Goal: Task Accomplishment & Management: Complete application form

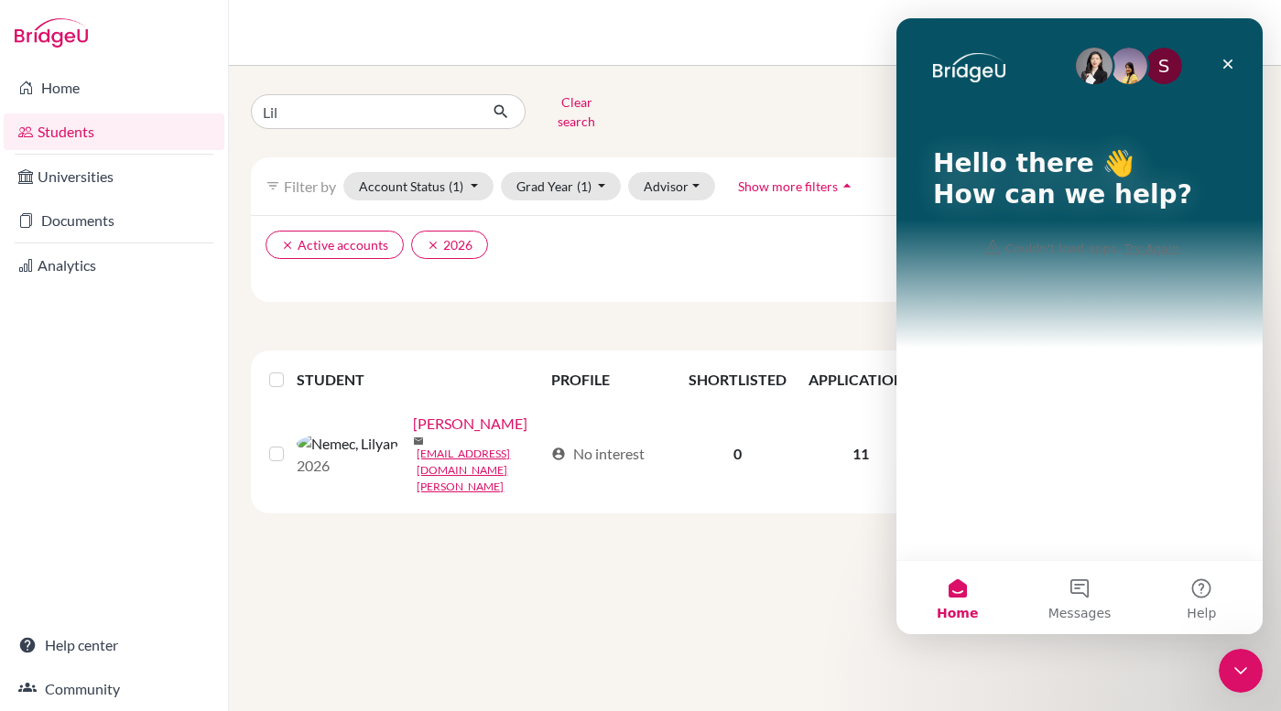
click at [738, 117] on div "Lil Clear search Add student" at bounding box center [754, 112] width 1035 height 48
click at [1233, 57] on icon "Close" at bounding box center [1227, 64] width 15 height 15
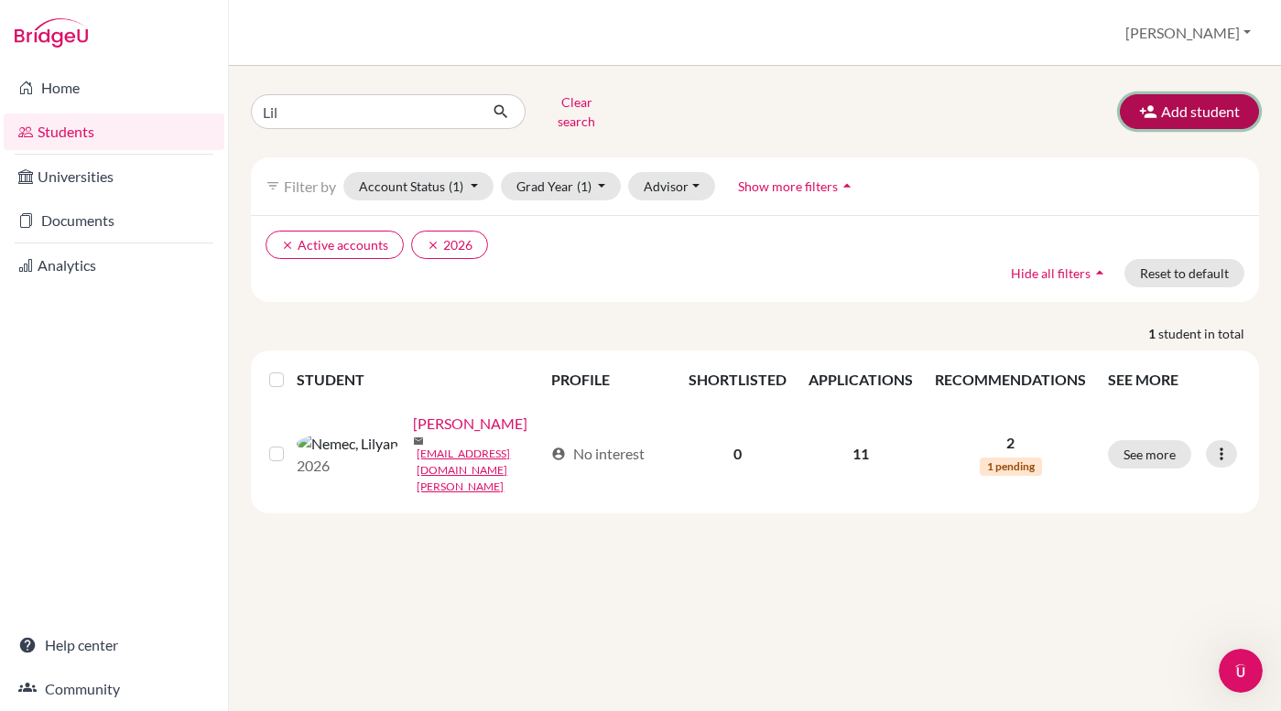
click at [1174, 110] on button "Add student" at bounding box center [1189, 111] width 139 height 35
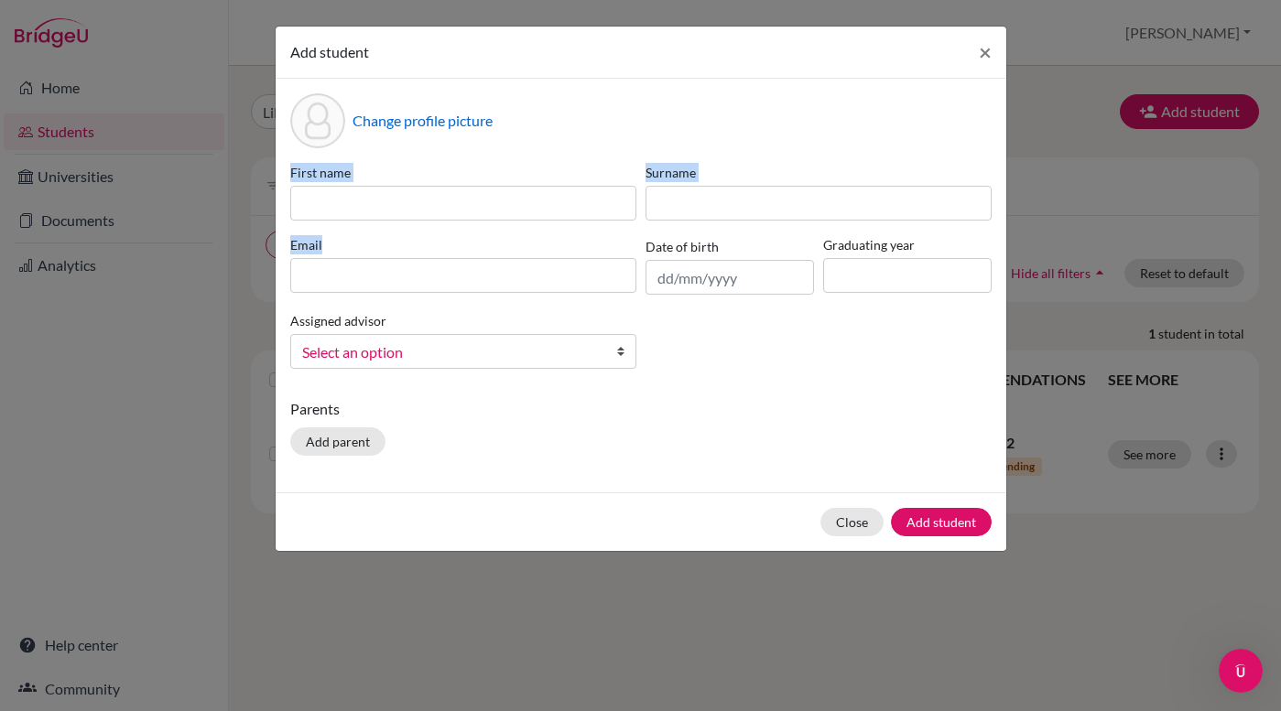
drag, startPoint x: 625, startPoint y: 266, endPoint x: 672, endPoint y: 285, distance: 50.1
click at [666, 283] on div "First name Surname Email Date of birth Graduating year Assigned advisor [PERSON…" at bounding box center [641, 273] width 710 height 221
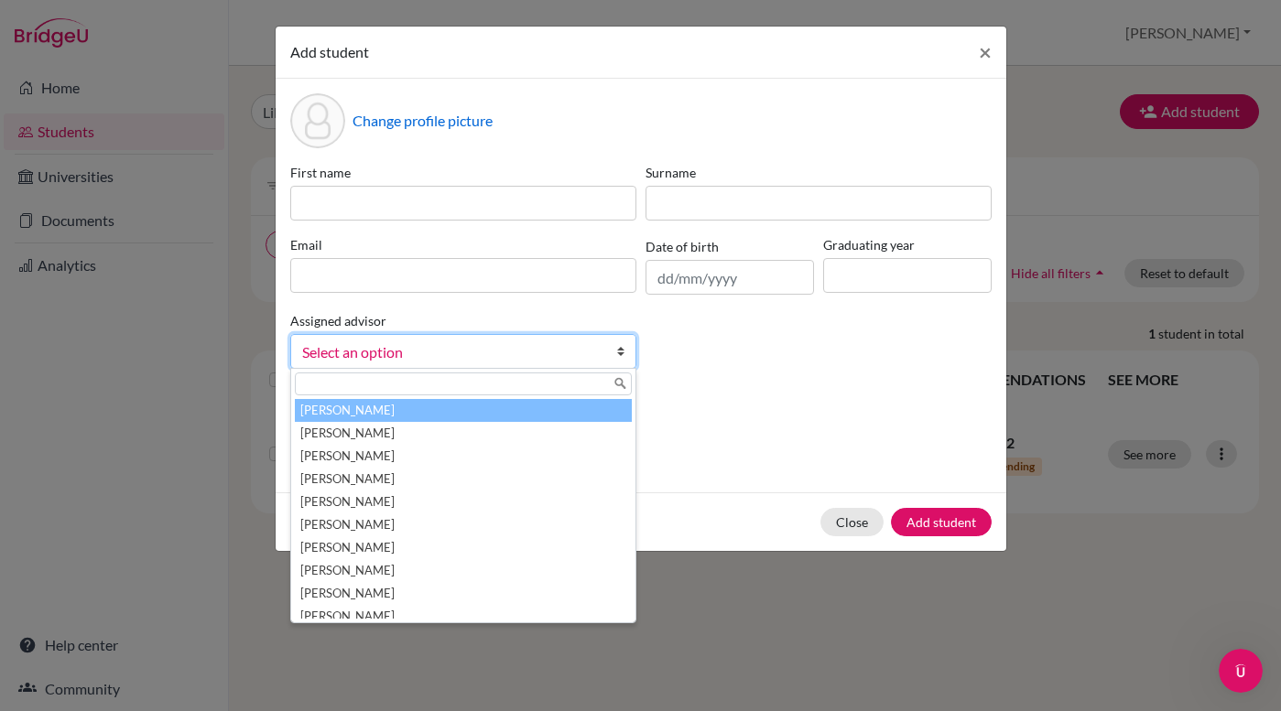
click at [620, 352] on b at bounding box center [626, 351] width 18 height 33
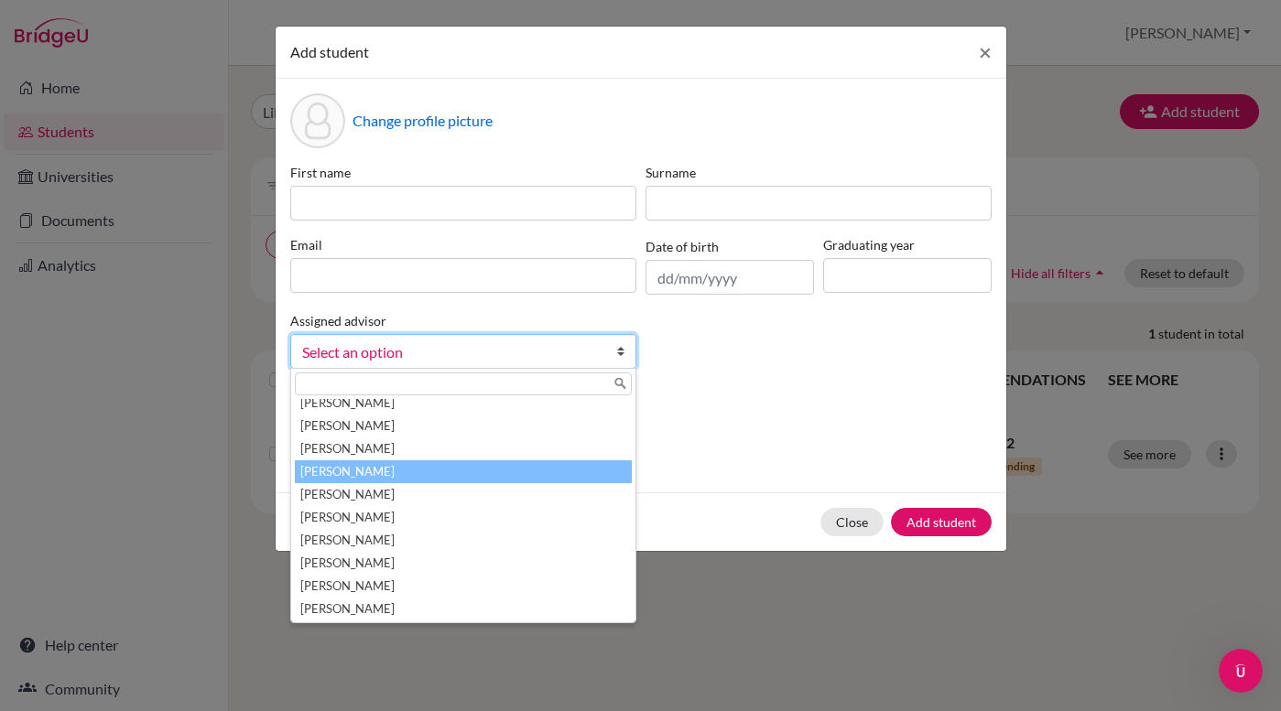
scroll to position [18, 0]
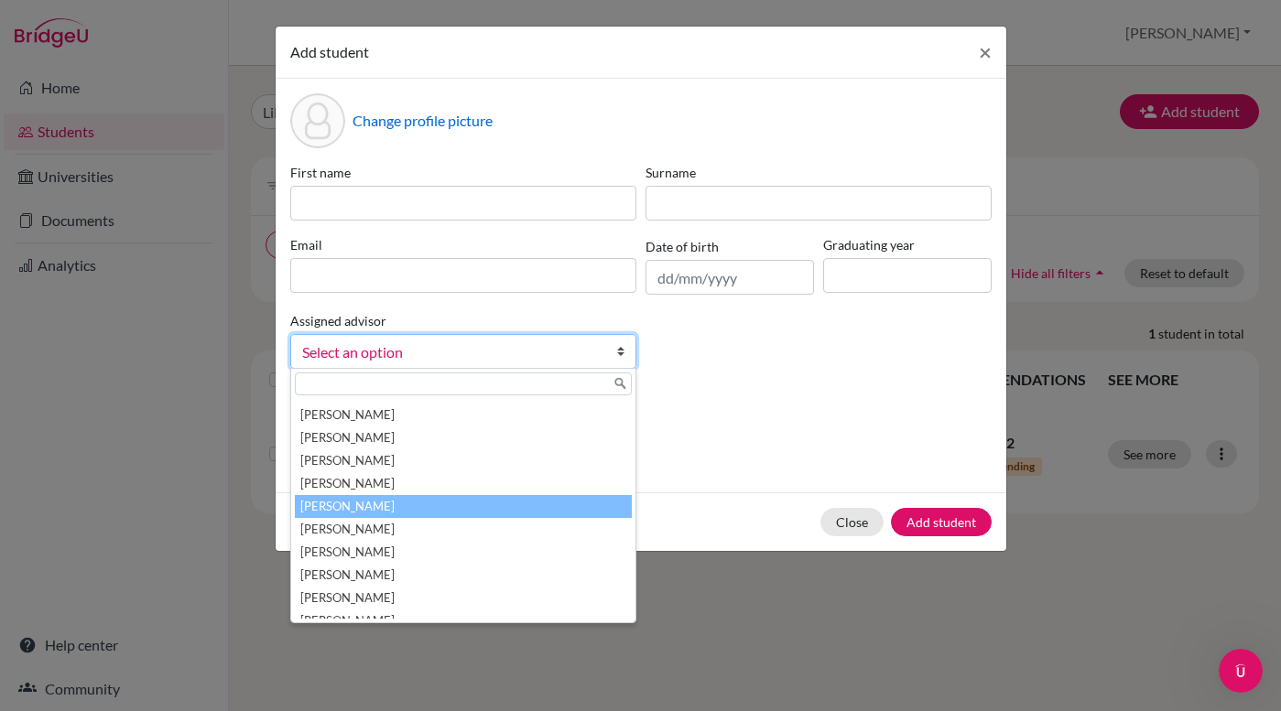
click at [571, 503] on li "[PERSON_NAME]" at bounding box center [463, 506] width 337 height 23
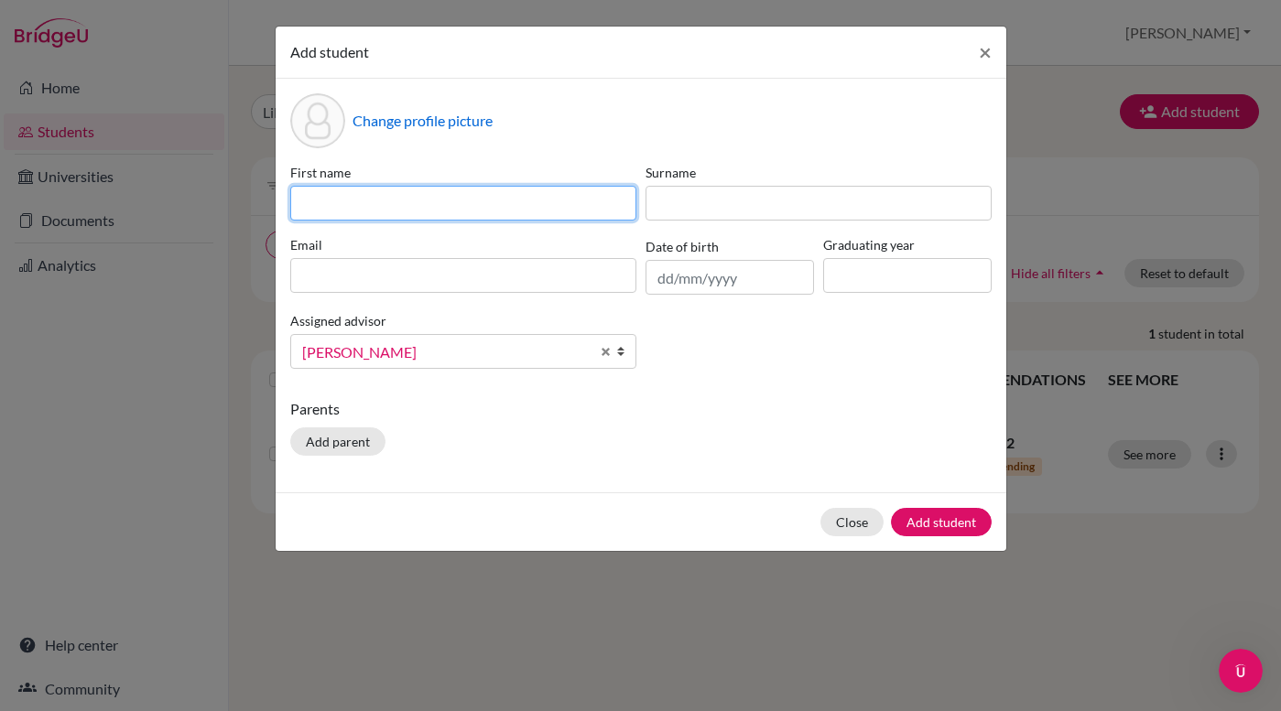
click at [387, 201] on input at bounding box center [463, 203] width 346 height 35
type input "Iaroslav"
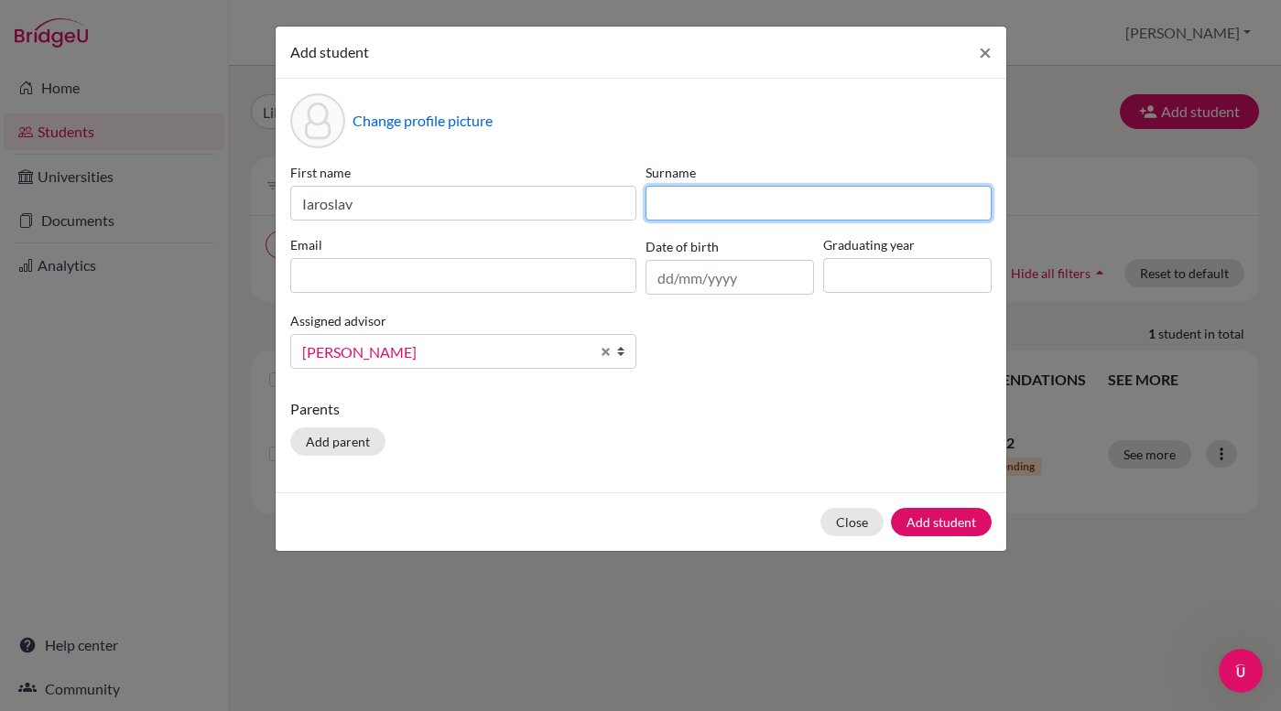
click at [676, 195] on input at bounding box center [818, 203] width 346 height 35
type input "Krokhin"
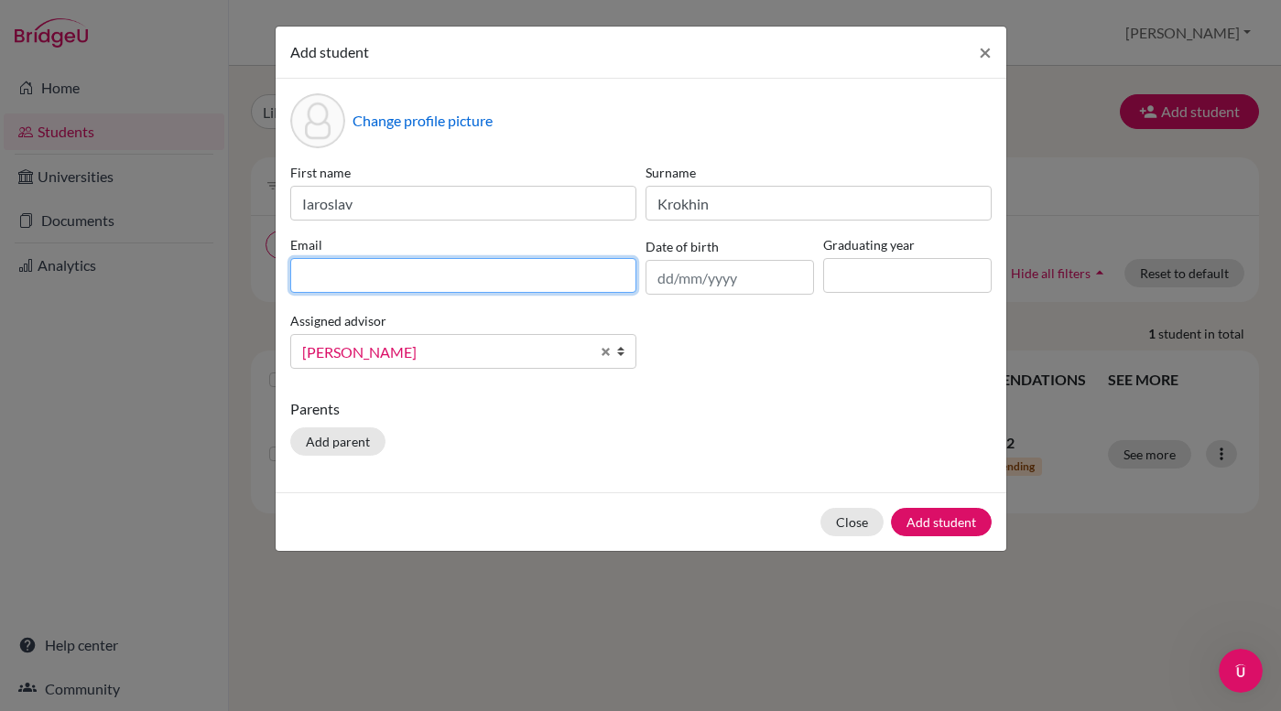
click at [451, 284] on input at bounding box center [463, 275] width 346 height 35
type input "[EMAIL_ADDRESS][DOMAIN_NAME][PERSON_NAME]"
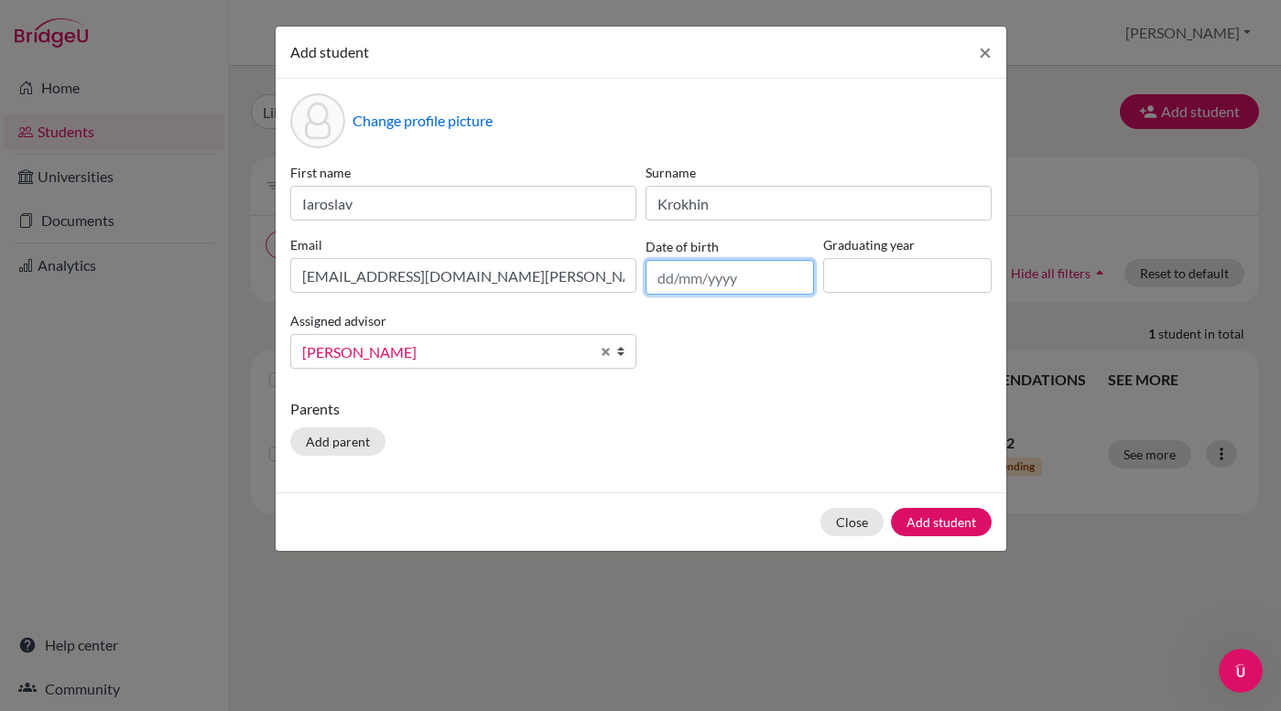
click at [690, 276] on input "text" at bounding box center [729, 277] width 168 height 35
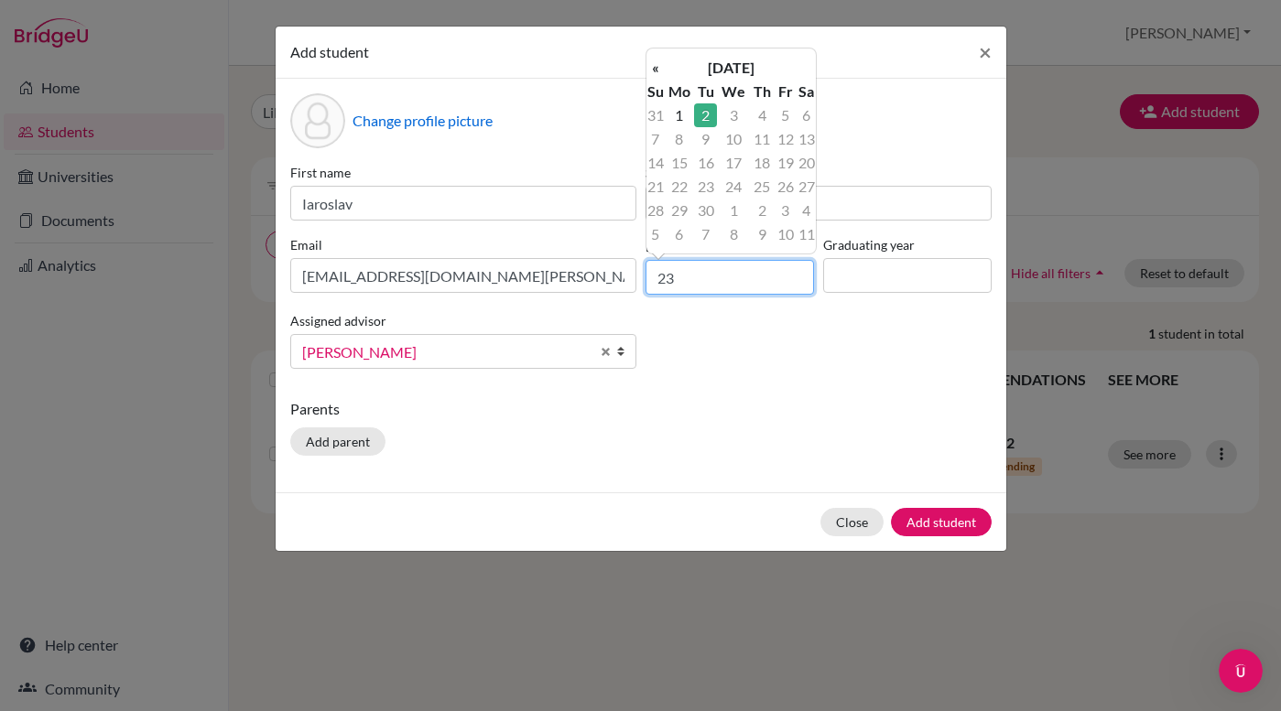
type input "2"
type input "[DATE]"
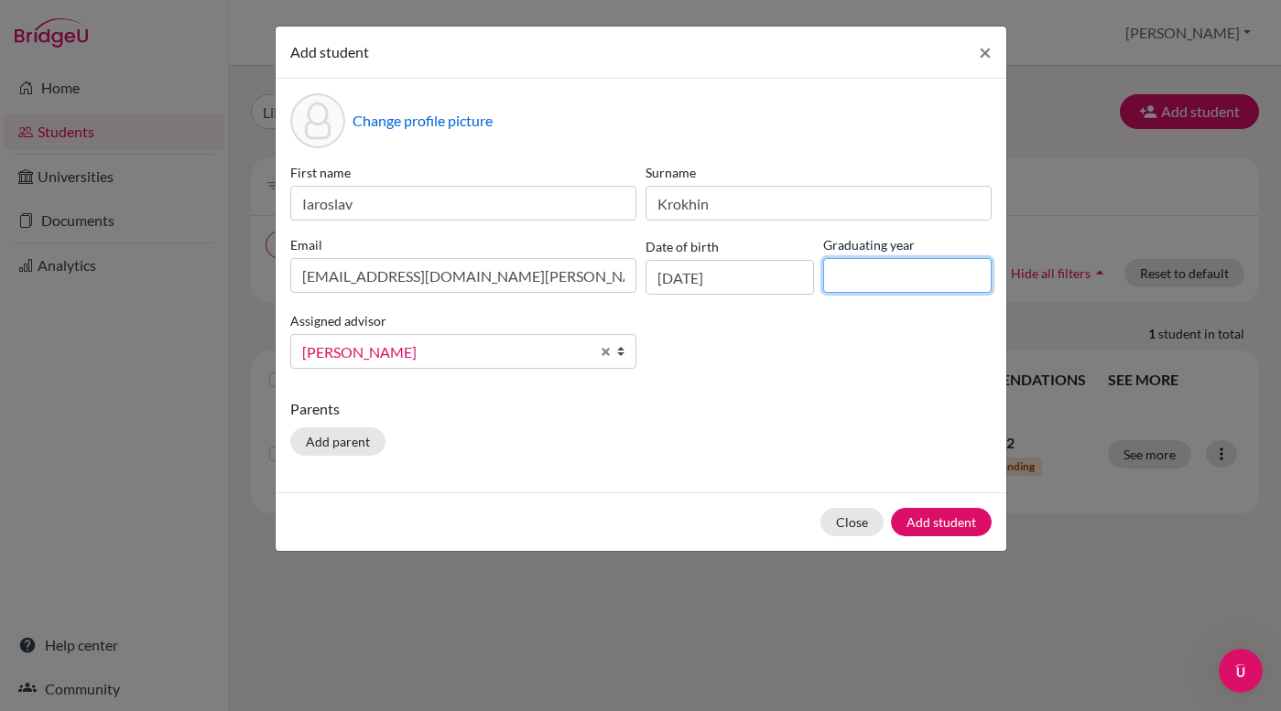
click at [845, 286] on input at bounding box center [907, 275] width 168 height 35
click at [890, 273] on input at bounding box center [907, 275] width 168 height 35
type input "2027"
click at [953, 524] on button "Add student" at bounding box center [941, 522] width 101 height 28
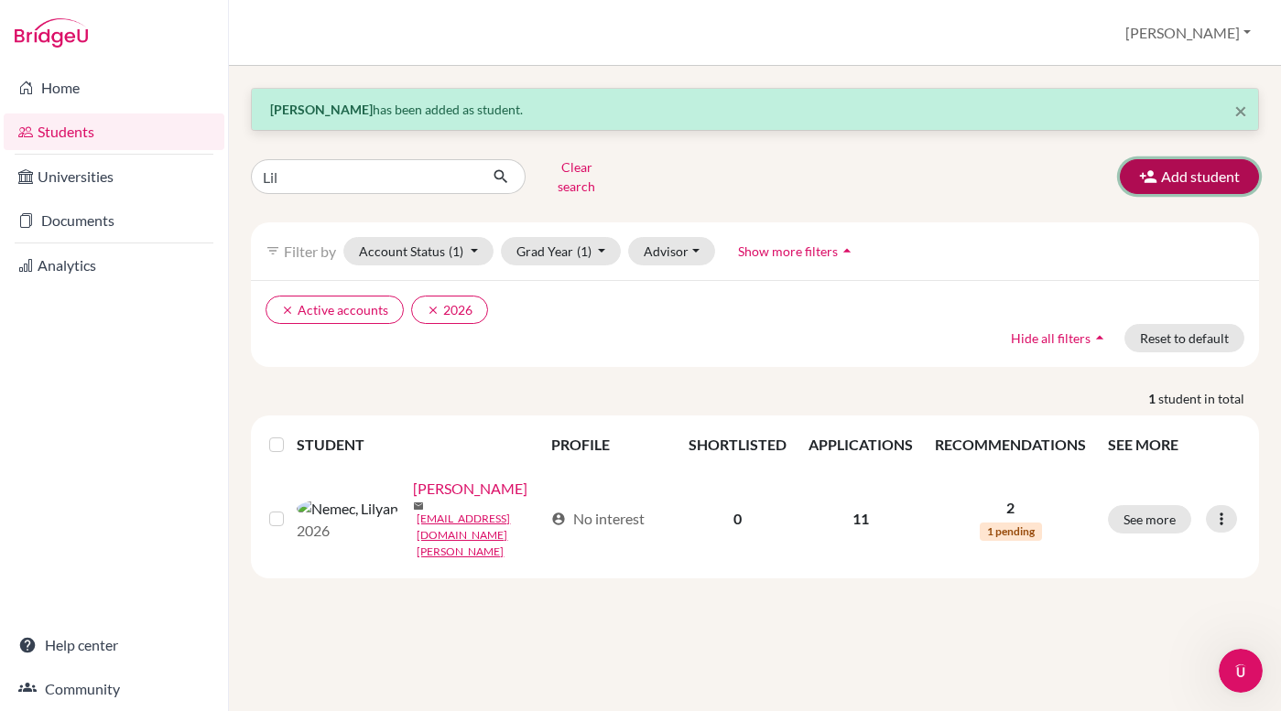
click at [1186, 181] on button "Add student" at bounding box center [1189, 176] width 139 height 35
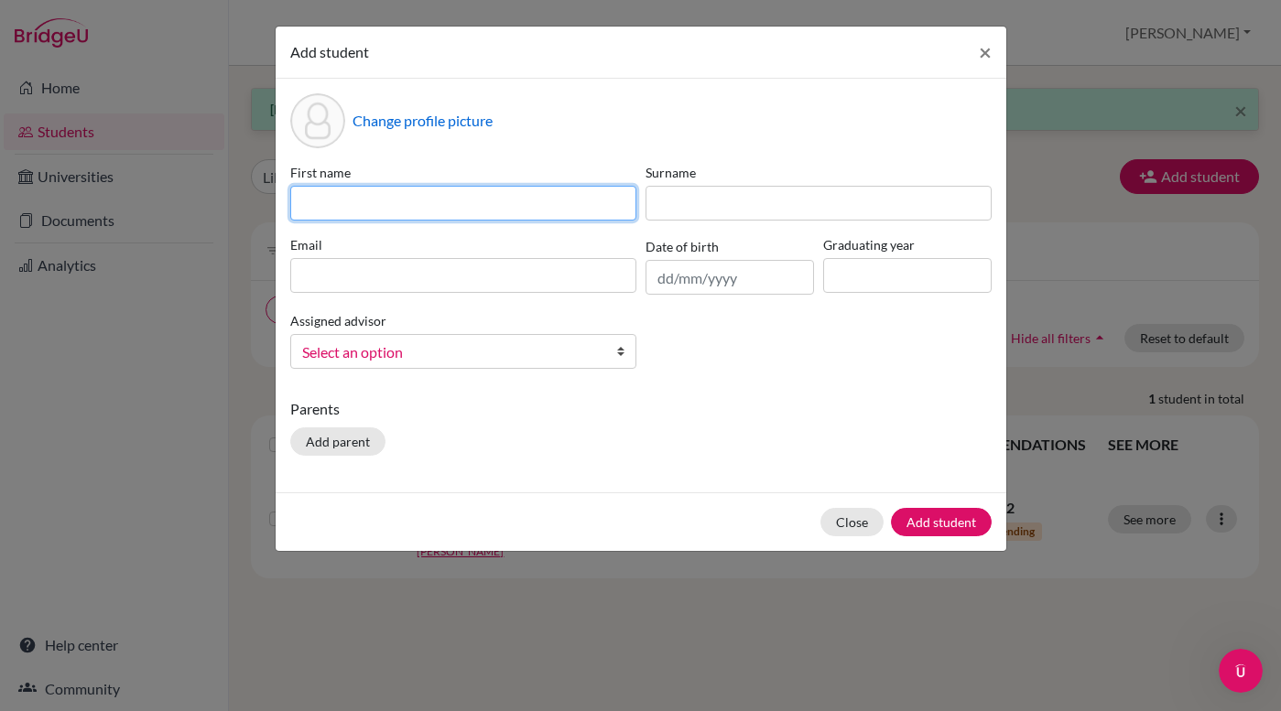
click at [424, 210] on input at bounding box center [463, 203] width 346 height 35
click at [339, 212] on input at bounding box center [463, 203] width 346 height 35
click at [341, 212] on input at bounding box center [463, 203] width 346 height 35
drag, startPoint x: 341, startPoint y: 212, endPoint x: 341, endPoint y: 315, distance: 102.5
click at [341, 244] on div "First name Surname Email Date of birth Graduating year Assigned advisor [PERSON…" at bounding box center [641, 273] width 710 height 221
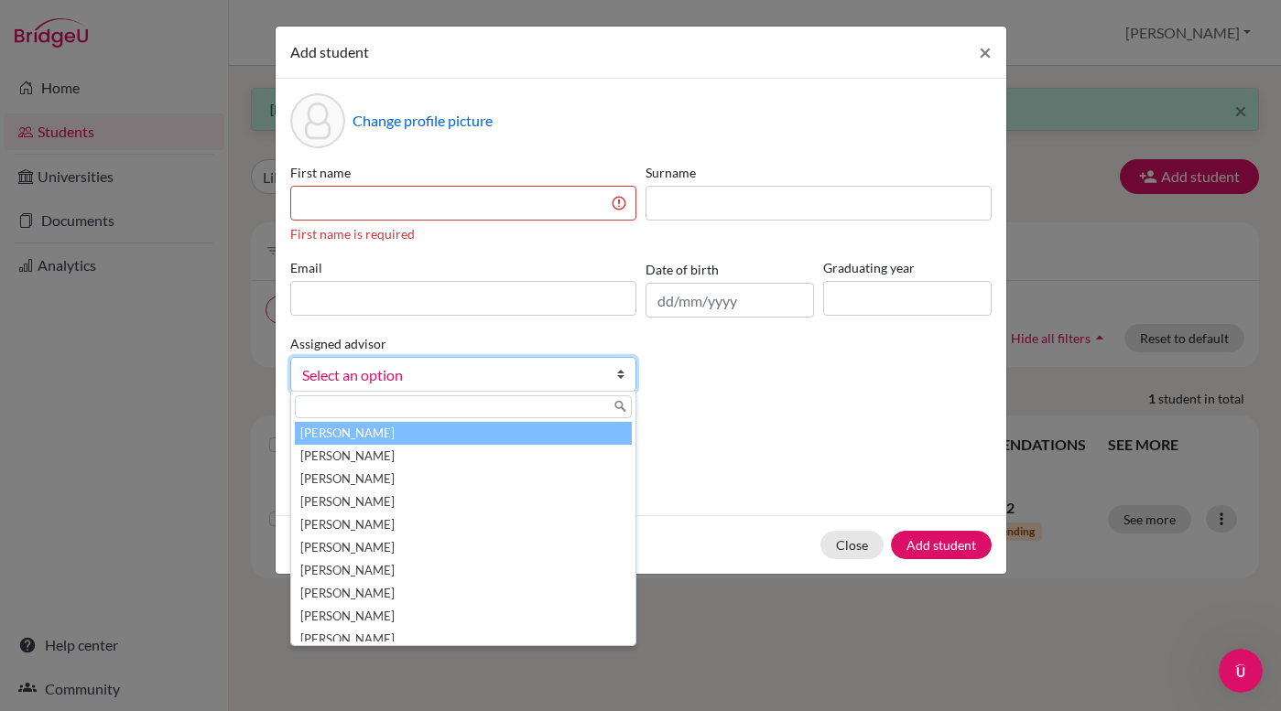
click at [625, 375] on b at bounding box center [626, 374] width 18 height 33
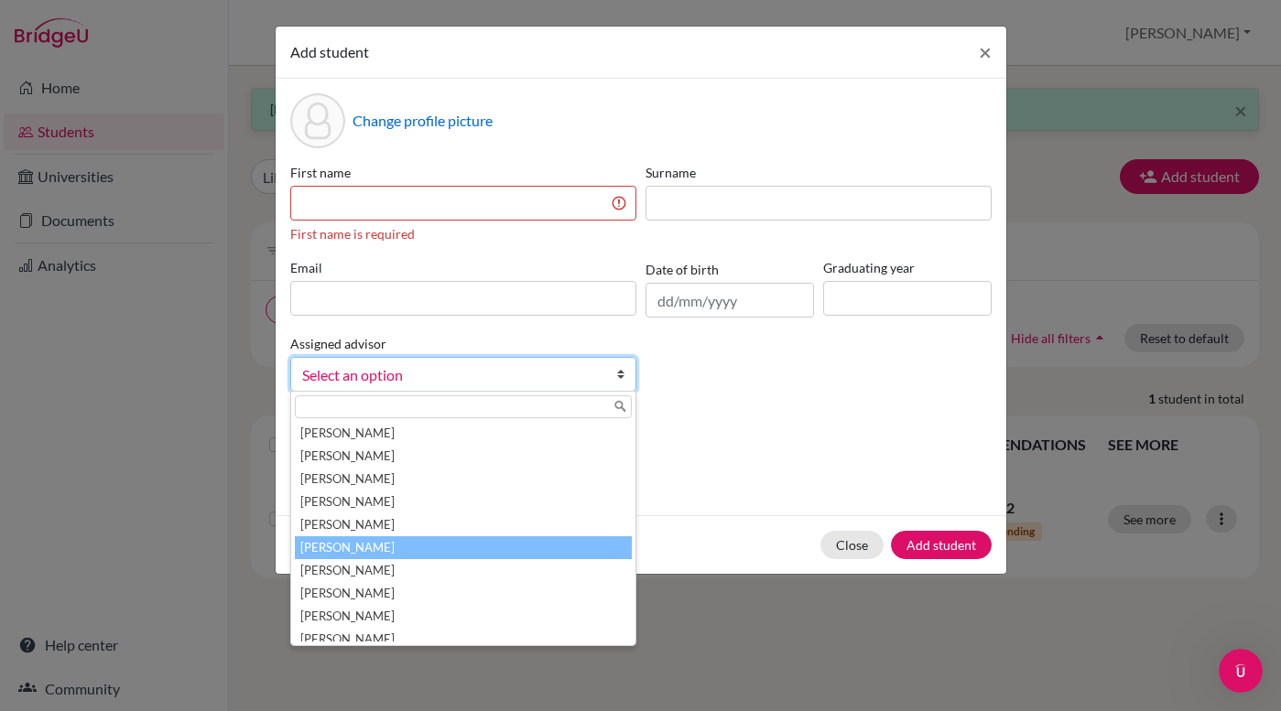
click at [530, 550] on li "[PERSON_NAME]" at bounding box center [463, 547] width 337 height 23
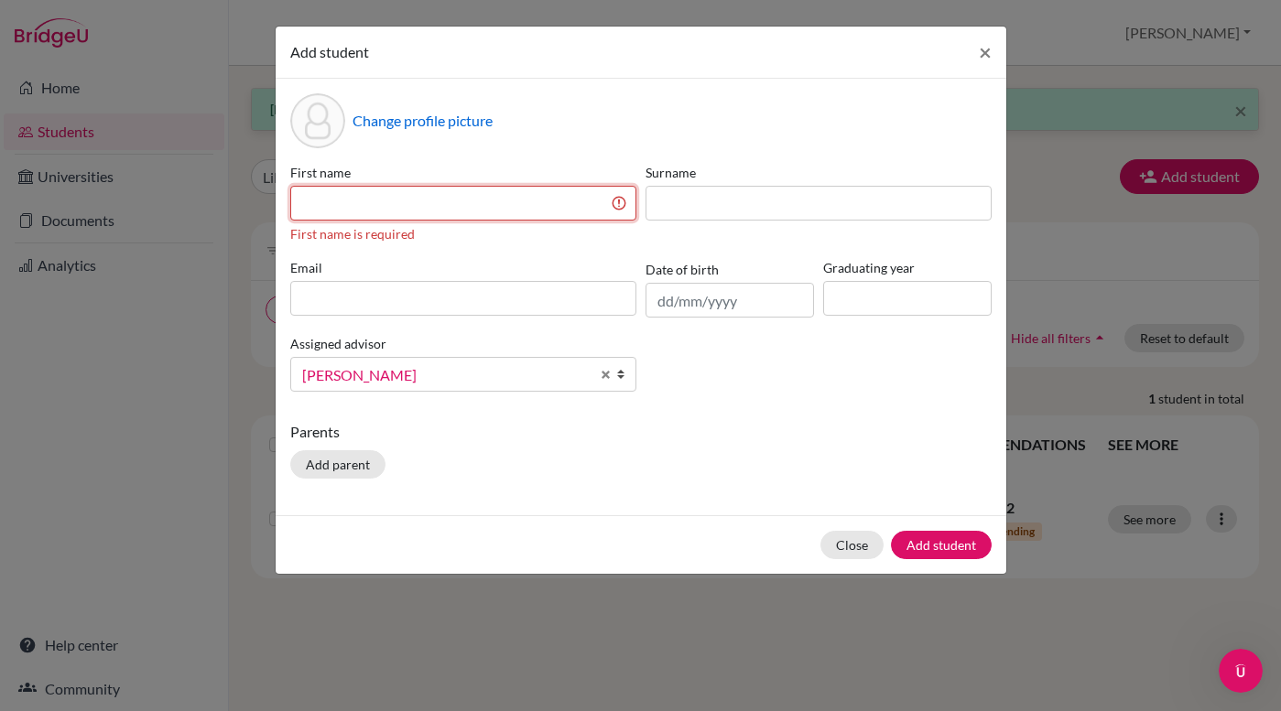
click at [453, 196] on input at bounding box center [463, 203] width 346 height 35
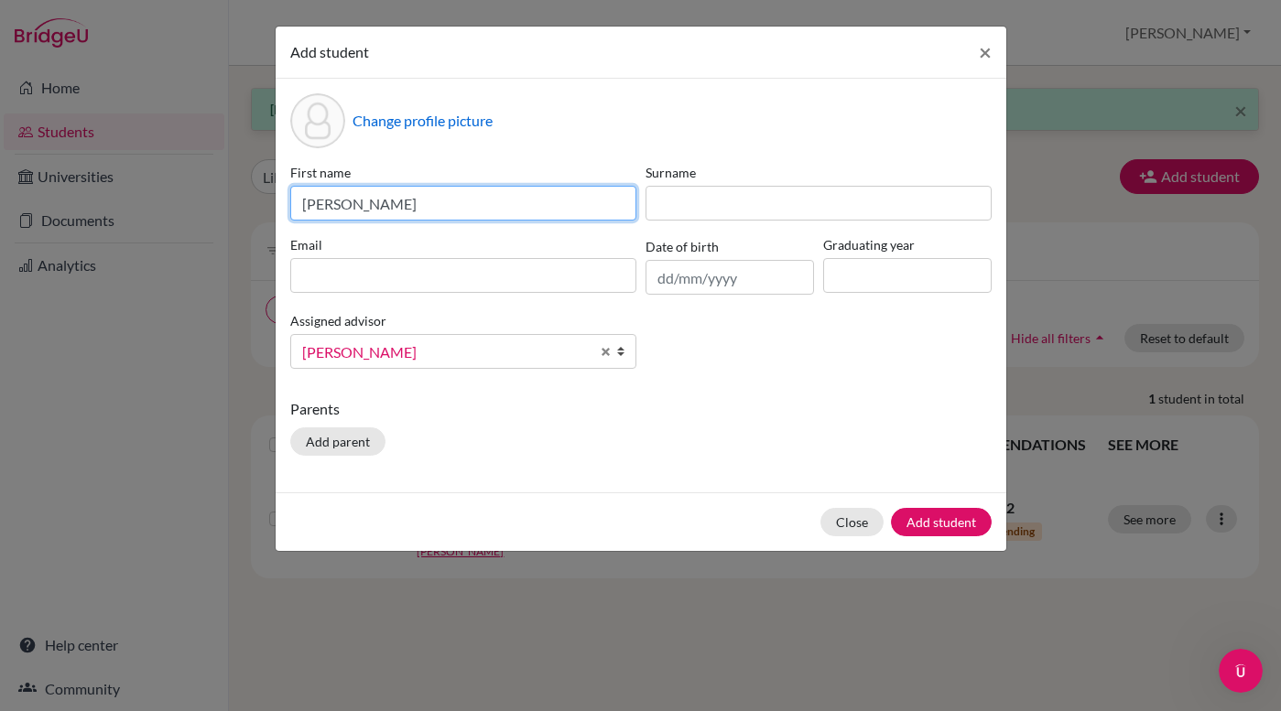
type input "[PERSON_NAME]"
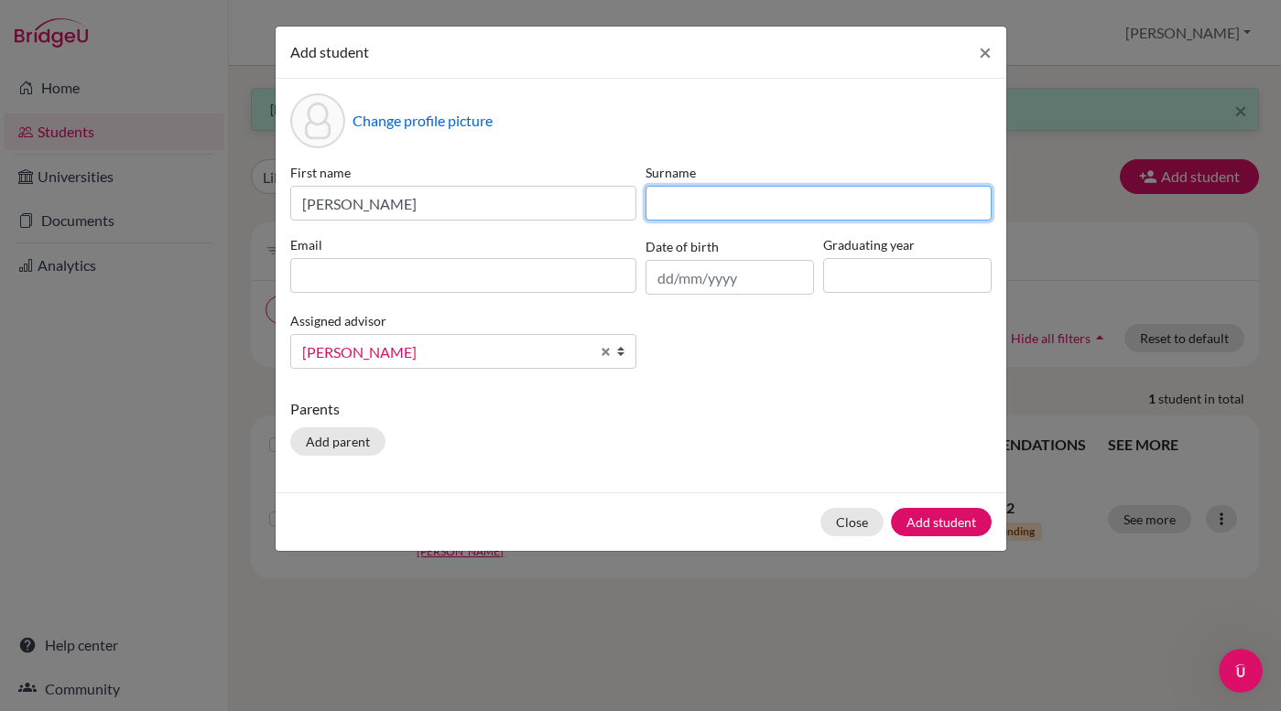
click at [663, 207] on input at bounding box center [818, 203] width 346 height 35
type input "Mammadzada"
click at [547, 248] on label "Email" at bounding box center [463, 244] width 346 height 19
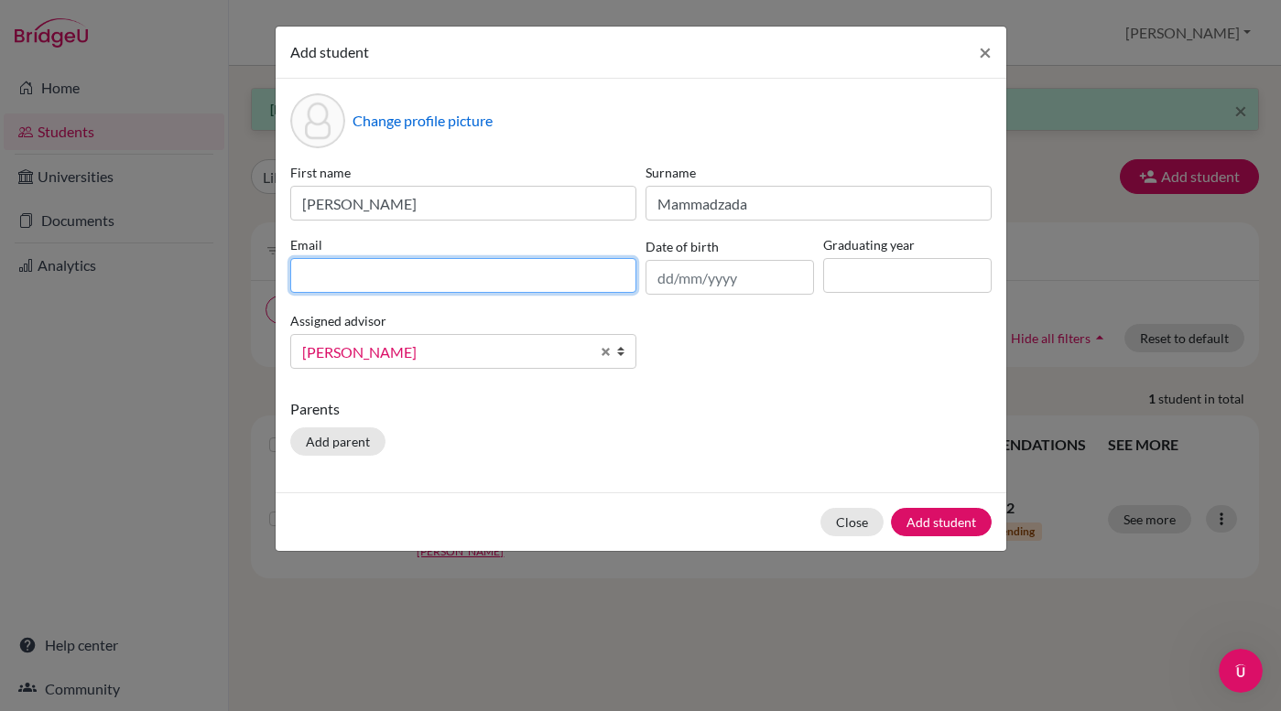
click at [525, 263] on input at bounding box center [463, 275] width 346 height 35
type input "mmammadzada."
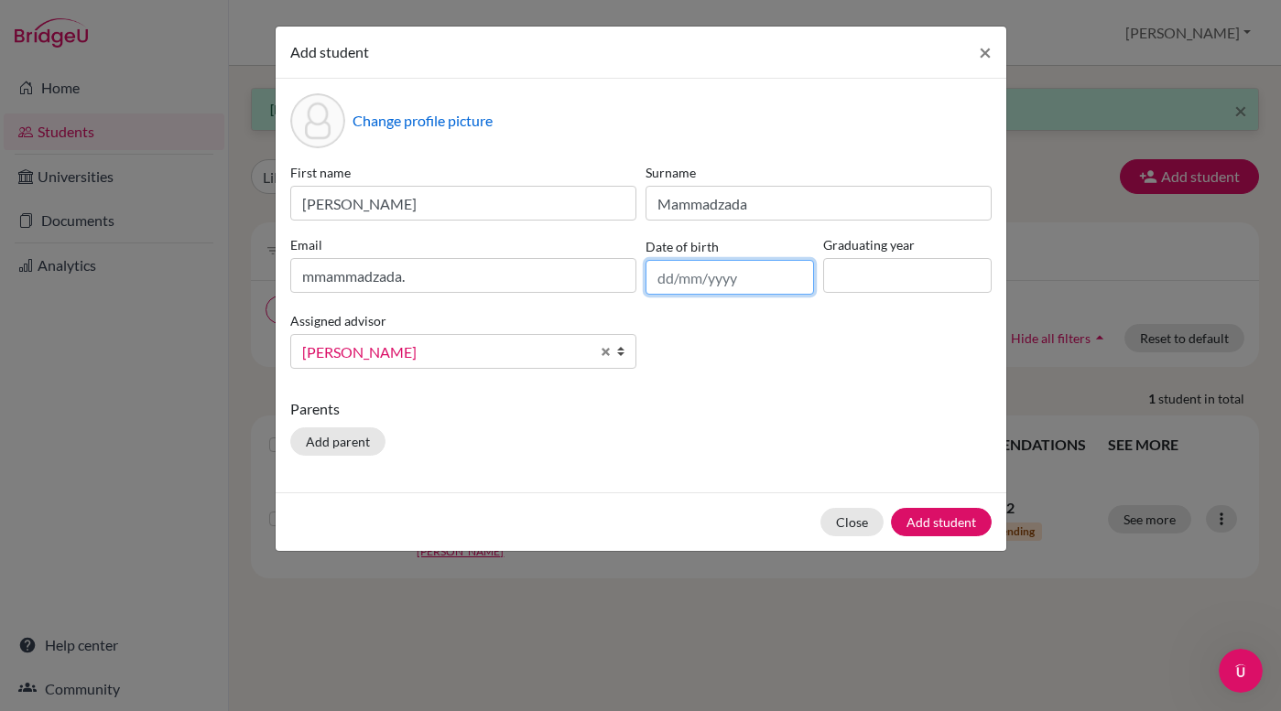
click at [663, 290] on input "text" at bounding box center [729, 277] width 168 height 35
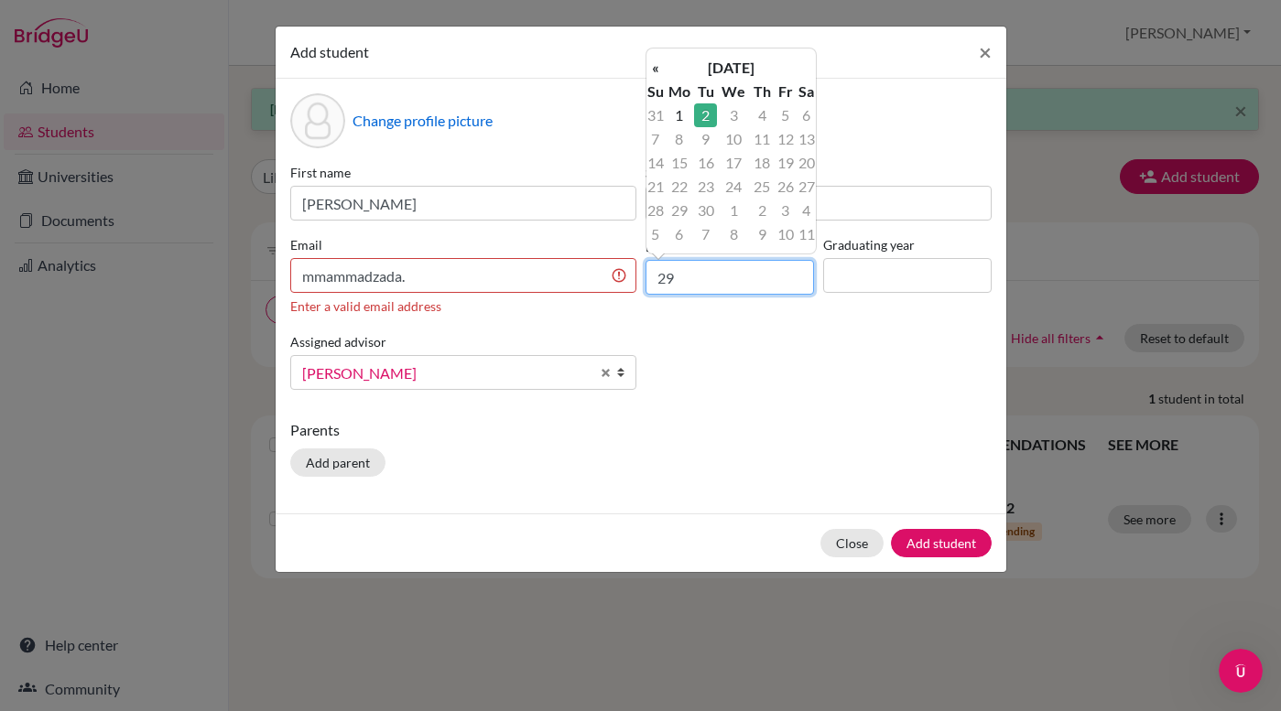
type input "2"
type input "[DATE]"
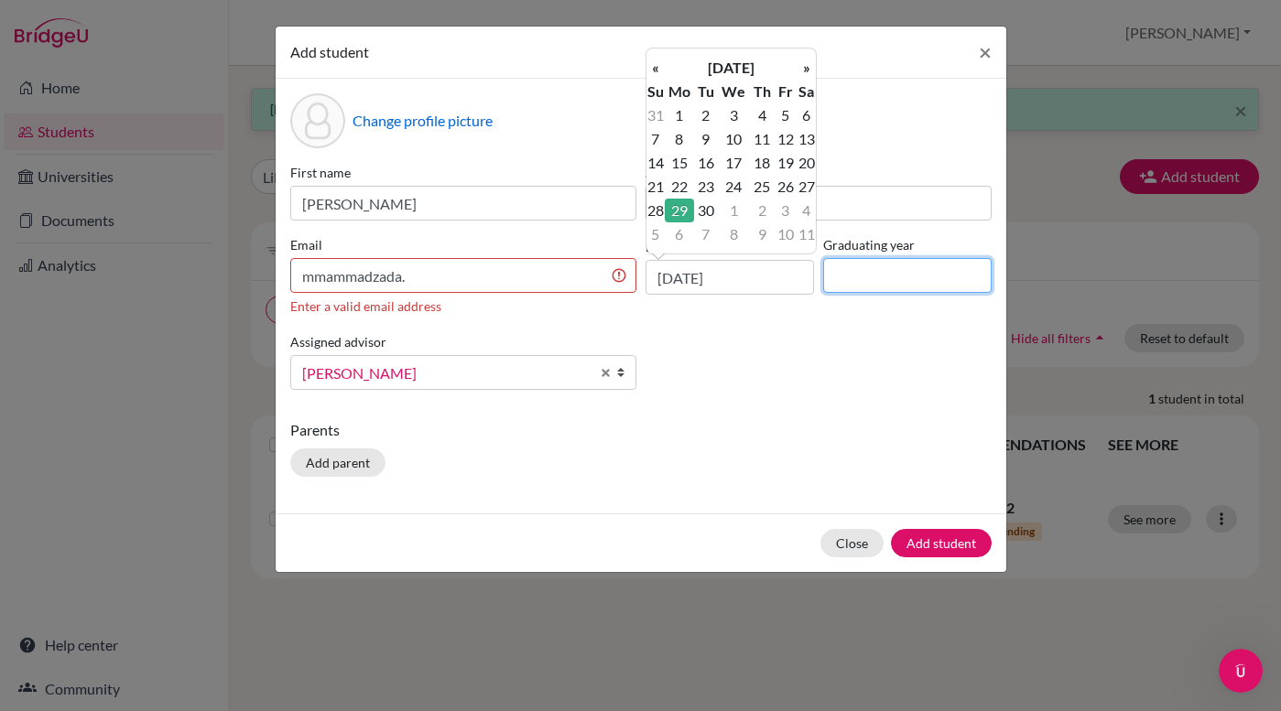
click at [863, 261] on input at bounding box center [907, 275] width 168 height 35
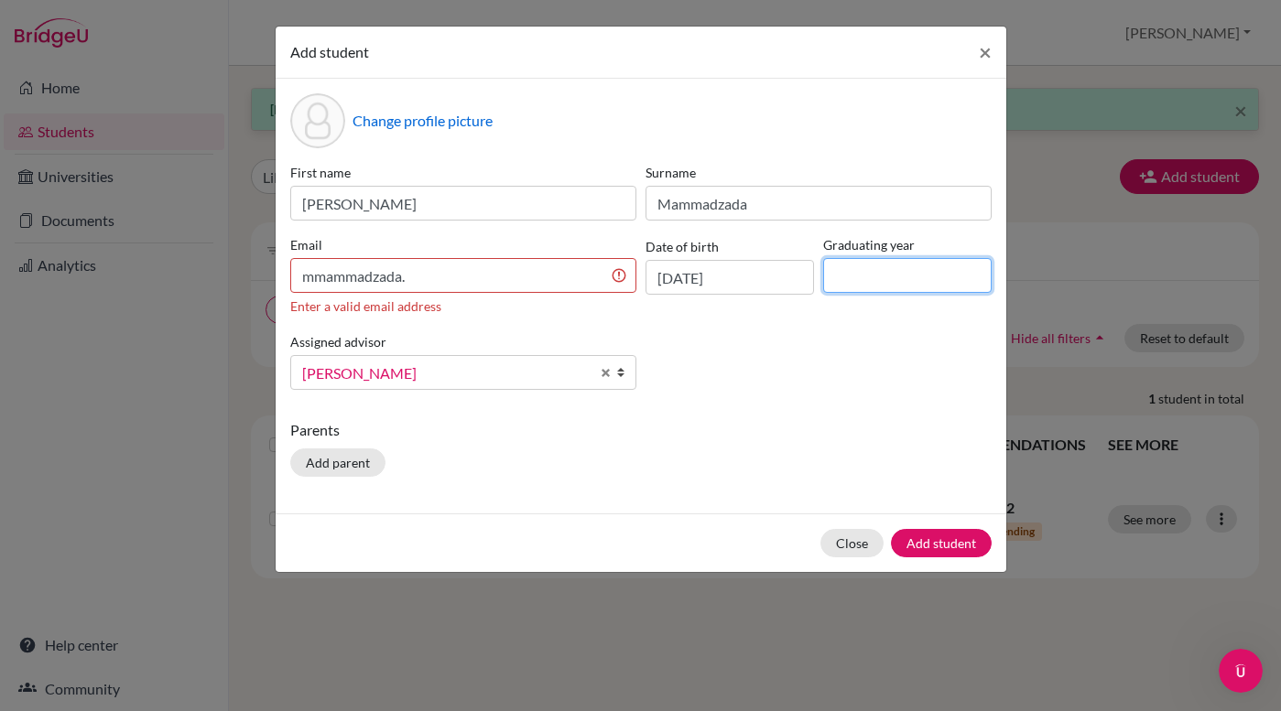
type input "2027"
click at [793, 384] on div "First name [PERSON_NAME] [PERSON_NAME] Email mmammadzada. Enter a valid email a…" at bounding box center [641, 284] width 710 height 242
click at [940, 547] on button "Add student" at bounding box center [941, 543] width 101 height 28
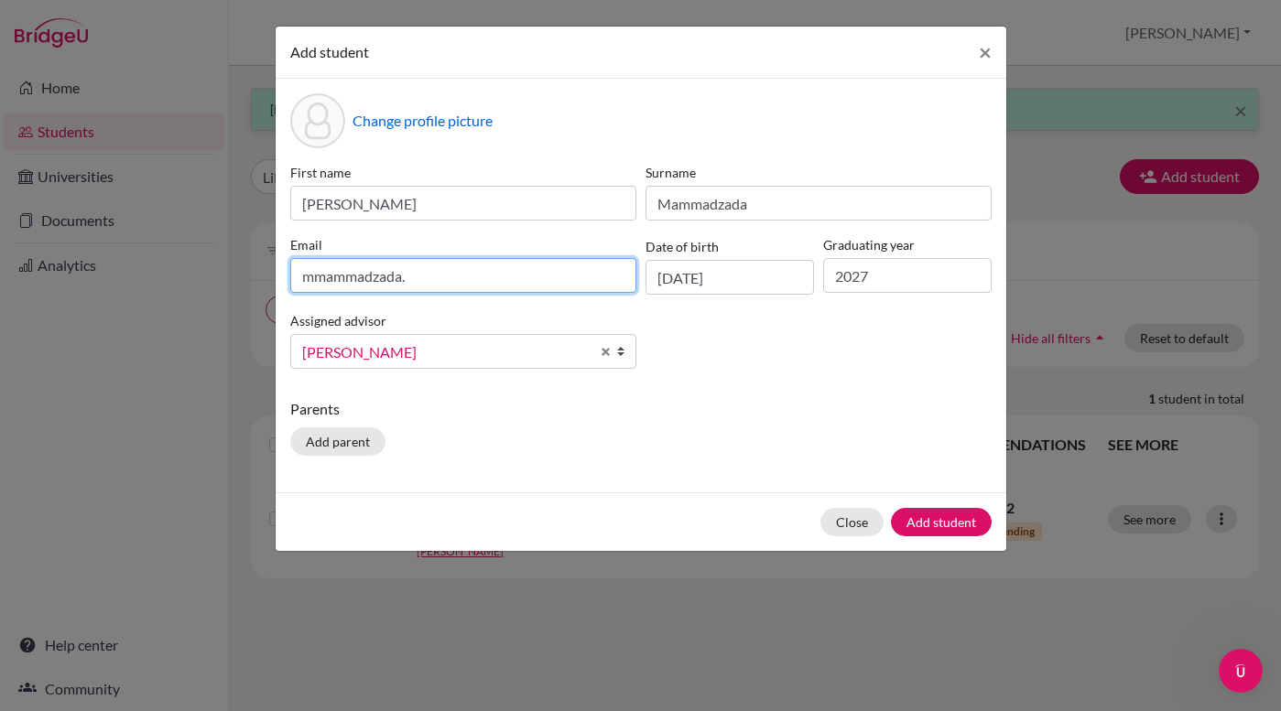
click at [419, 278] on input "mmammadzada." at bounding box center [463, 275] width 346 height 35
type input "[EMAIL_ADDRESS][DOMAIN_NAME][PERSON_NAME]"
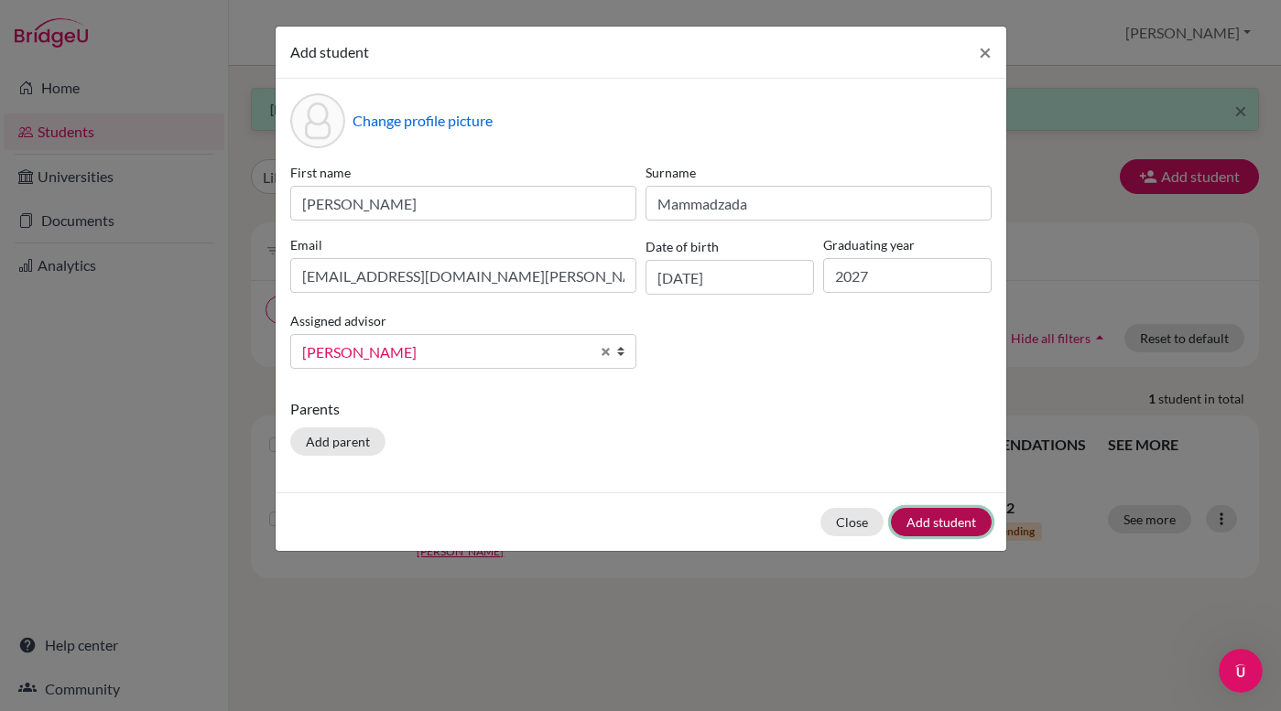
click at [943, 521] on button "Add student" at bounding box center [941, 522] width 101 height 28
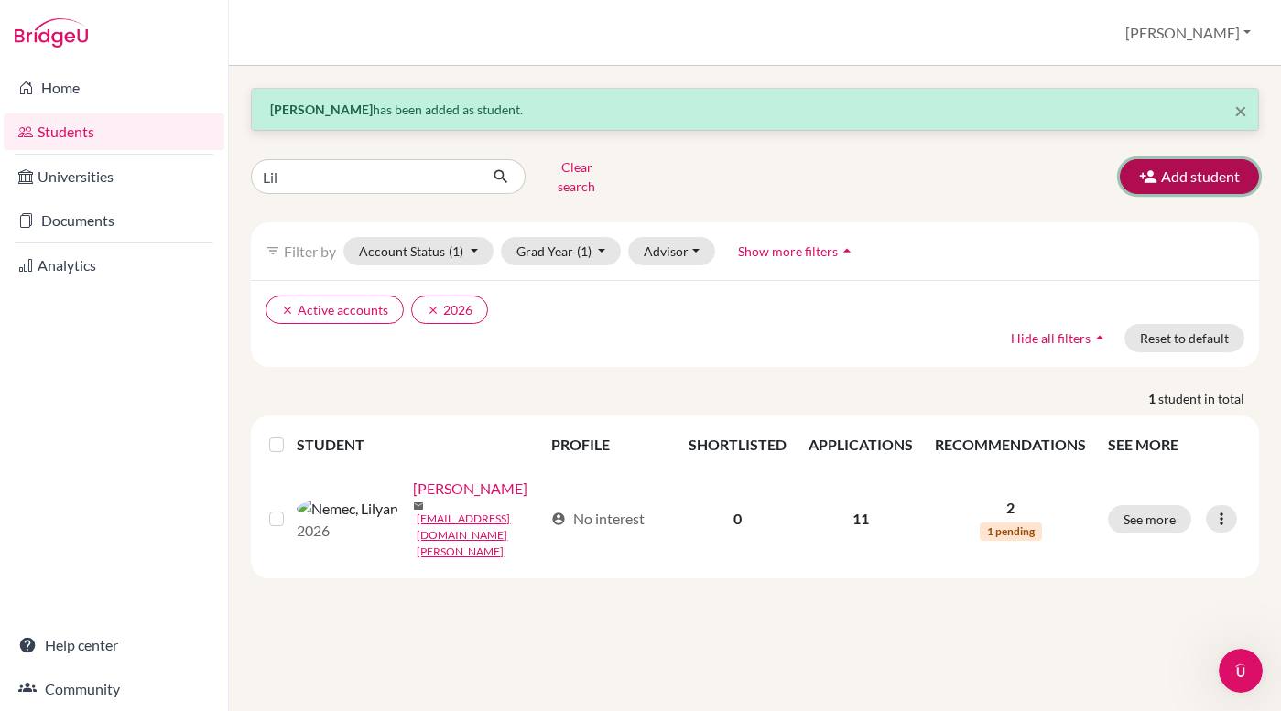
click at [1213, 171] on button "Add student" at bounding box center [1189, 176] width 139 height 35
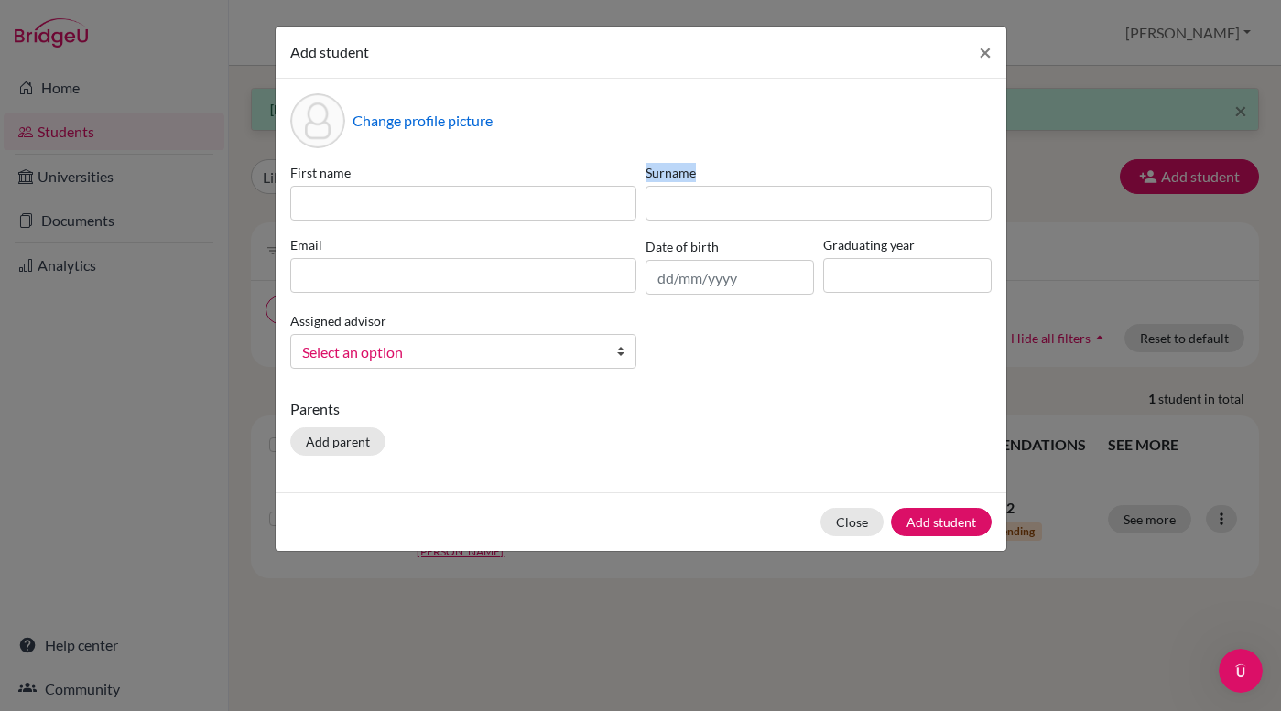
drag, startPoint x: 1173, startPoint y: 157, endPoint x: 1023, endPoint y: 156, distance: 150.1
click at [1027, 157] on div "Add student × Change profile picture First name Surname Email Date of birth Gra…" at bounding box center [640, 355] width 1281 height 711
click at [322, 204] on input at bounding box center [463, 203] width 346 height 35
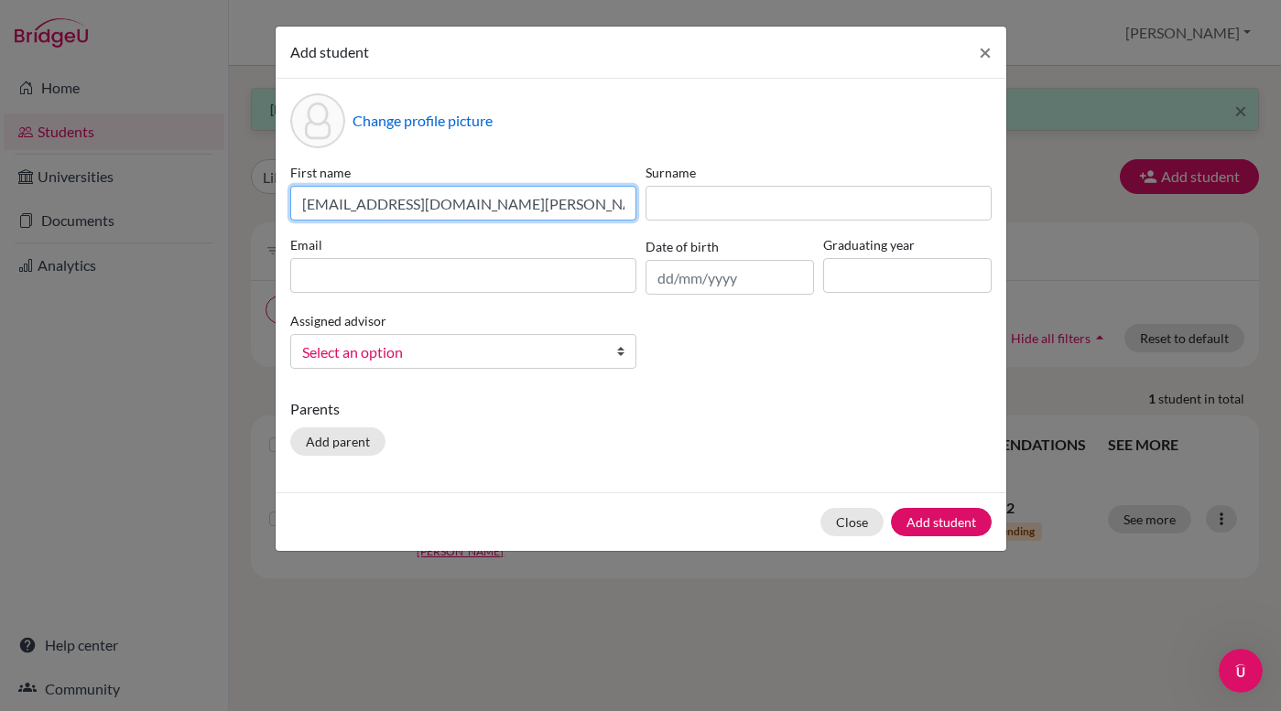
type input "[EMAIL_ADDRESS][DOMAIN_NAME][PERSON_NAME]"
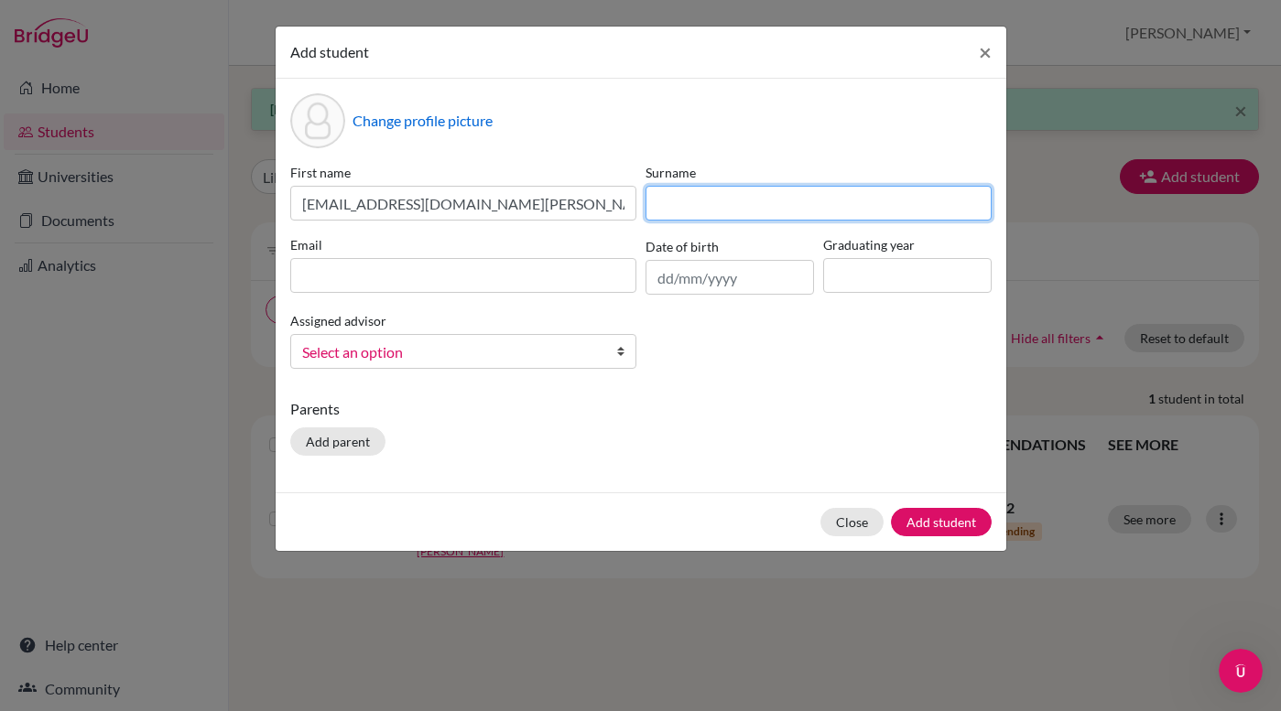
click at [721, 204] on input at bounding box center [818, 203] width 346 height 35
type input "Boon"
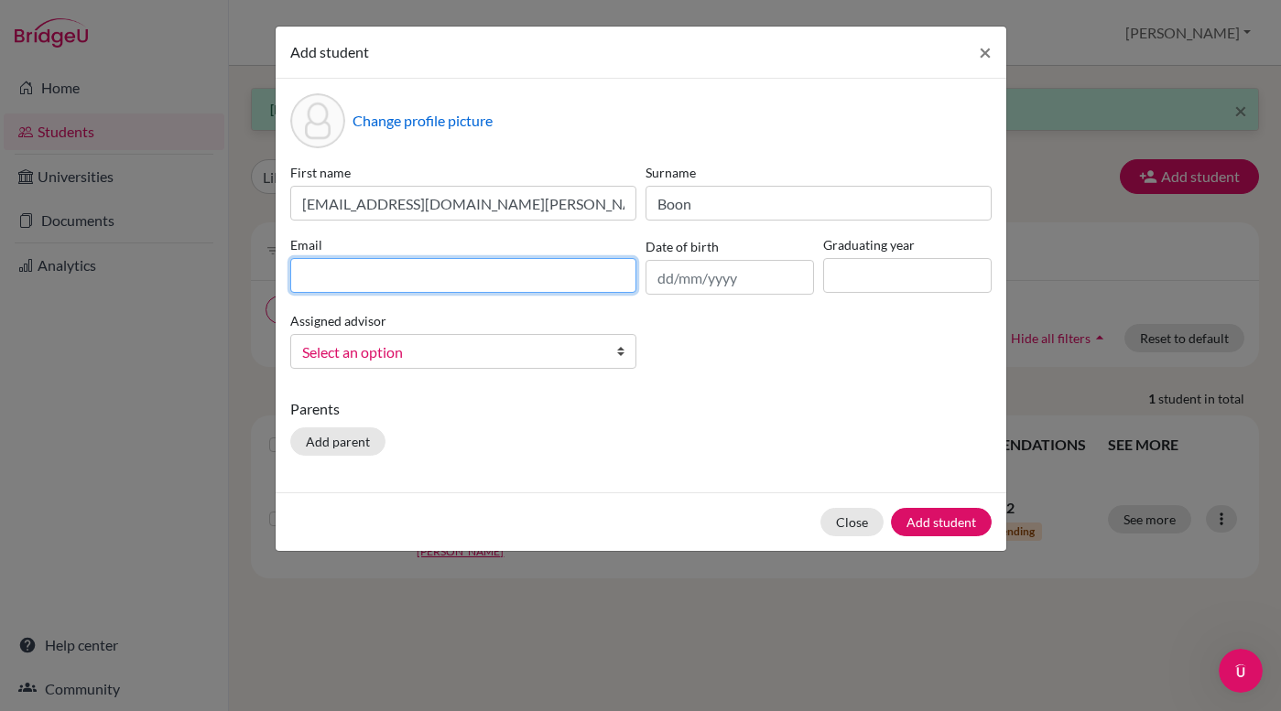
click at [494, 287] on input at bounding box center [463, 275] width 346 height 35
type input "l"
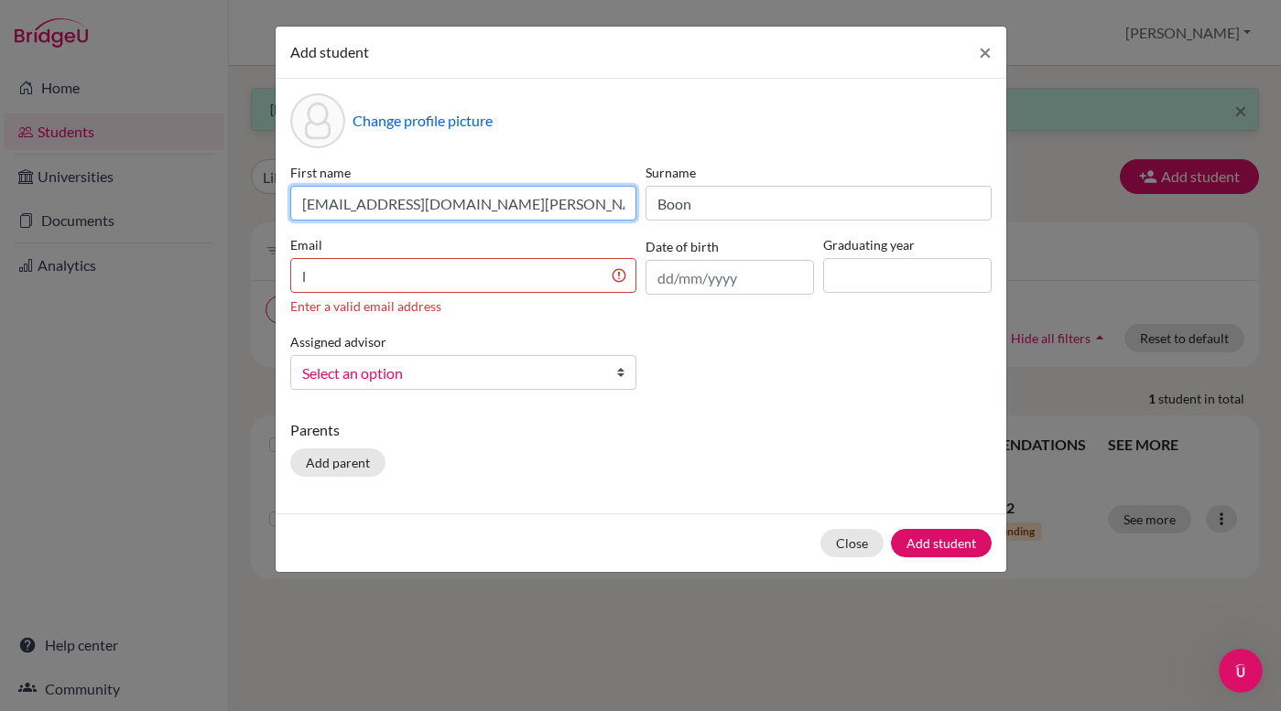
drag, startPoint x: 471, startPoint y: 200, endPoint x: 290, endPoint y: 206, distance: 180.4
click at [290, 206] on input "[EMAIL_ADDRESS][DOMAIN_NAME][PERSON_NAME]" at bounding box center [463, 203] width 346 height 35
click at [352, 273] on input "l" at bounding box center [463, 275] width 346 height 35
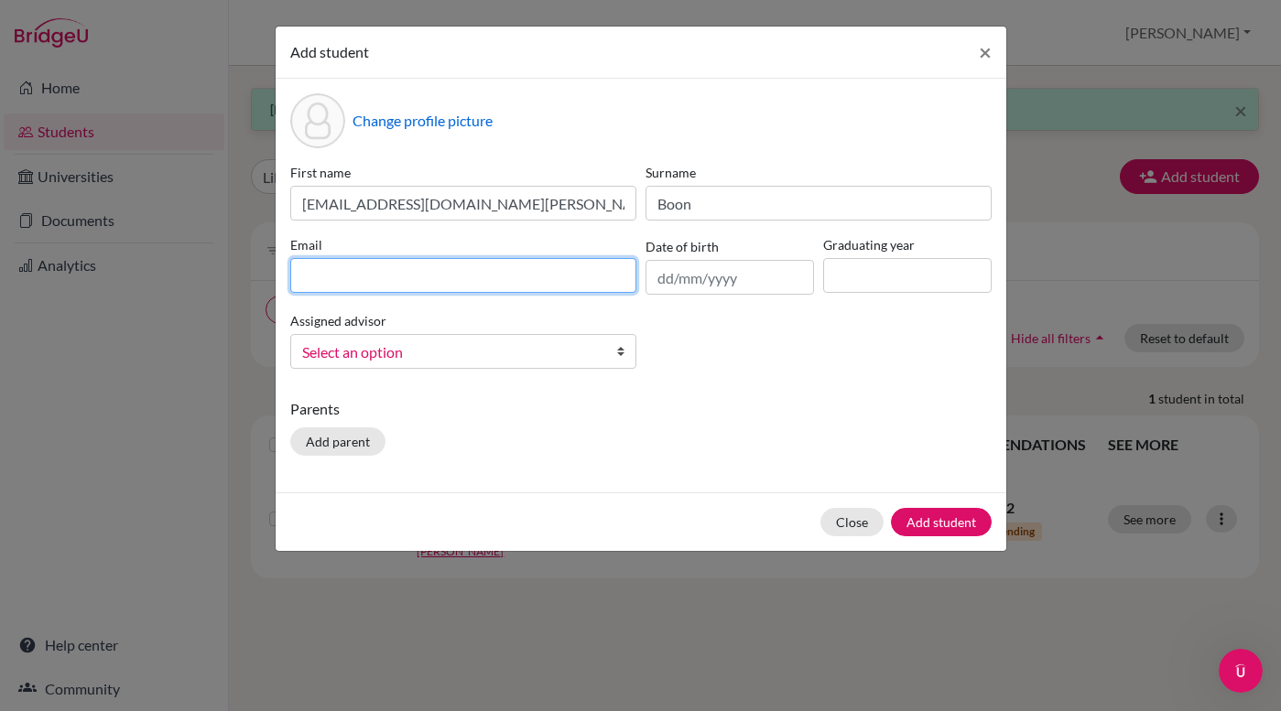
paste input "[EMAIL_ADDRESS][DOMAIN_NAME][PERSON_NAME]"
type input "[EMAIL_ADDRESS][DOMAIN_NAME][PERSON_NAME]"
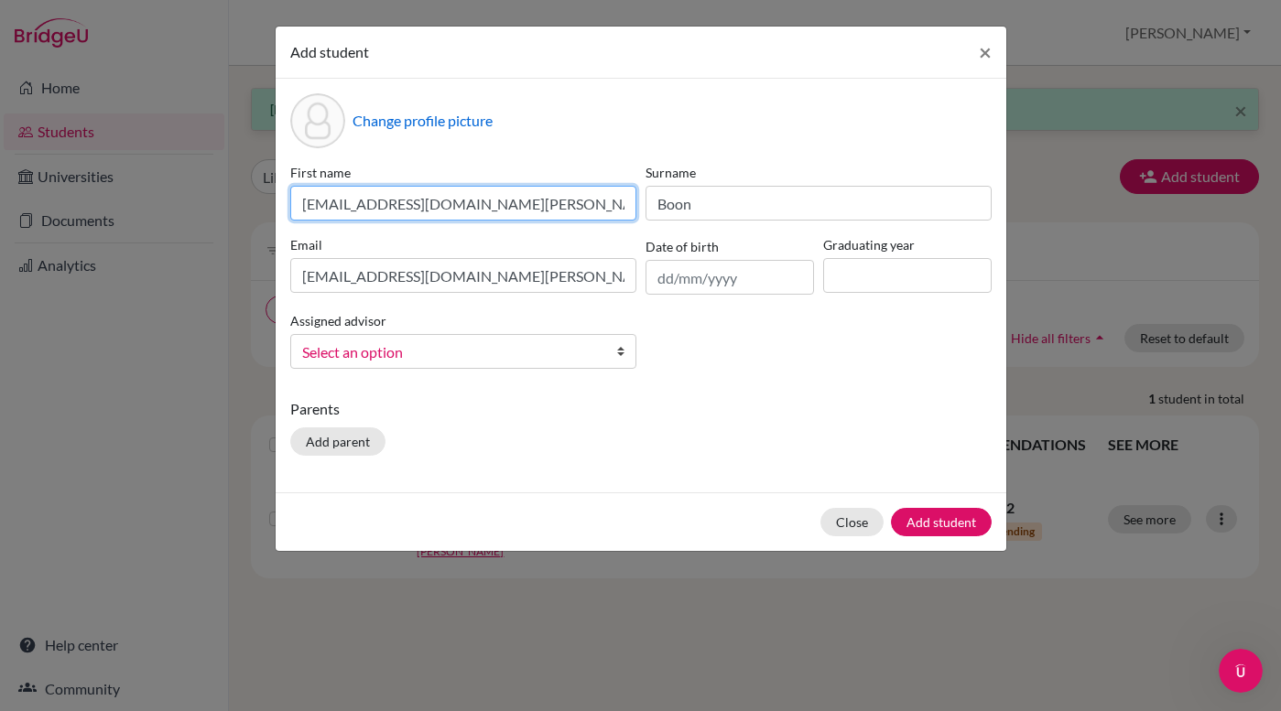
drag, startPoint x: 453, startPoint y: 201, endPoint x: 294, endPoint y: 208, distance: 159.4
click at [294, 208] on input "[EMAIL_ADDRESS][DOMAIN_NAME][PERSON_NAME]" at bounding box center [463, 203] width 346 height 35
type input "Lieve"
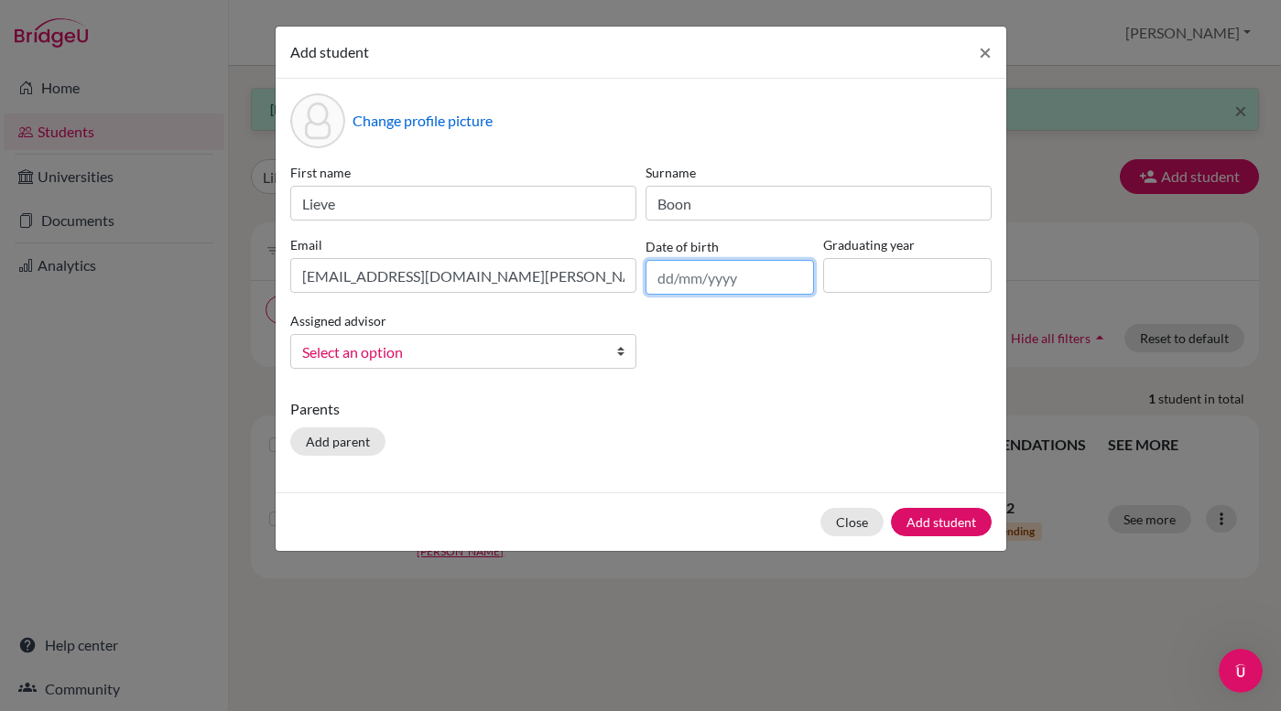
click at [735, 276] on input "text" at bounding box center [729, 277] width 168 height 35
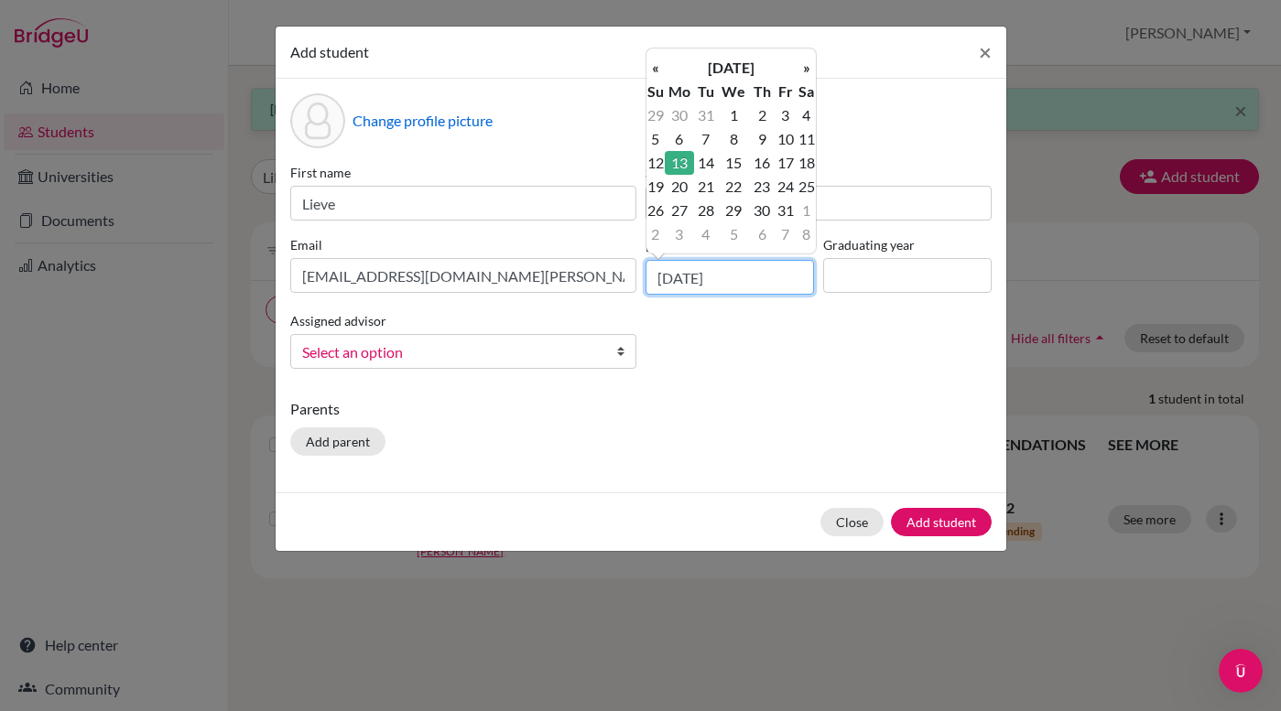
type input "[DATE]"
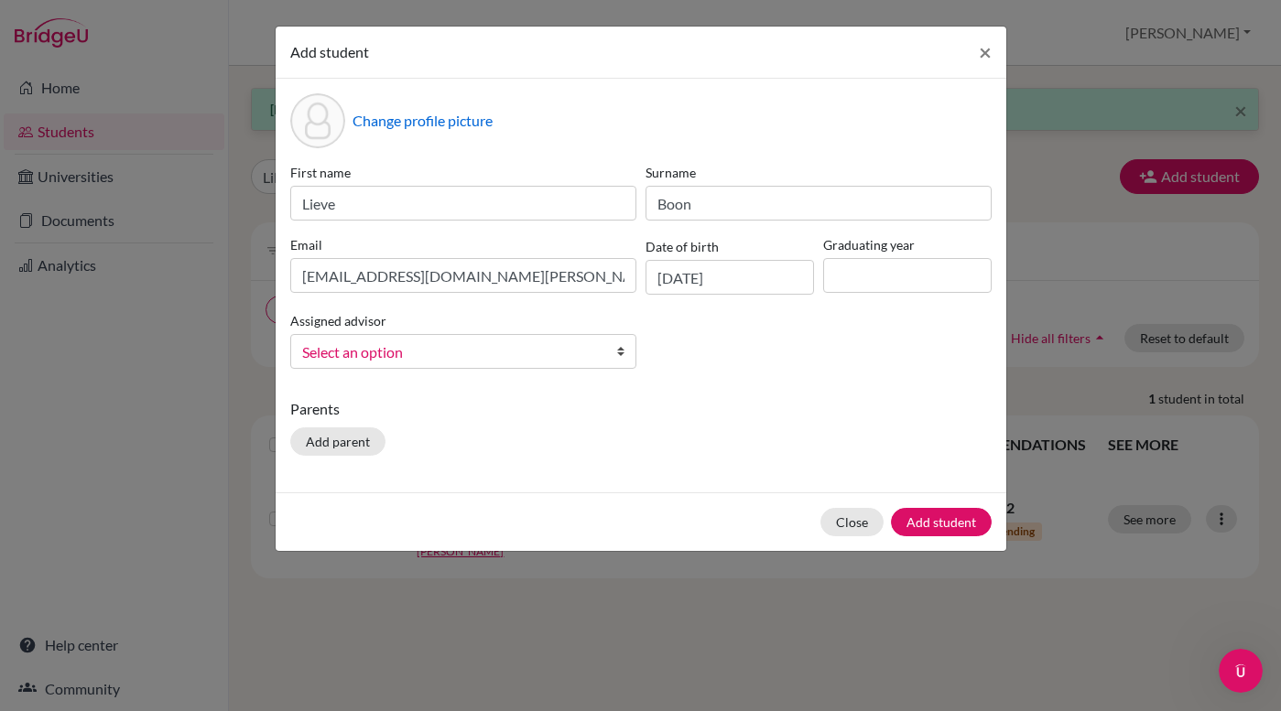
click at [889, 342] on div "First name Lieve Surname Boon Email [EMAIL_ADDRESS][DOMAIN_NAME][PERSON_NAME] D…" at bounding box center [641, 273] width 710 height 221
click at [877, 276] on input at bounding box center [907, 275] width 168 height 35
type input "2027"
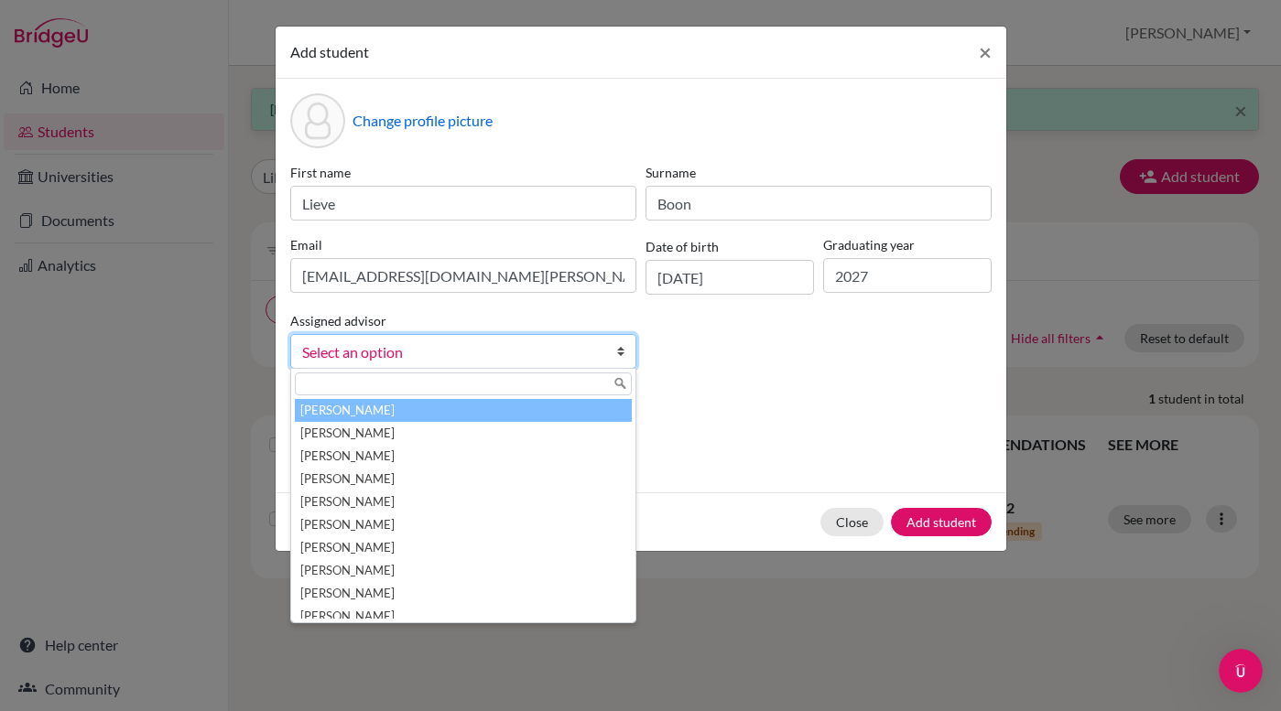
click at [622, 354] on b at bounding box center [626, 351] width 18 height 33
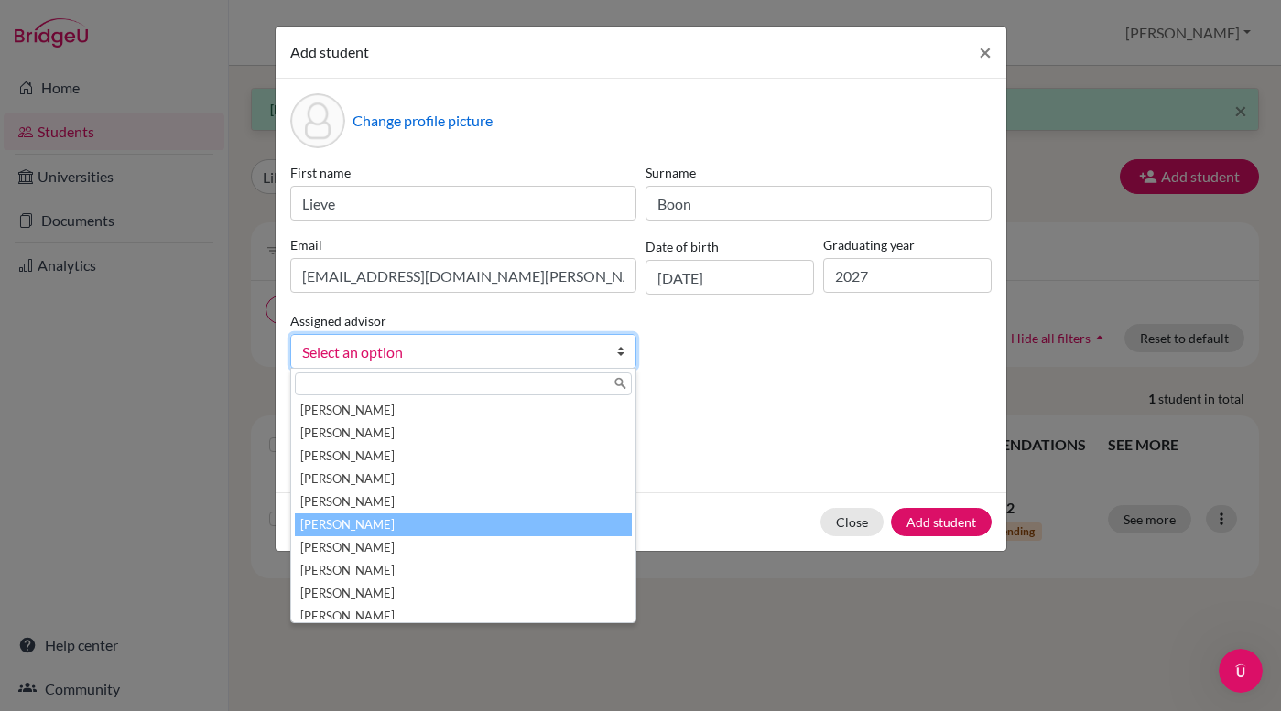
click at [535, 525] on li "[PERSON_NAME]" at bounding box center [463, 525] width 337 height 23
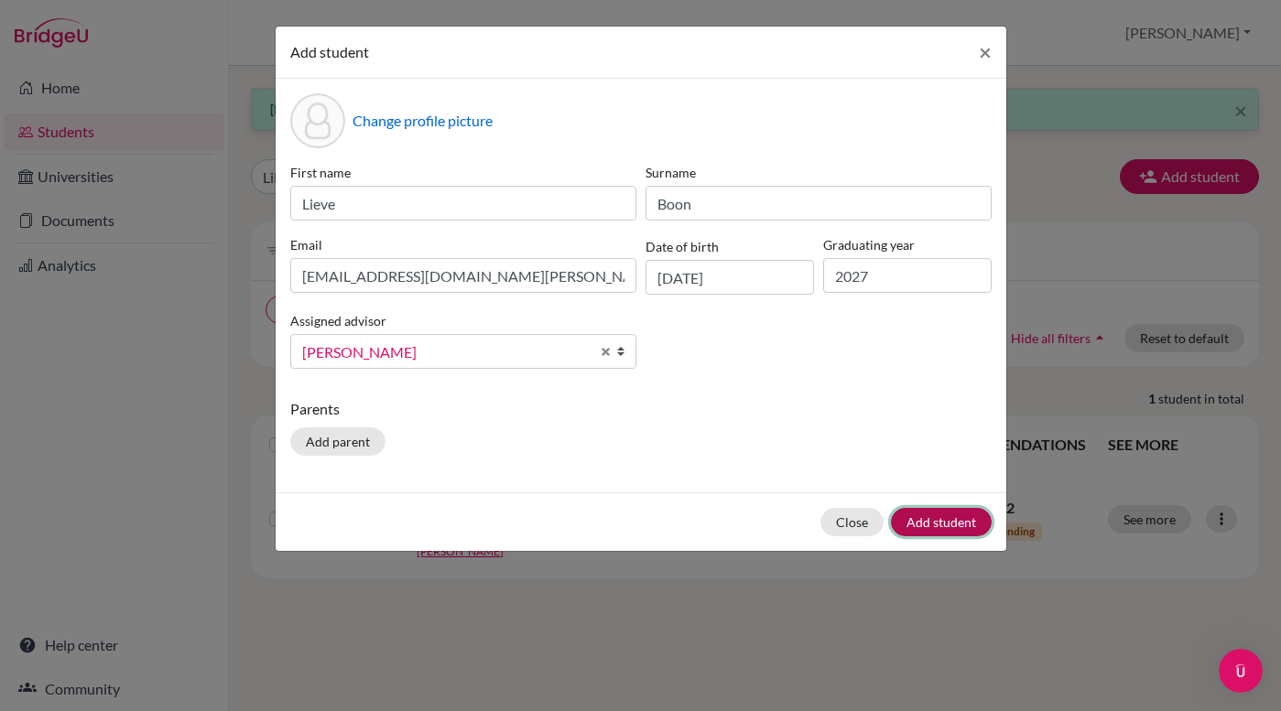
click at [949, 520] on button "Add student" at bounding box center [941, 522] width 101 height 28
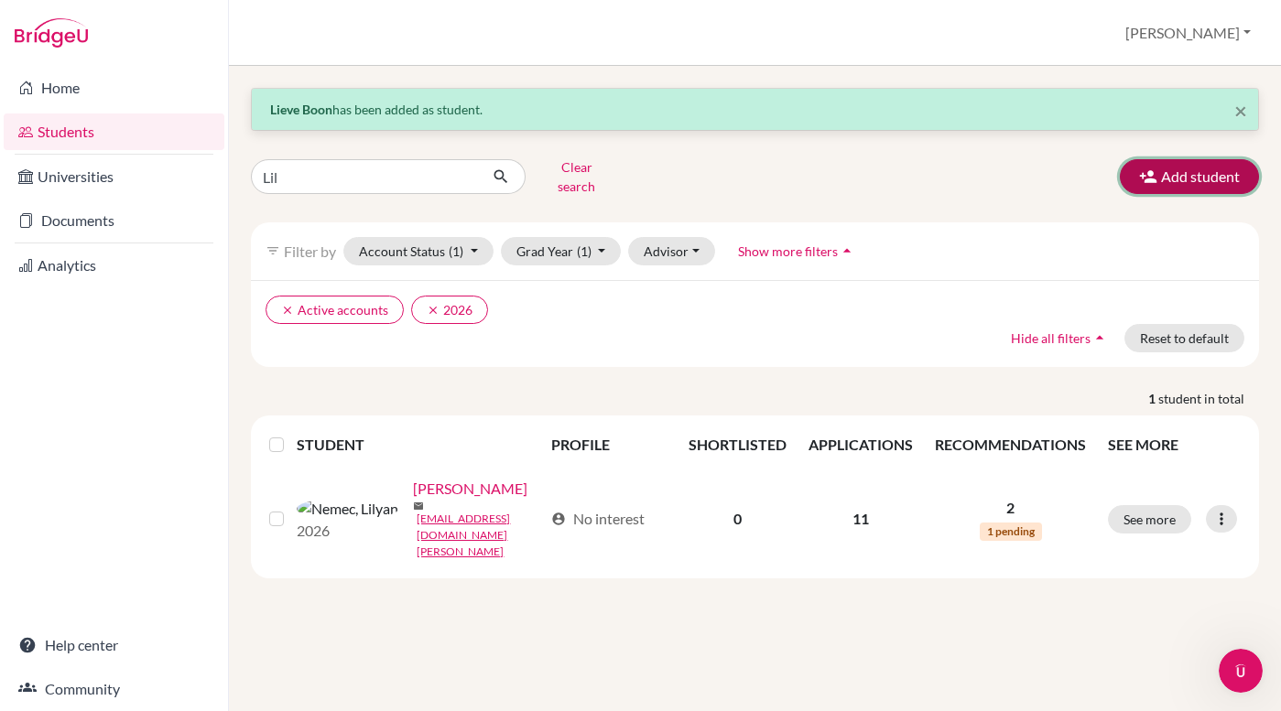
click at [1194, 167] on button "Add student" at bounding box center [1189, 176] width 139 height 35
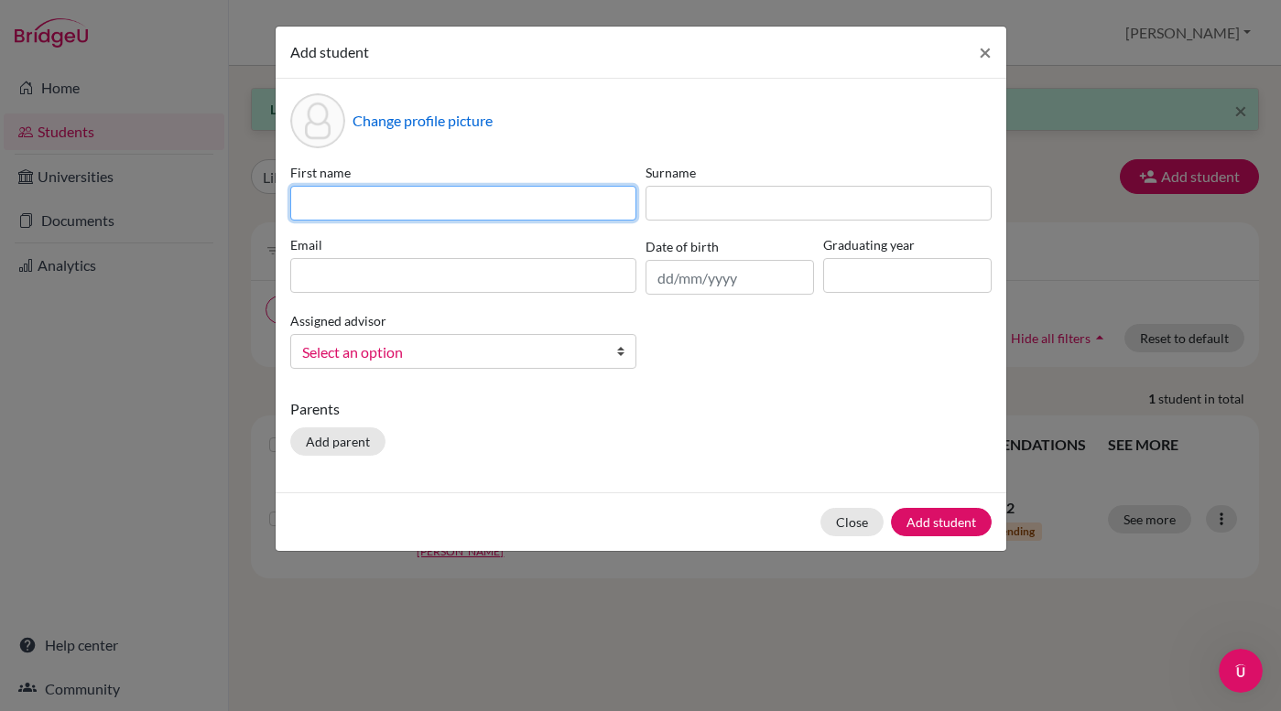
click at [438, 203] on input at bounding box center [463, 203] width 346 height 35
click at [659, 418] on div "Change profile picture First name Surname Email Date of birth Graduating year A…" at bounding box center [641, 286] width 731 height 414
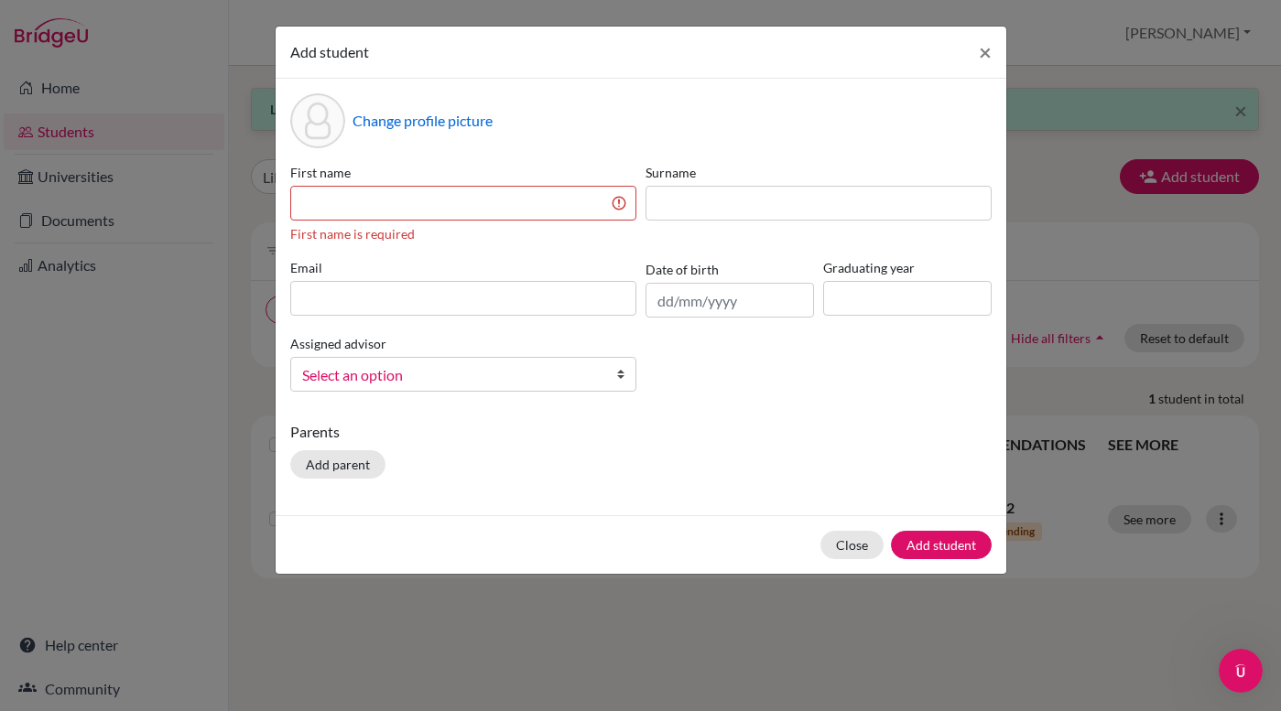
click at [624, 373] on b at bounding box center [626, 374] width 18 height 33
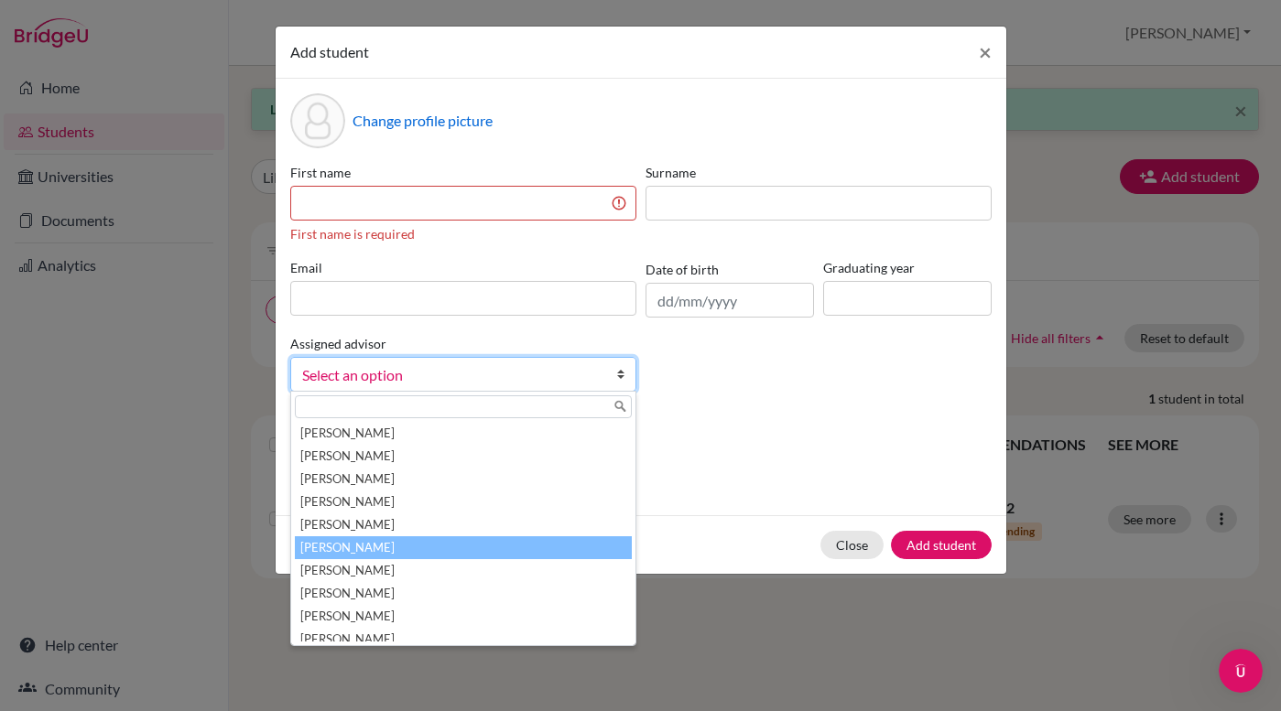
click at [493, 549] on li "[PERSON_NAME]" at bounding box center [463, 547] width 337 height 23
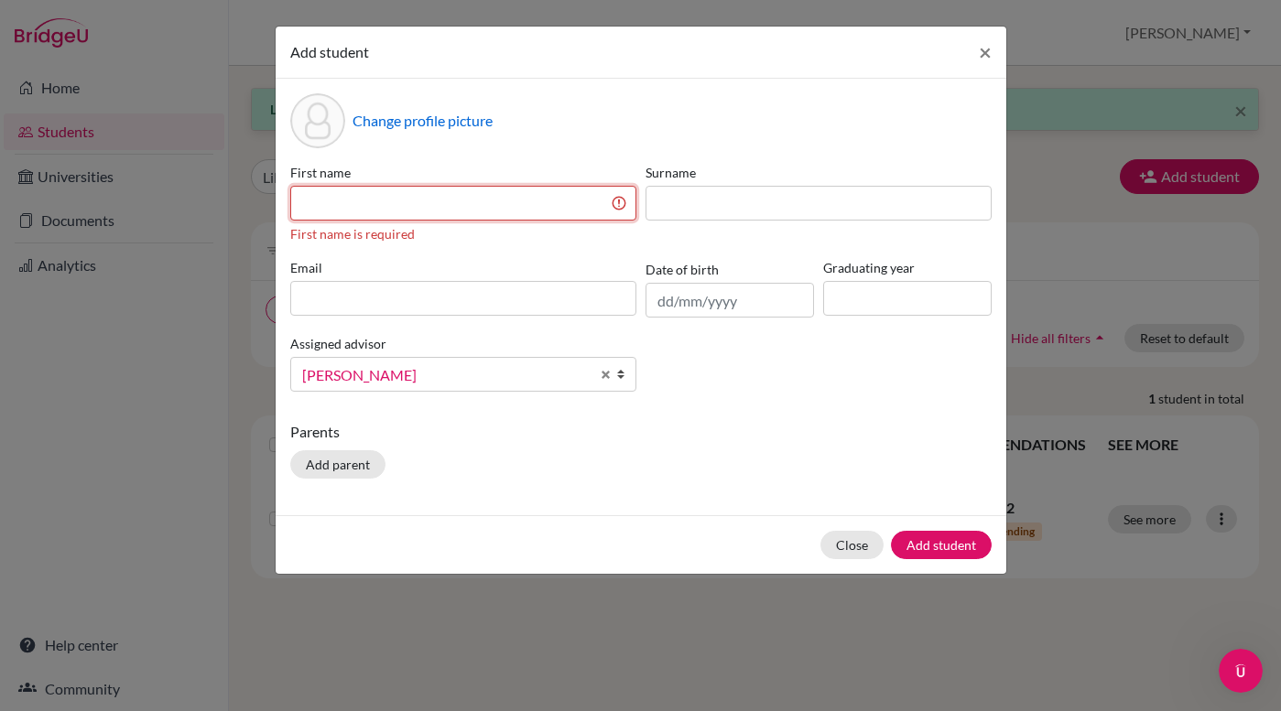
click at [333, 199] on input at bounding box center [463, 203] width 346 height 35
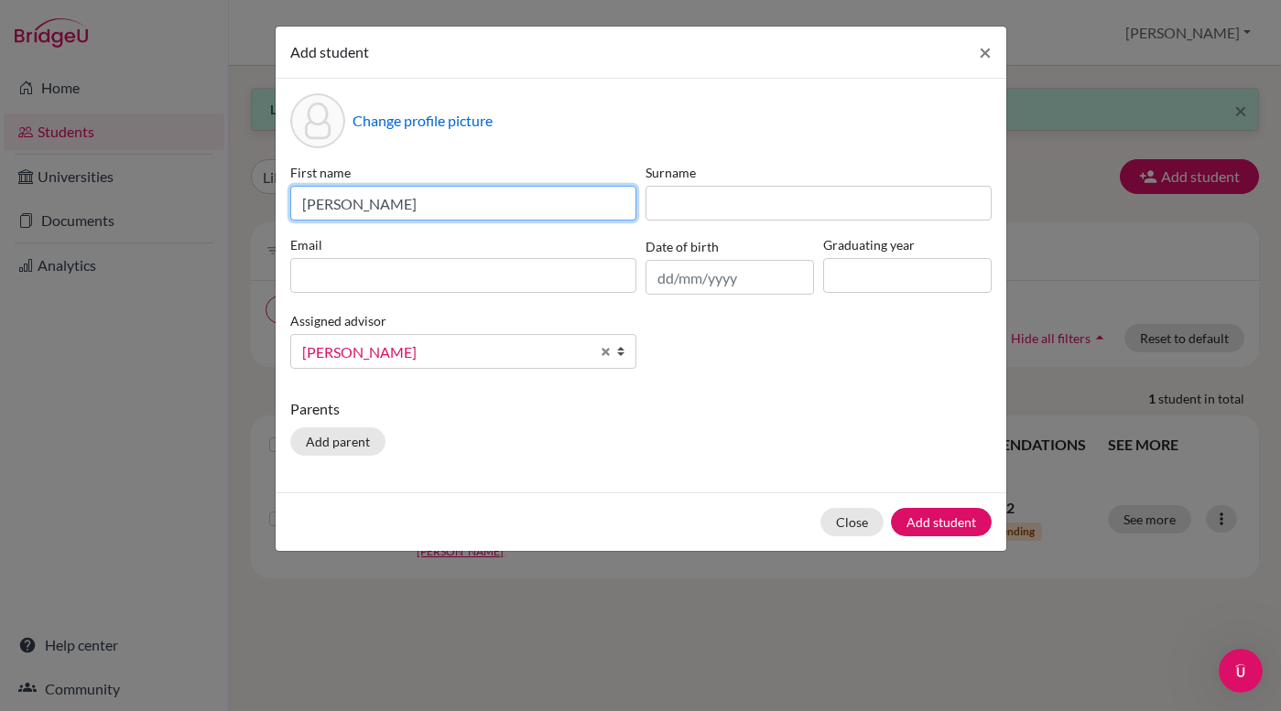
type input "[PERSON_NAME]"
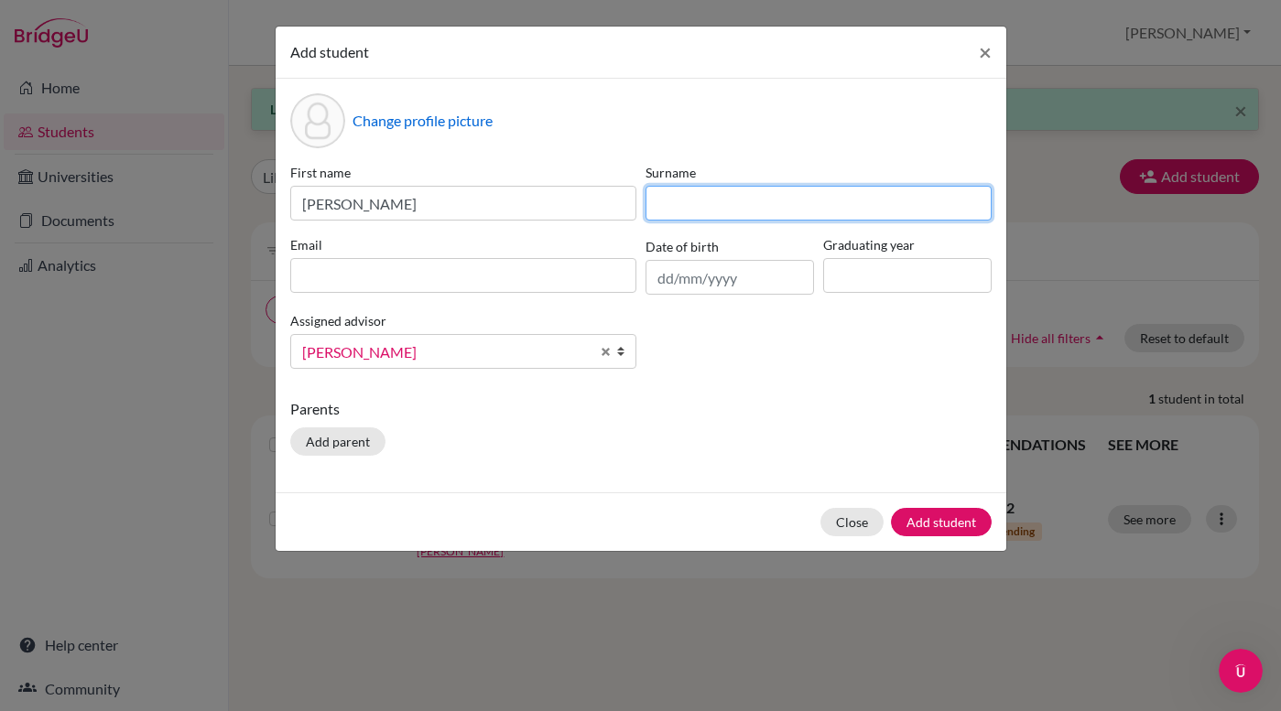
click at [752, 198] on input at bounding box center [818, 203] width 346 height 35
type input "[PERSON_NAME]"
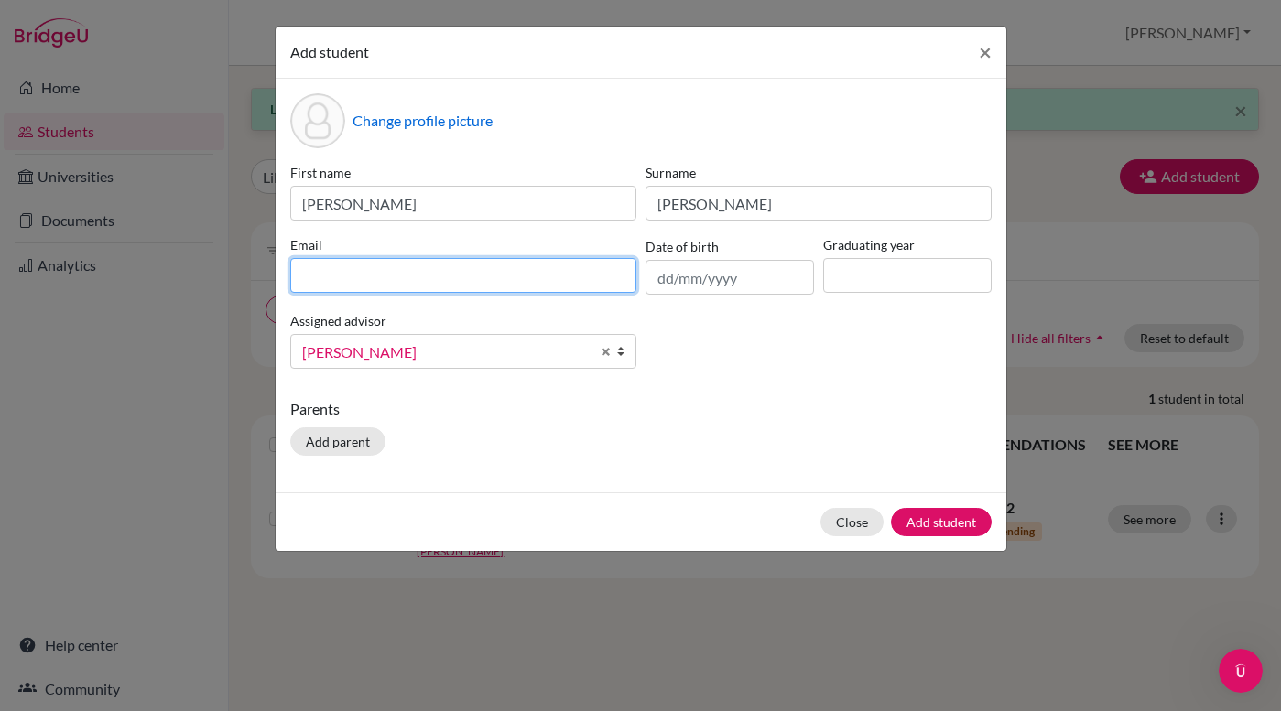
click at [366, 267] on input at bounding box center [463, 275] width 346 height 35
type input "[EMAIL_ADDRESS][DOMAIN_NAME][PERSON_NAME]"
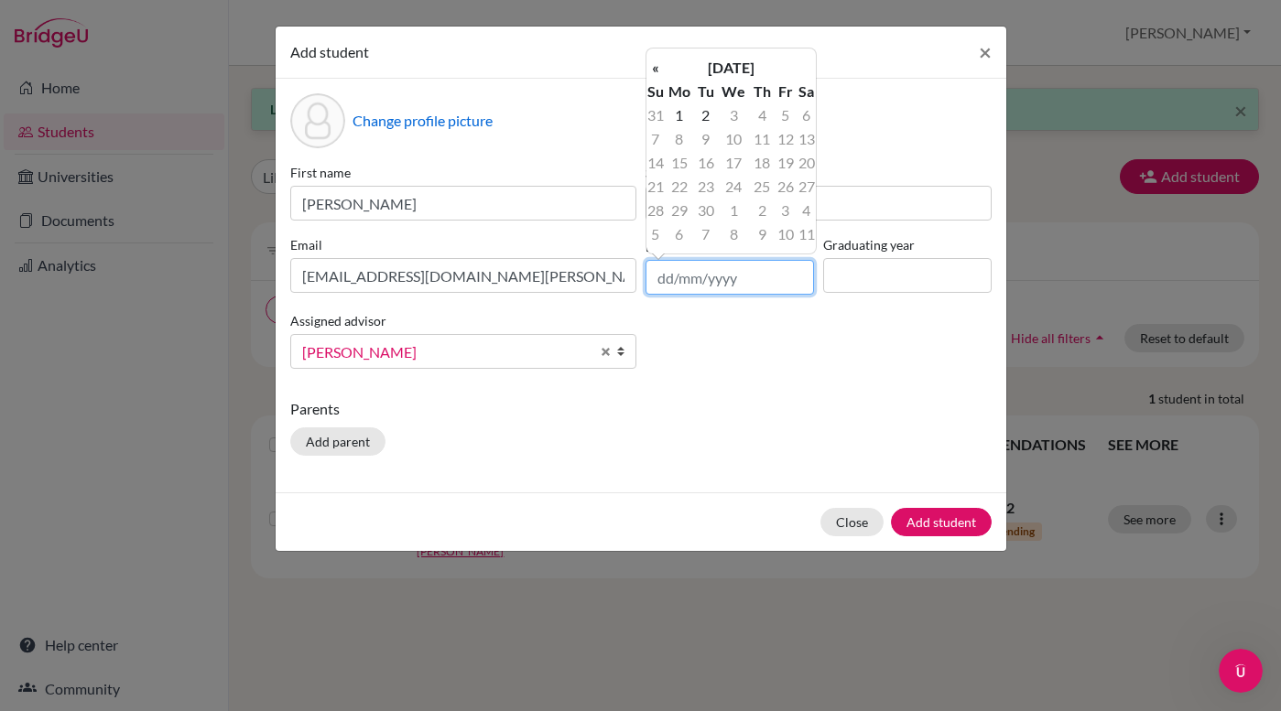
click at [709, 287] on input "text" at bounding box center [729, 277] width 168 height 35
type input "[DATE]"
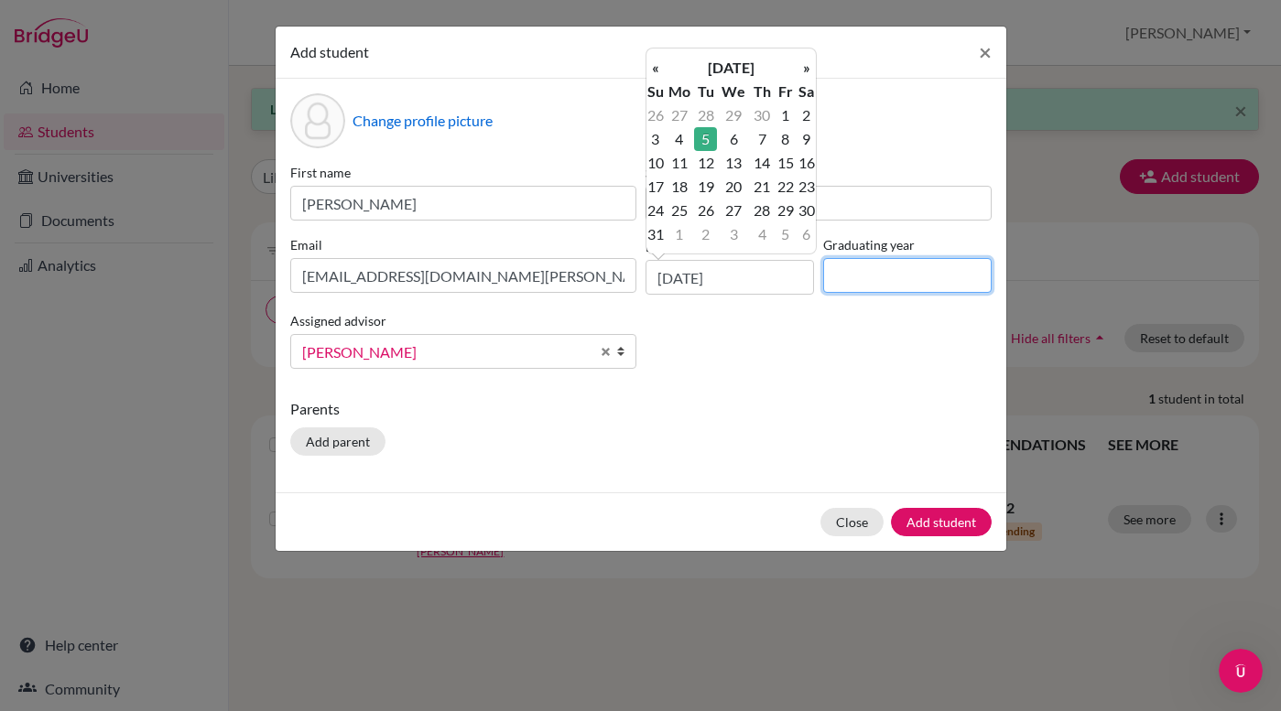
click at [865, 280] on input at bounding box center [907, 275] width 168 height 35
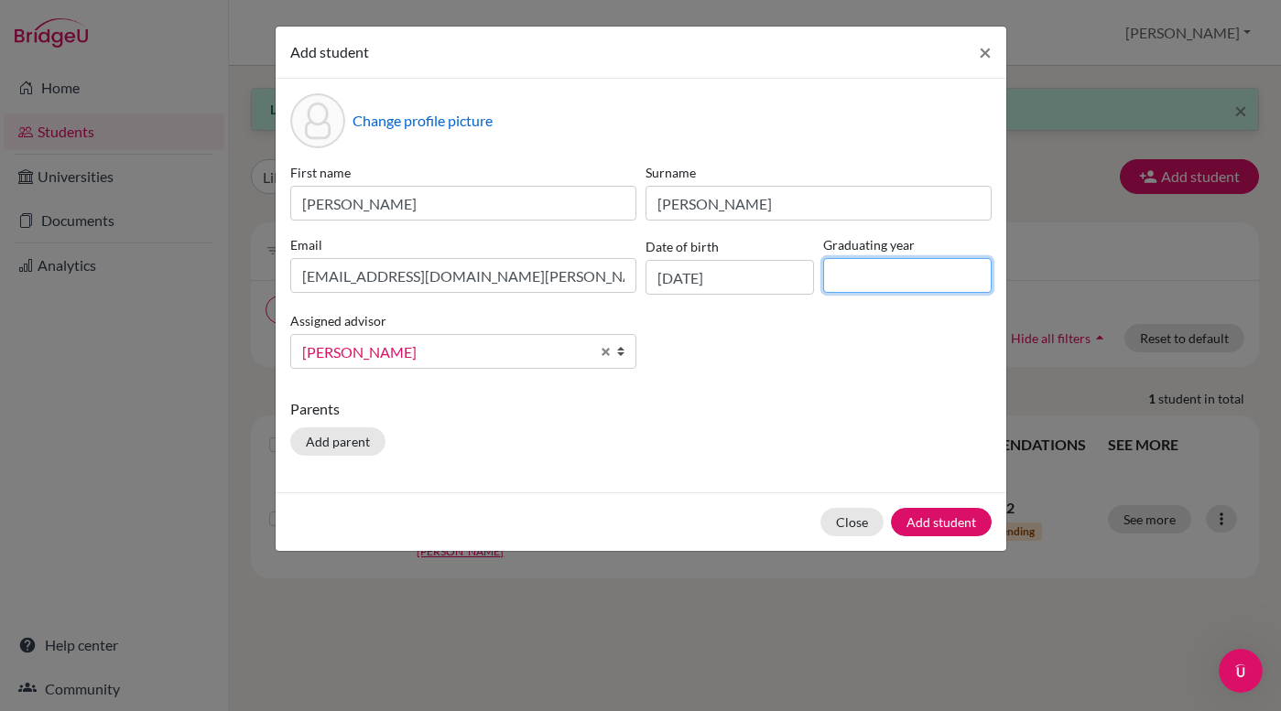
type input "2027"
click at [941, 534] on button "Add student" at bounding box center [941, 522] width 101 height 28
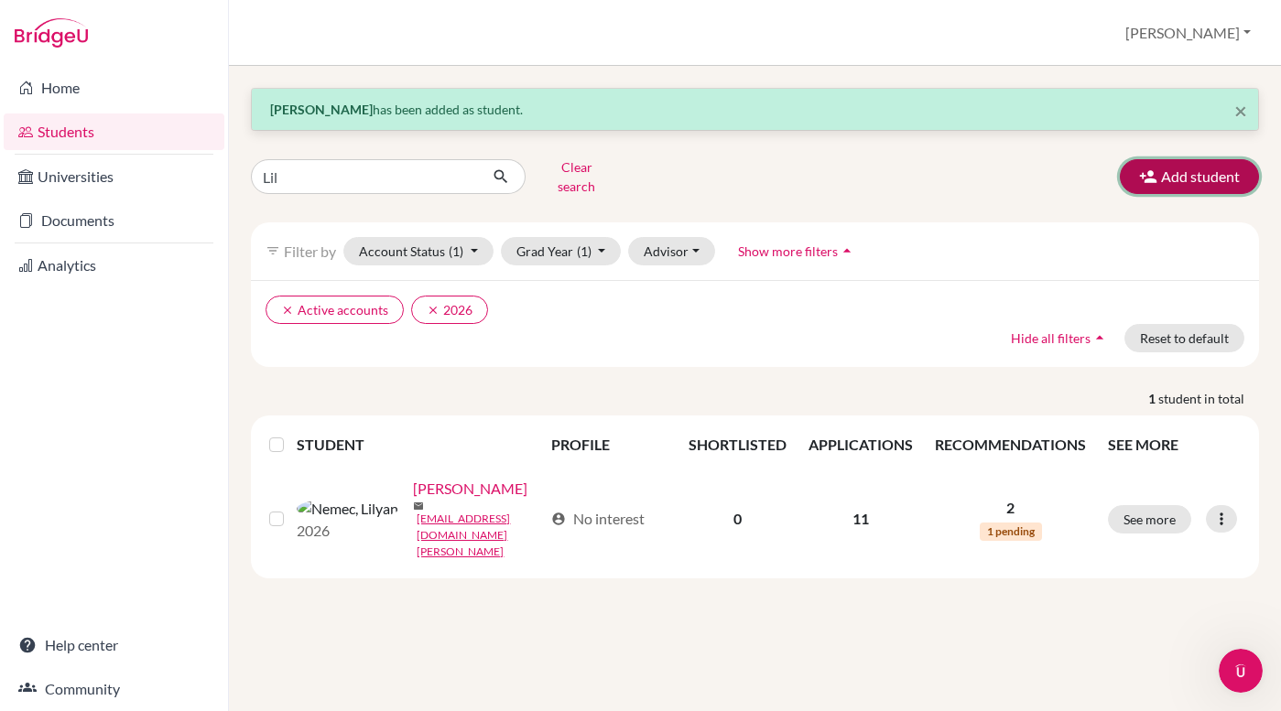
click at [1194, 169] on button "Add student" at bounding box center [1189, 176] width 139 height 35
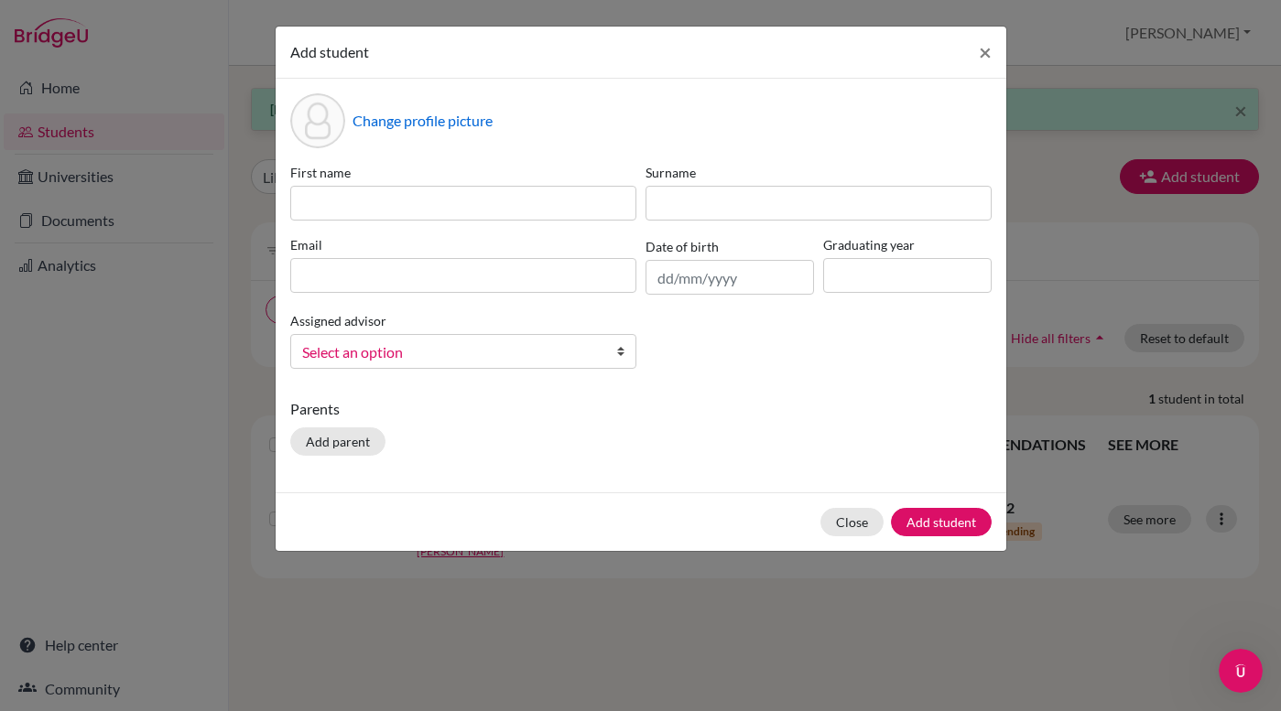
click at [620, 349] on b at bounding box center [626, 351] width 18 height 33
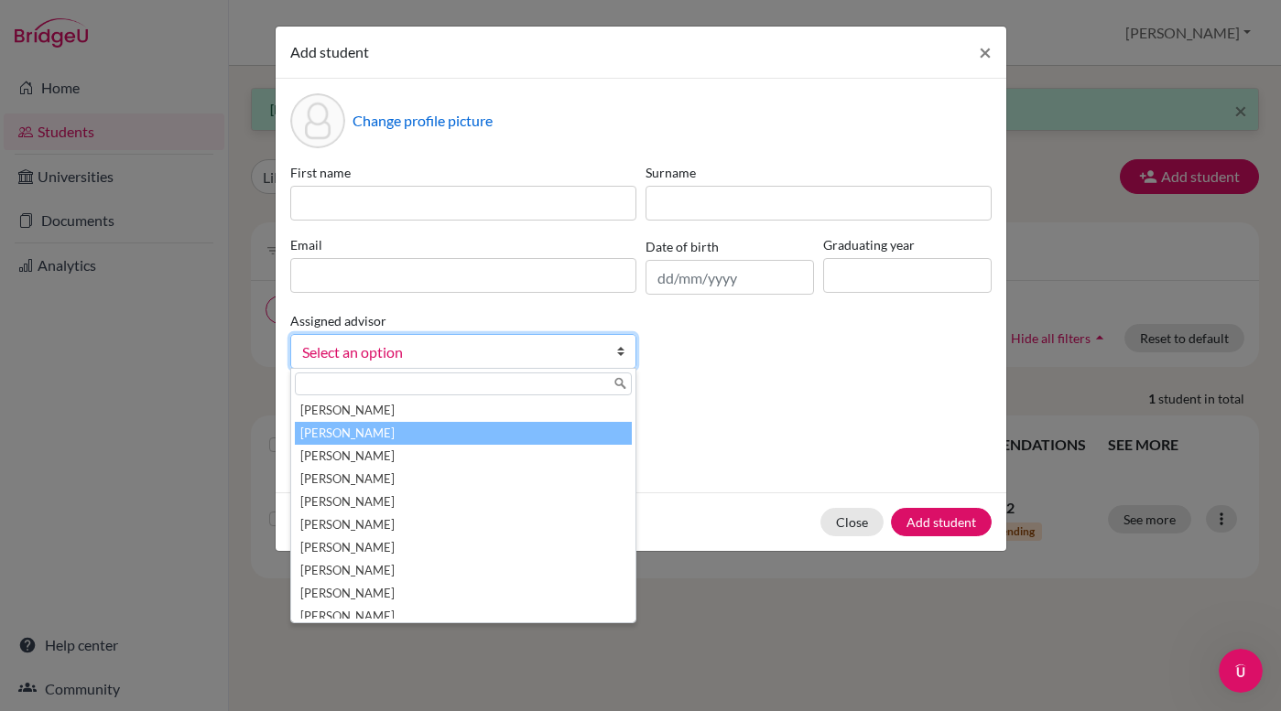
scroll to position [5, 0]
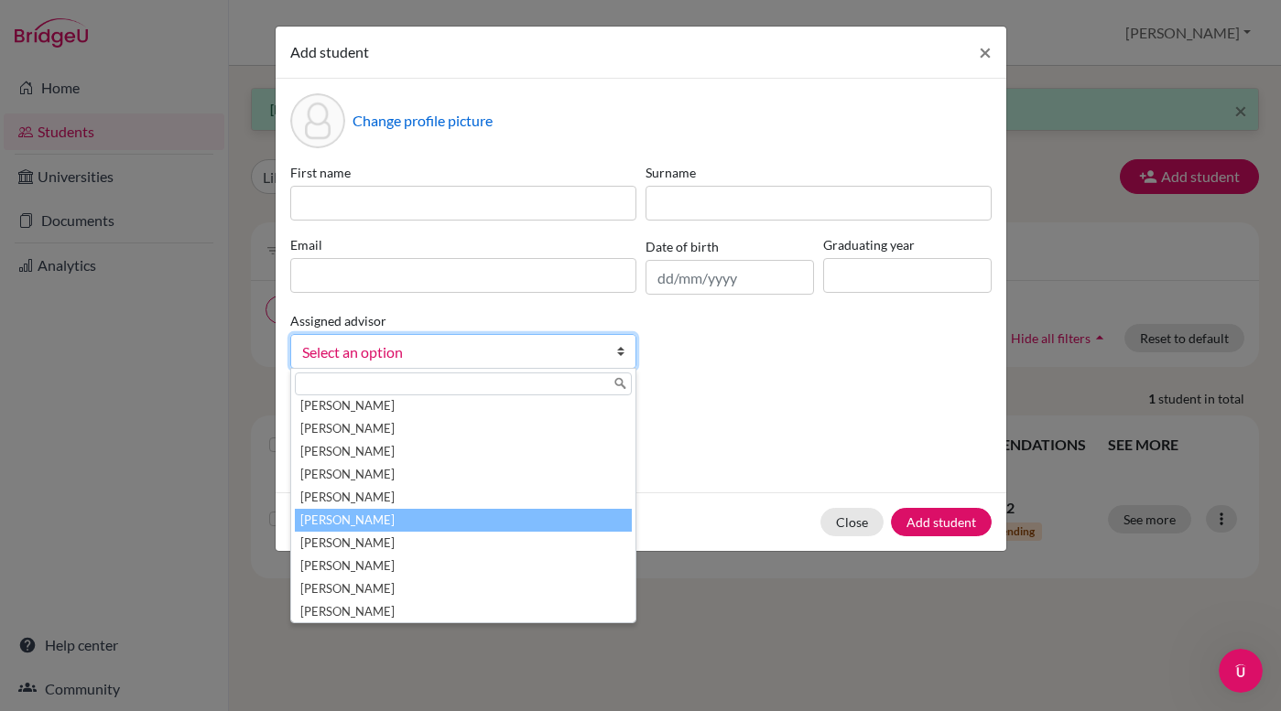
click at [548, 513] on li "[PERSON_NAME]" at bounding box center [463, 520] width 337 height 23
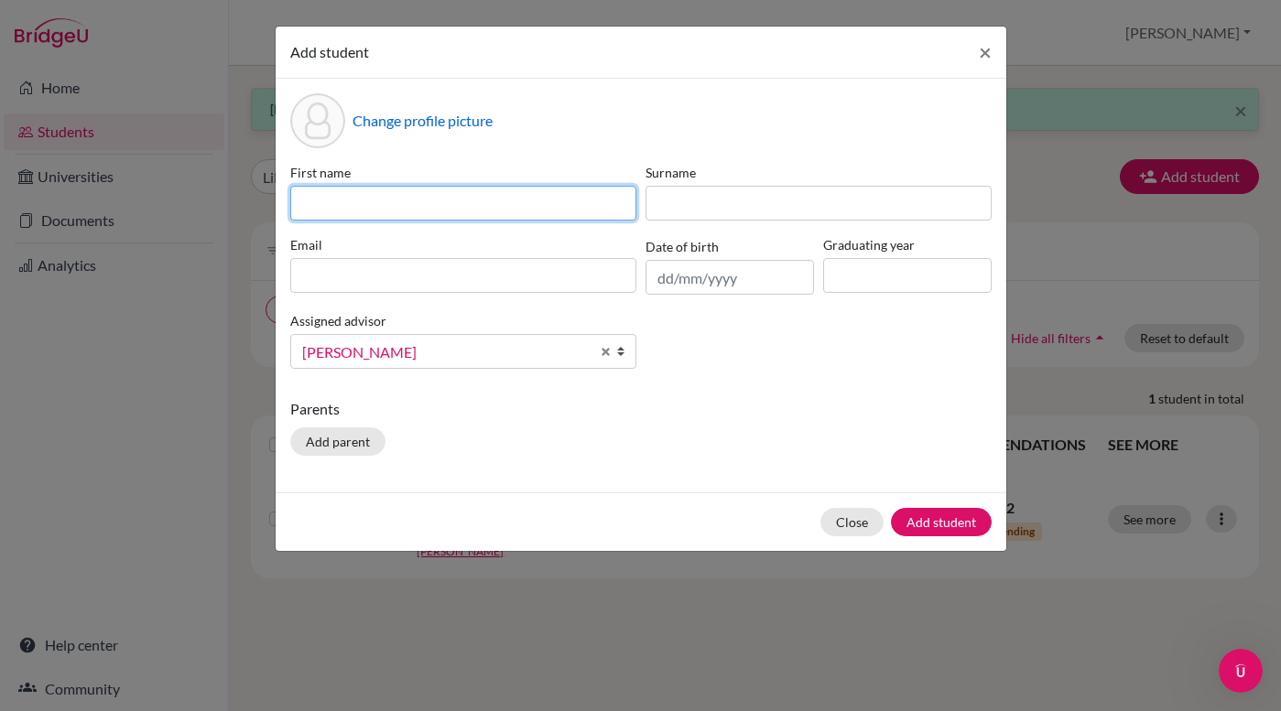
click at [511, 208] on input at bounding box center [463, 203] width 346 height 35
type input "[DEMOGRAPHIC_DATA]"
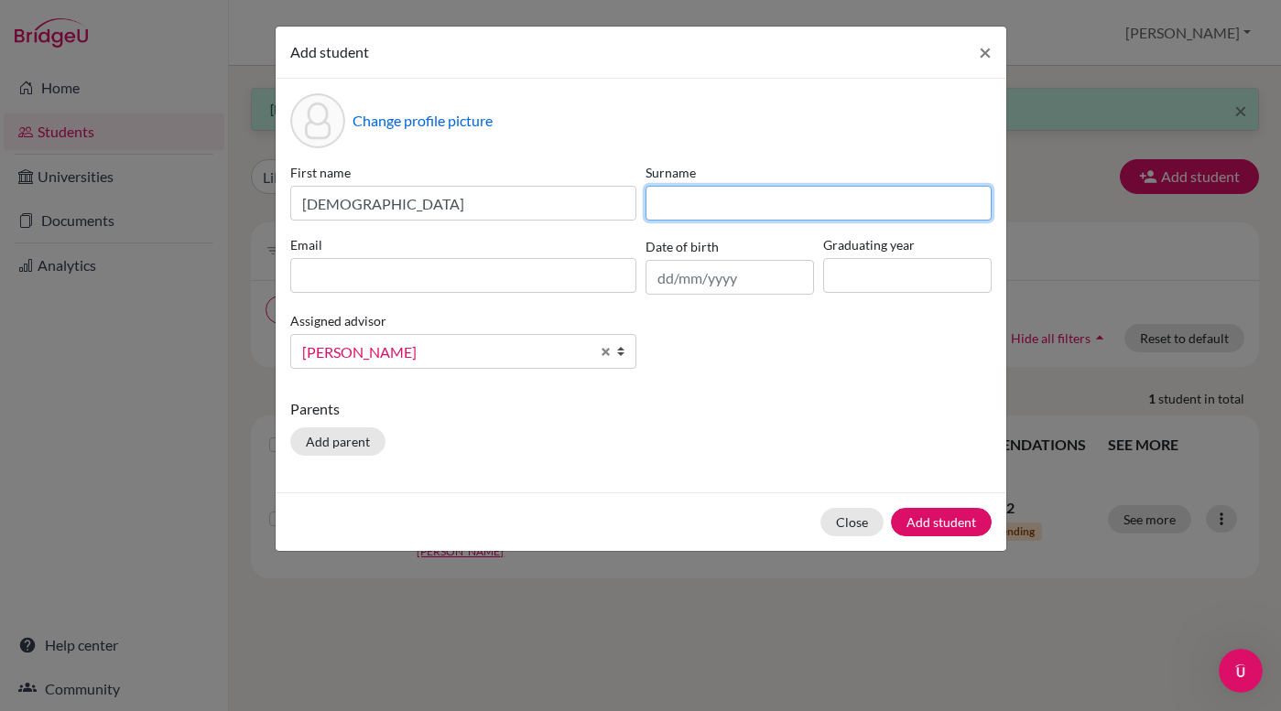
click at [683, 199] on input at bounding box center [818, 203] width 346 height 35
type input "[PERSON_NAME]"
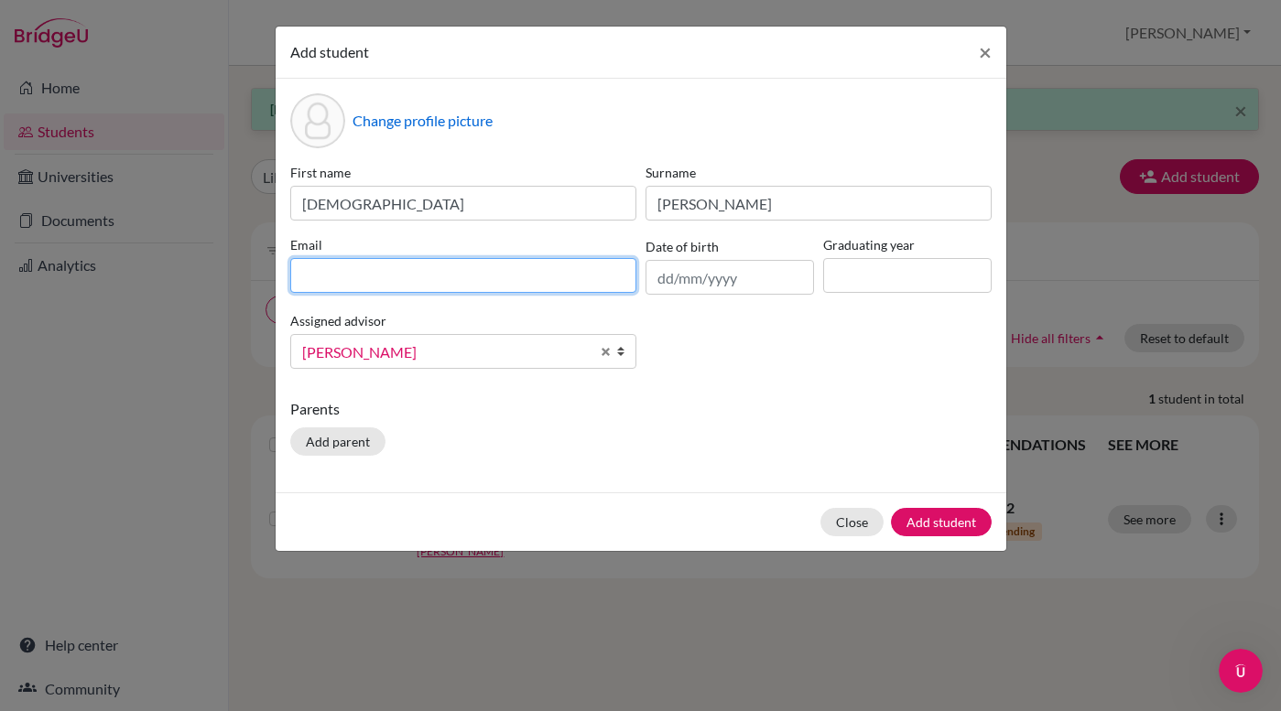
click at [608, 276] on input at bounding box center [463, 275] width 346 height 35
type input "[PERSON_NAME][EMAIL_ADDRESS][DOMAIN_NAME][PERSON_NAME]"
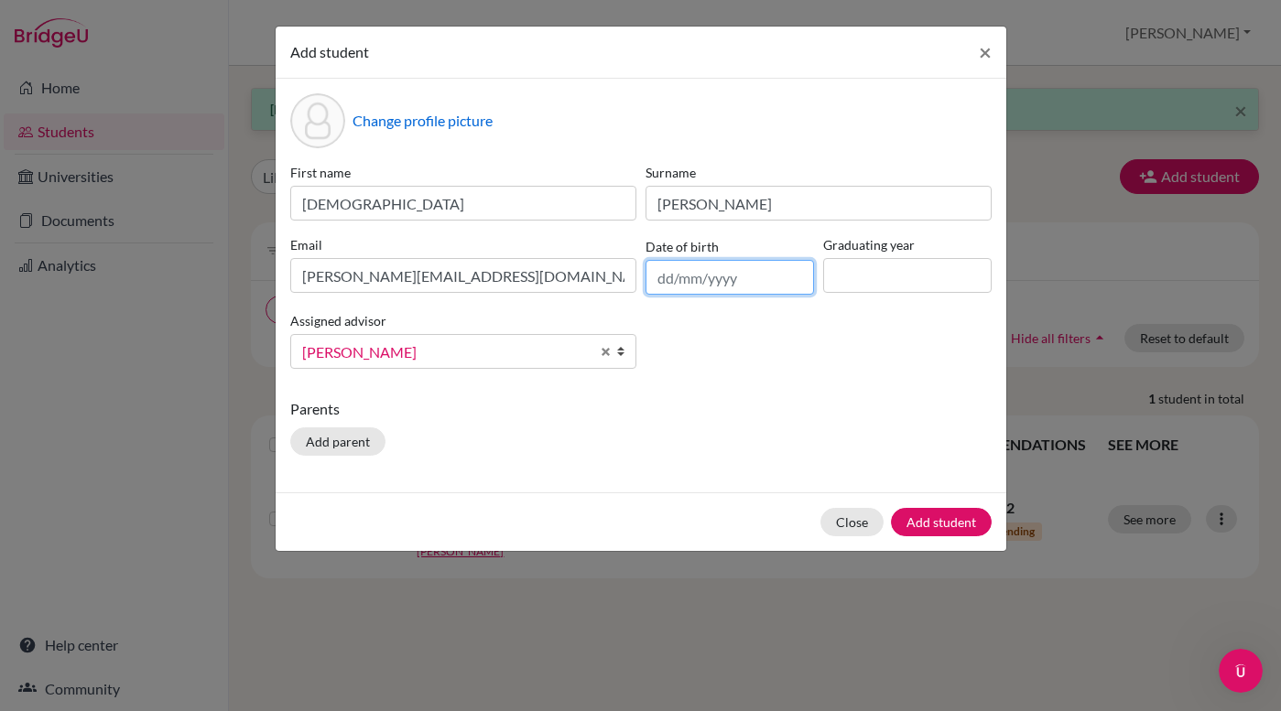
click at [712, 266] on input "text" at bounding box center [729, 277] width 168 height 35
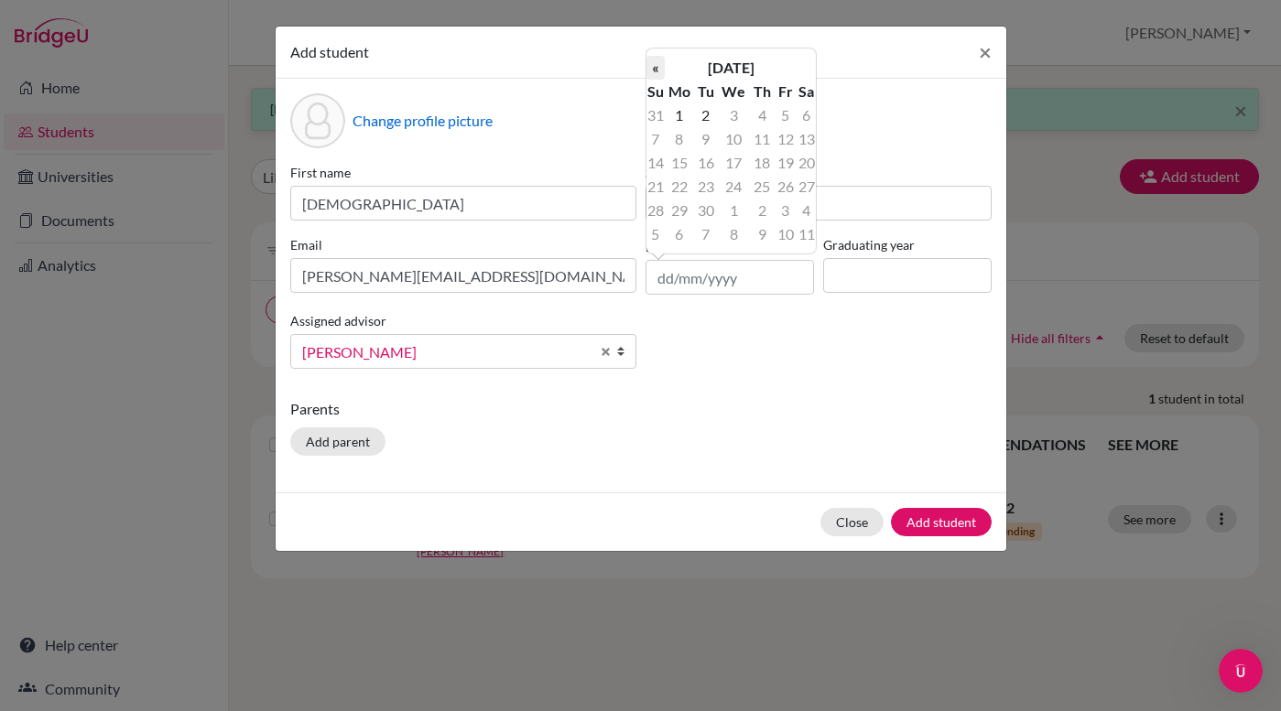
click at [649, 67] on th "«" at bounding box center [655, 68] width 18 height 24
click at [651, 67] on th "«" at bounding box center [655, 68] width 18 height 24
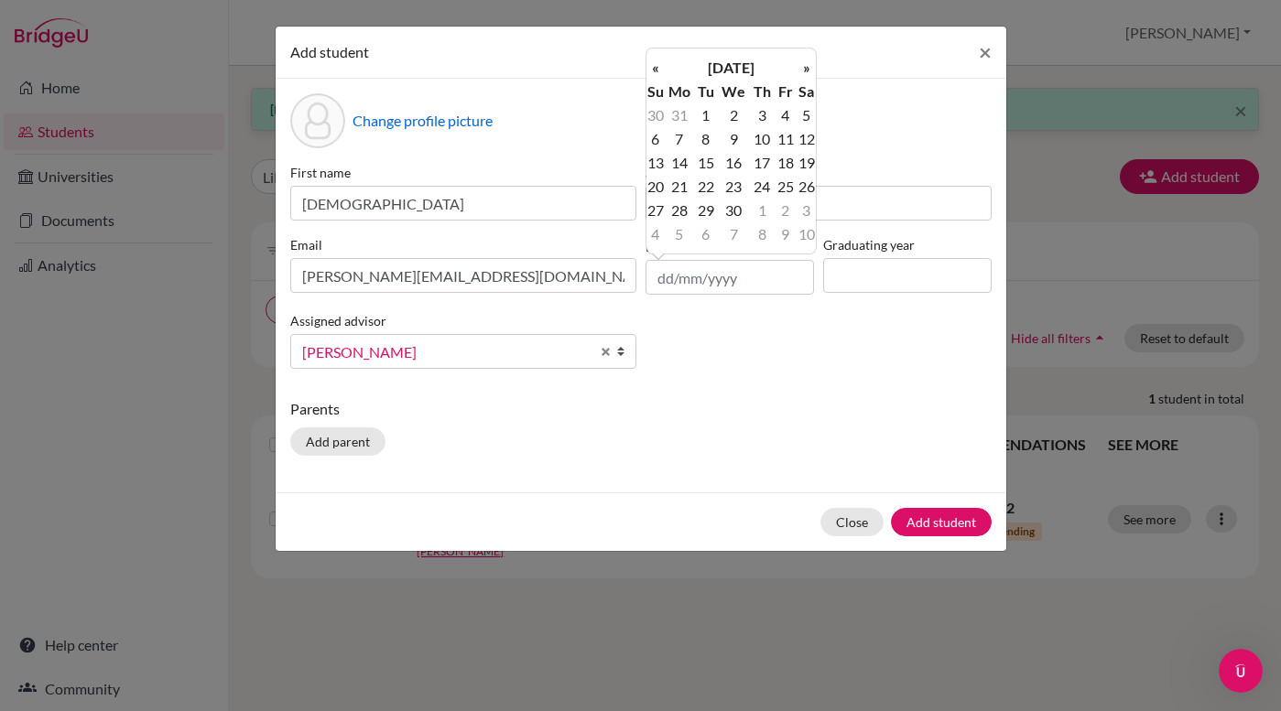
click at [651, 67] on th "«" at bounding box center [655, 68] width 18 height 24
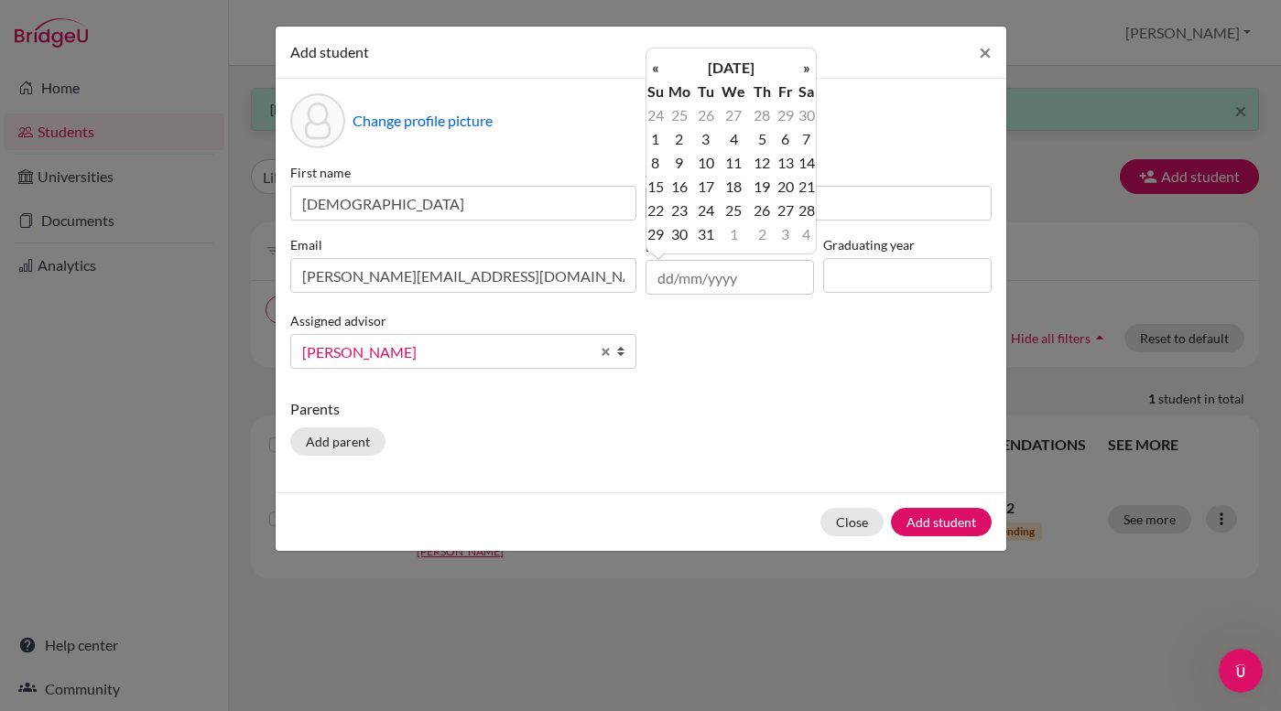
click at [651, 67] on th "«" at bounding box center [655, 68] width 18 height 24
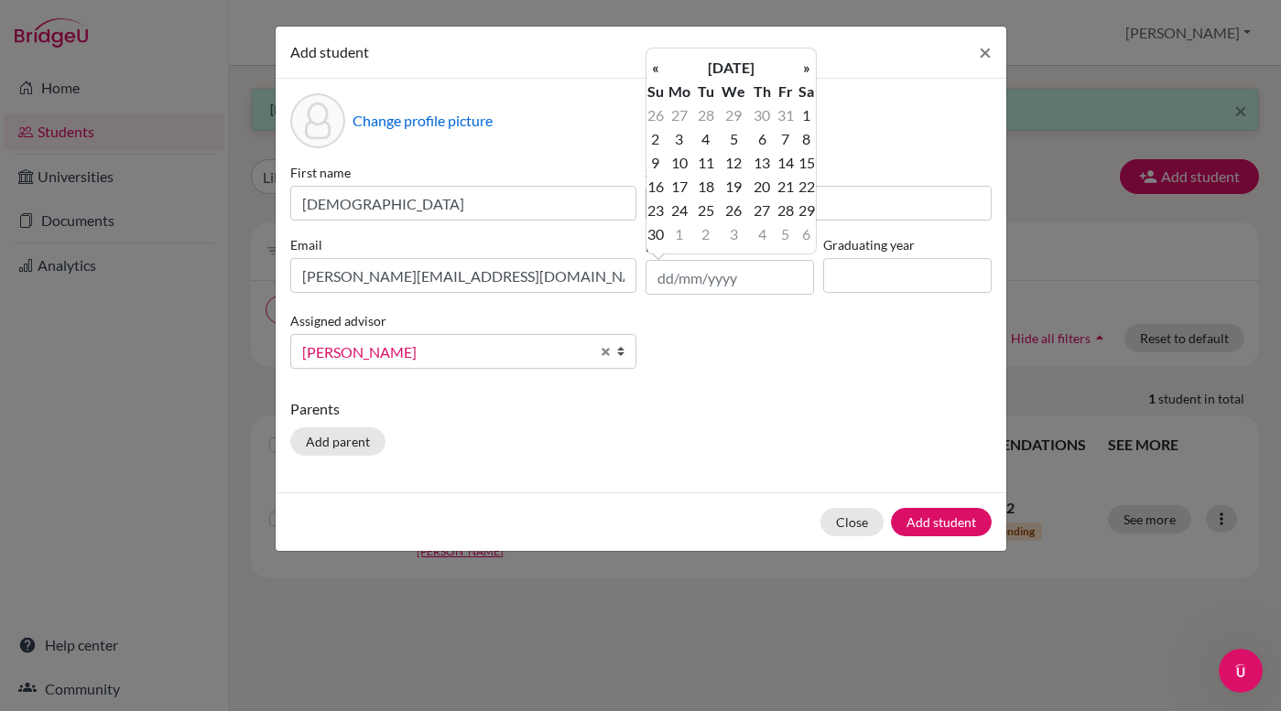
click at [651, 67] on th "«" at bounding box center [655, 68] width 18 height 24
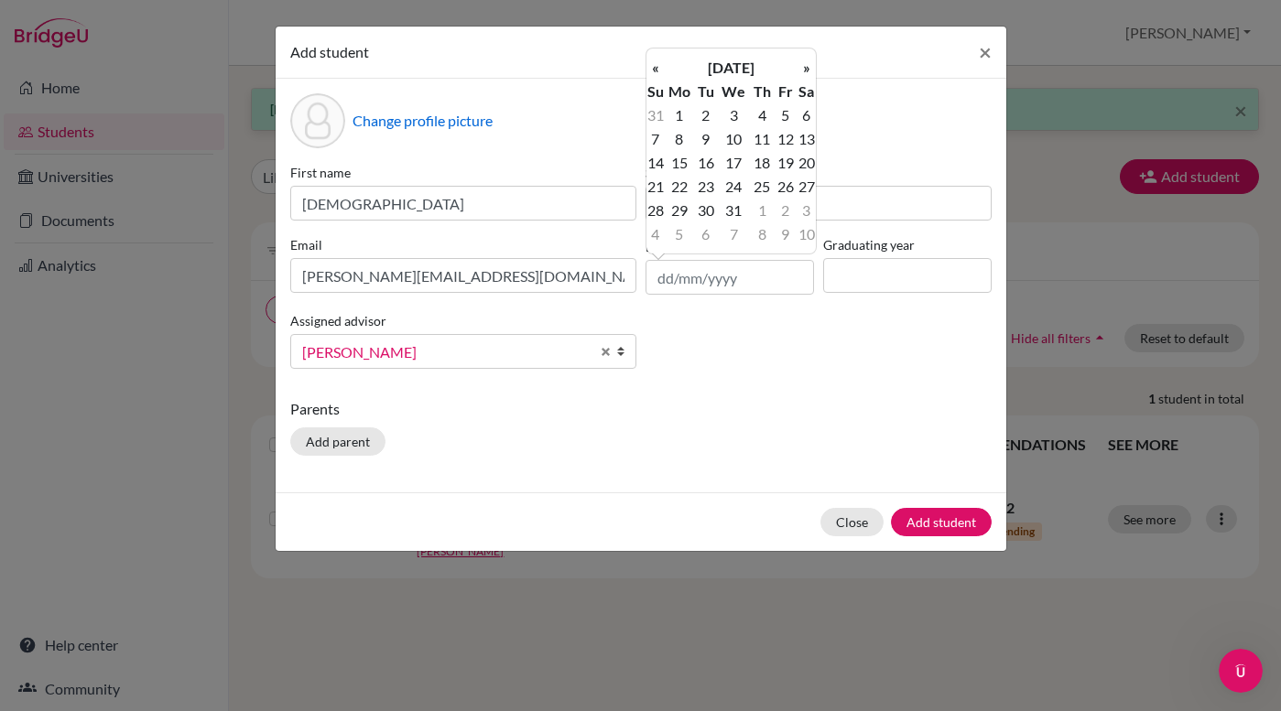
click at [651, 67] on th "«" at bounding box center [655, 68] width 18 height 24
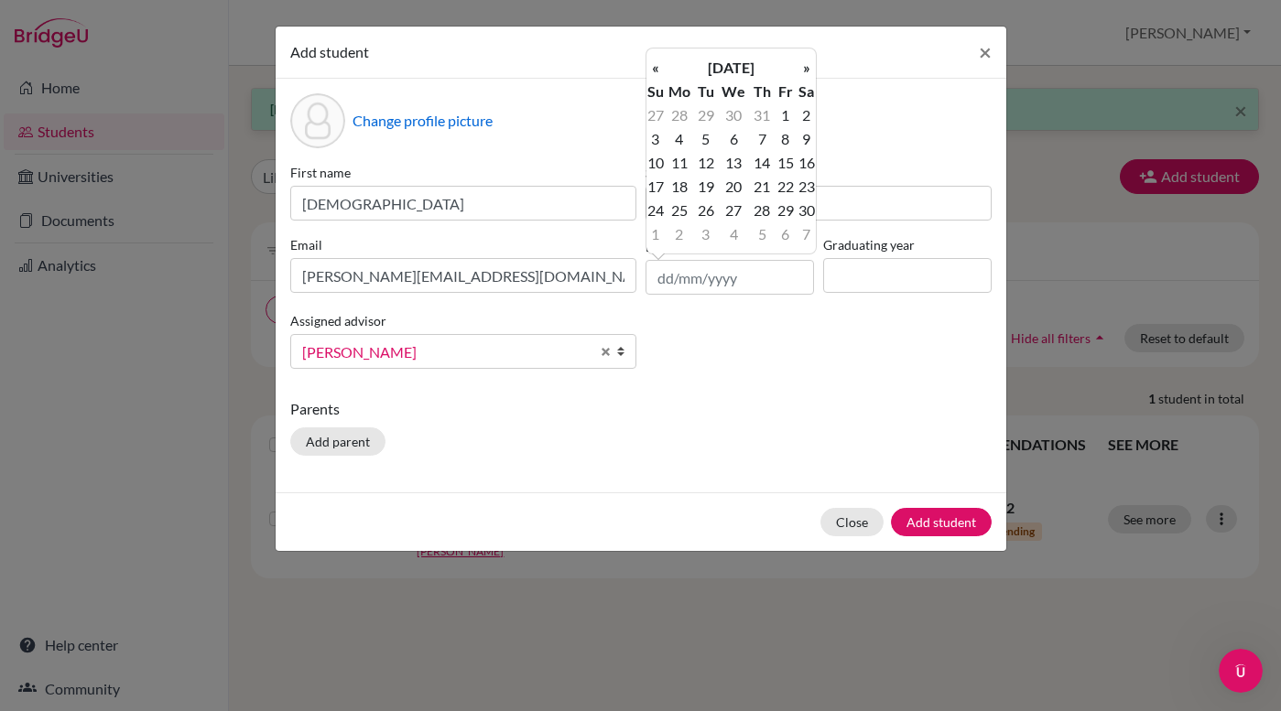
click at [651, 67] on th "«" at bounding box center [655, 68] width 18 height 24
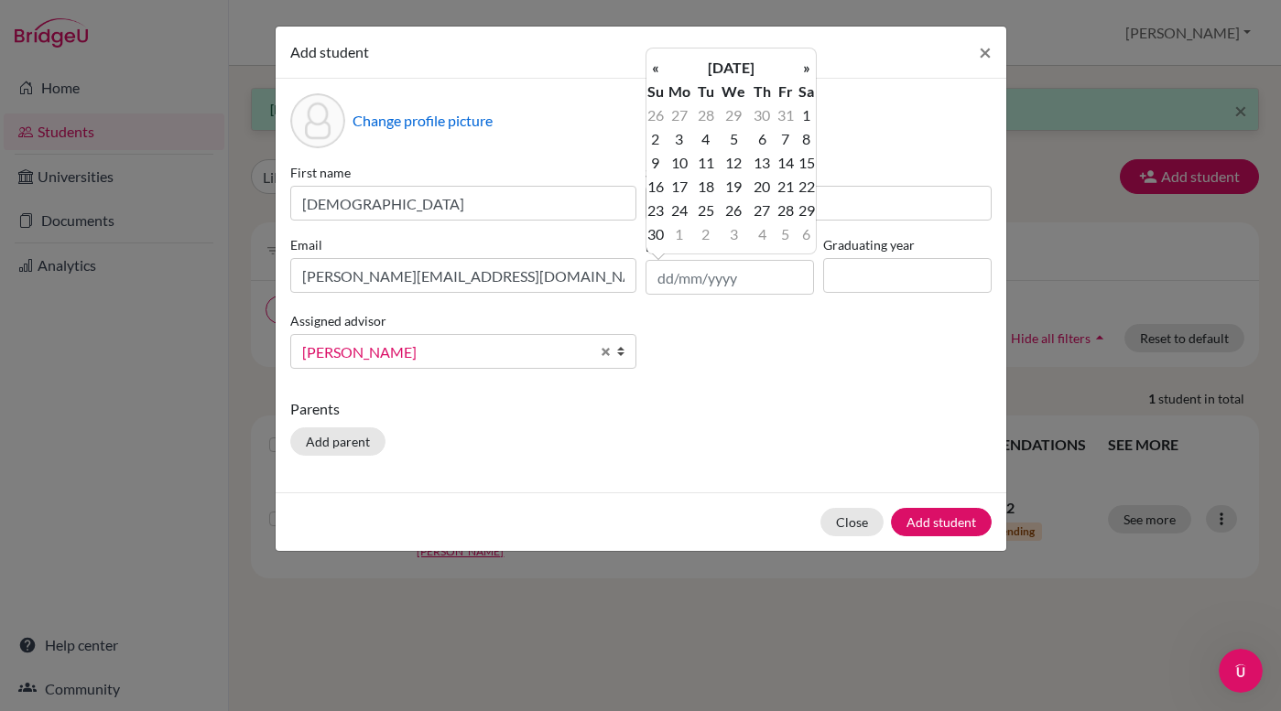
click at [651, 67] on th "«" at bounding box center [655, 68] width 18 height 24
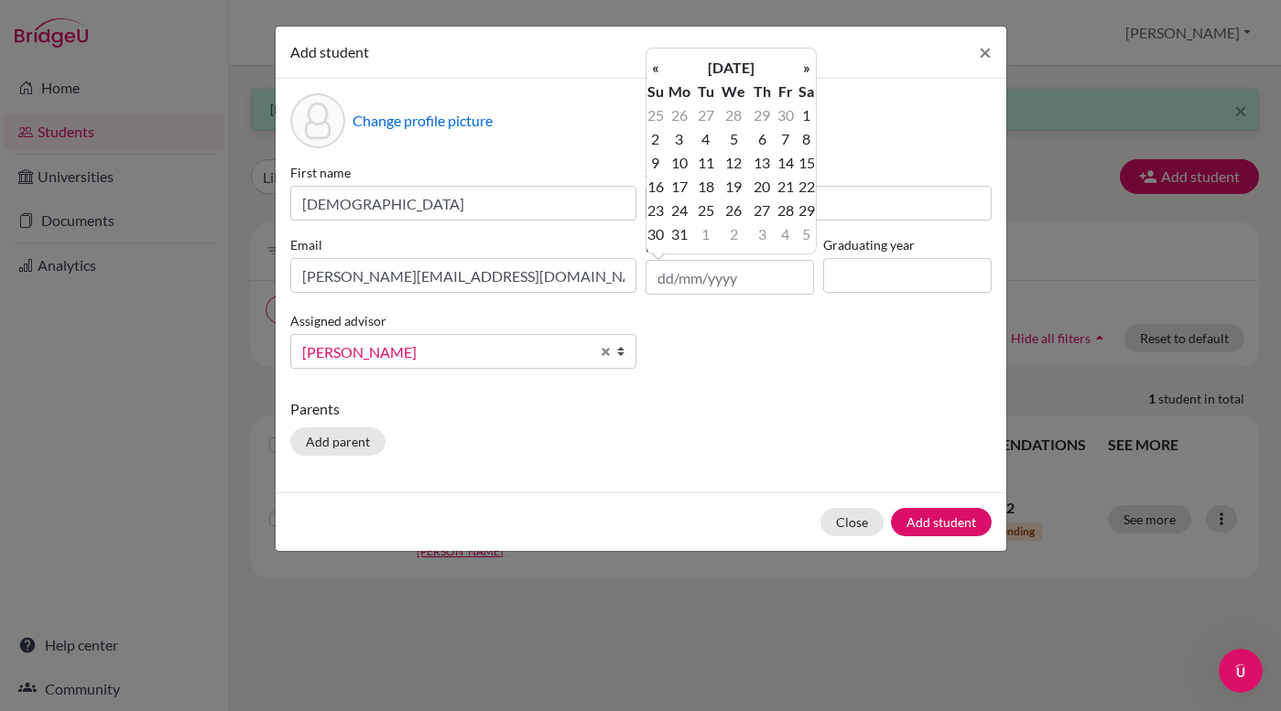
click at [651, 67] on th "«" at bounding box center [655, 68] width 18 height 24
click at [716, 66] on th "[DATE]" at bounding box center [731, 68] width 133 height 24
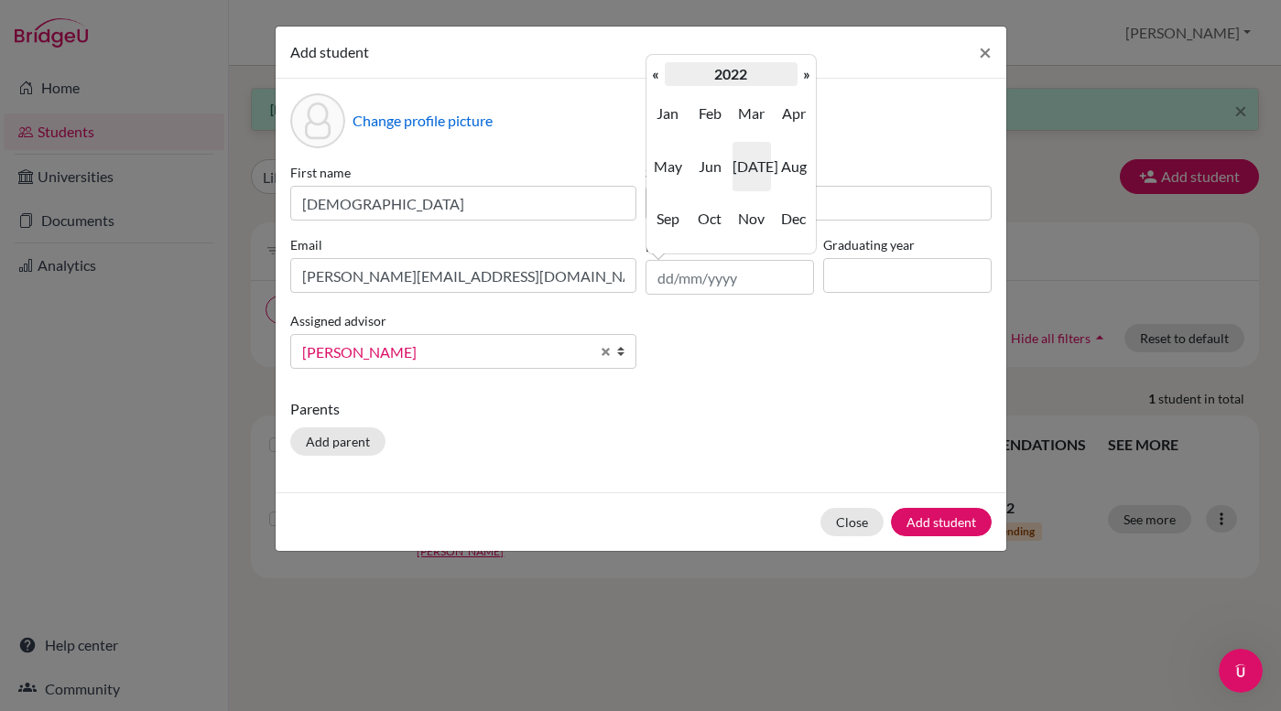
click at [719, 74] on th "2022" at bounding box center [731, 74] width 133 height 24
drag, startPoint x: 671, startPoint y: 118, endPoint x: 675, endPoint y: 178, distance: 59.6
click at [675, 178] on td "2019 2020 2021 2022 2023 2024 2025 2026 2027 2028 2029 2030" at bounding box center [730, 166] width 169 height 160
click at [654, 67] on th "«" at bounding box center [655, 74] width 18 height 24
click at [654, 68] on th "«" at bounding box center [655, 74] width 18 height 24
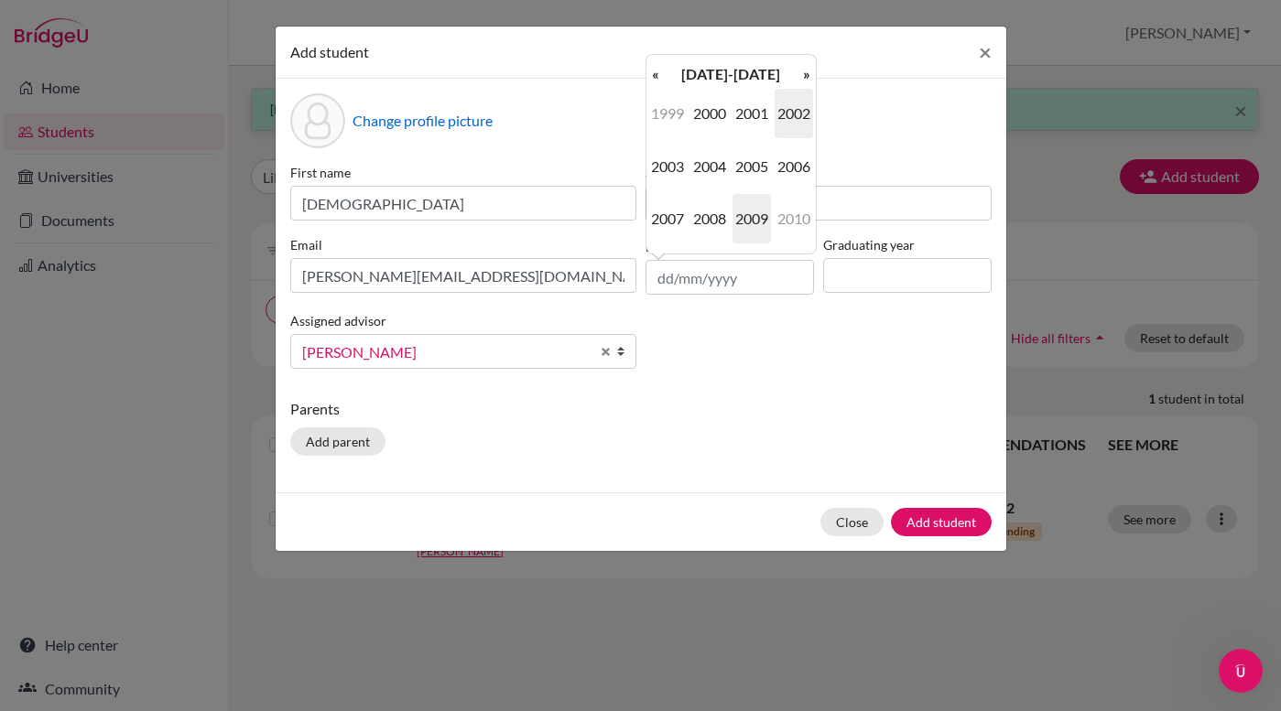
click at [751, 211] on span "2009" at bounding box center [751, 218] width 38 height 49
click at [784, 120] on span "Apr" at bounding box center [793, 113] width 38 height 49
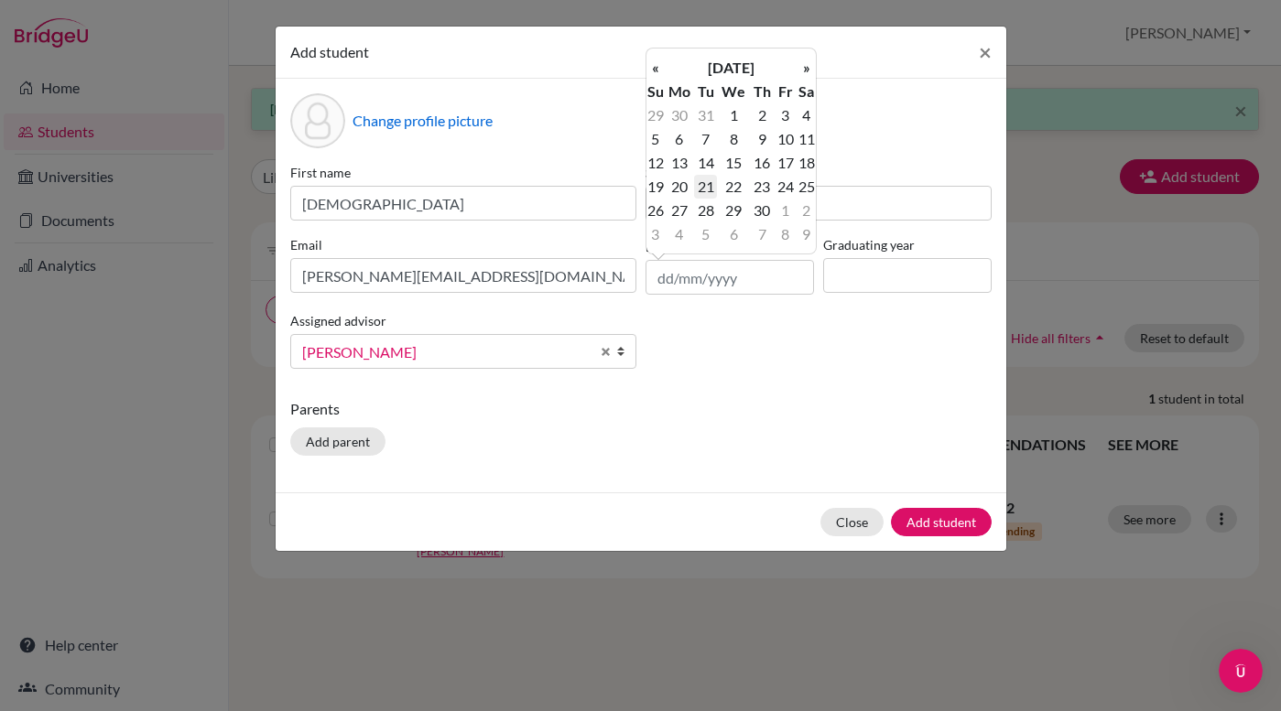
click at [709, 185] on td "21" at bounding box center [705, 187] width 23 height 24
type input "[DATE]"
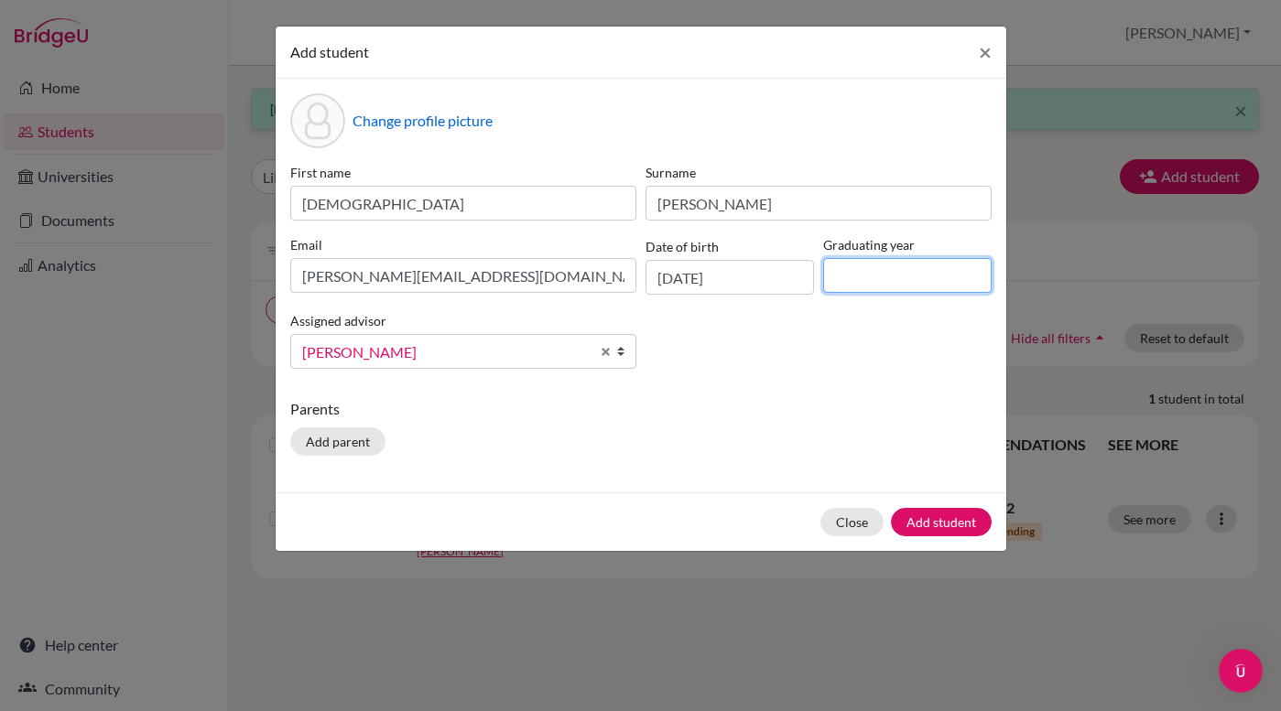
click at [833, 282] on input at bounding box center [907, 275] width 168 height 35
type input "2027"
click at [957, 520] on button "Add student" at bounding box center [941, 522] width 101 height 28
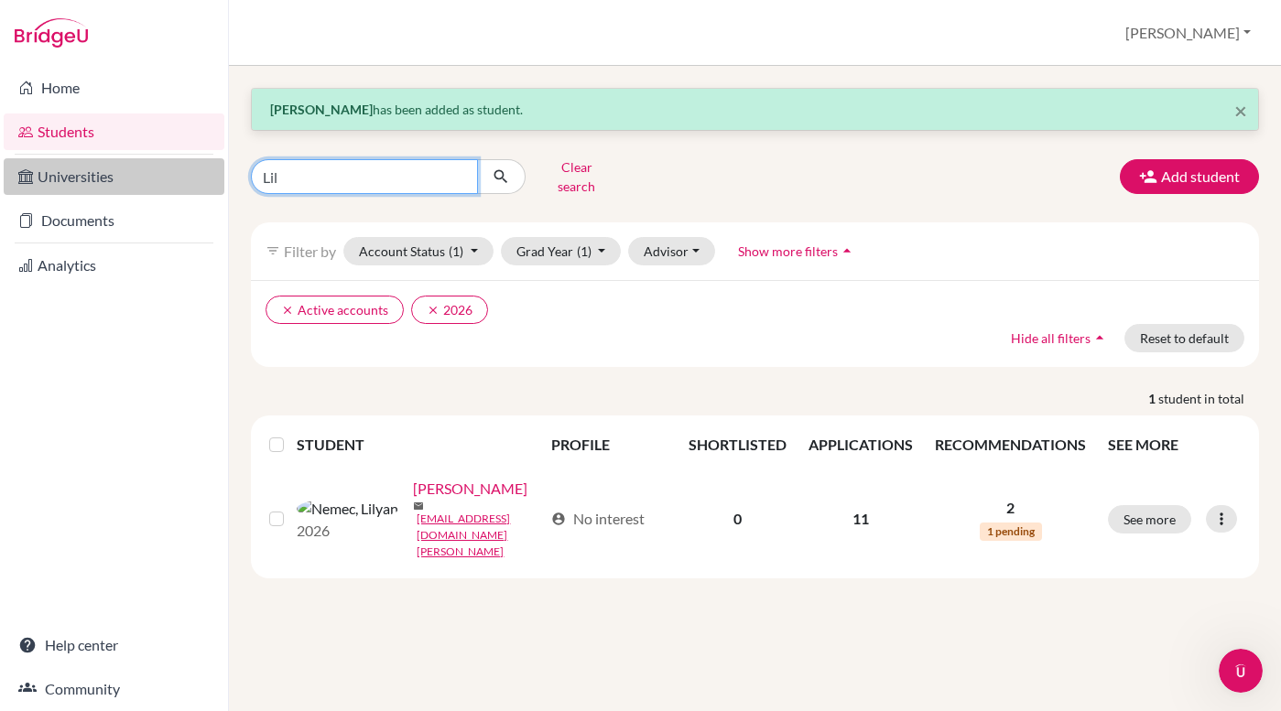
drag, startPoint x: 326, startPoint y: 167, endPoint x: 220, endPoint y: 166, distance: 106.2
click at [220, 166] on div "Home Students Universities Documents Analytics Help center Community Students o…" at bounding box center [640, 355] width 1281 height 711
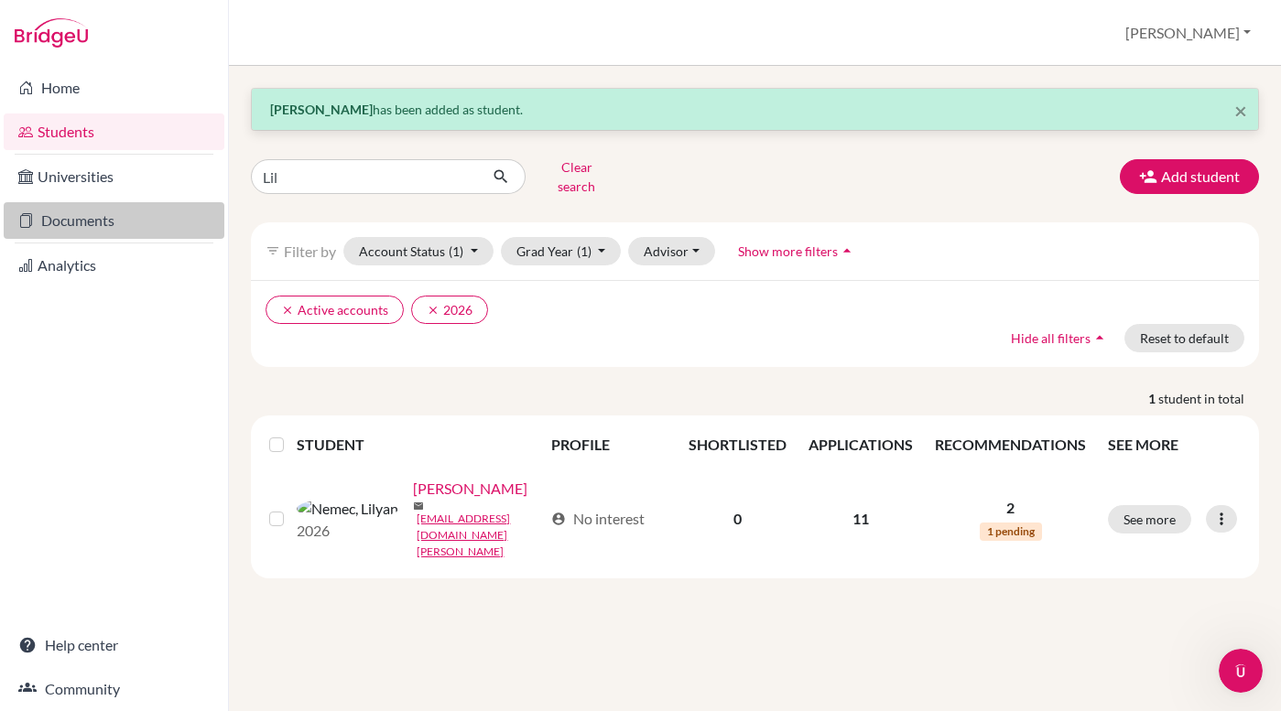
click at [108, 231] on link "Documents" at bounding box center [114, 220] width 221 height 37
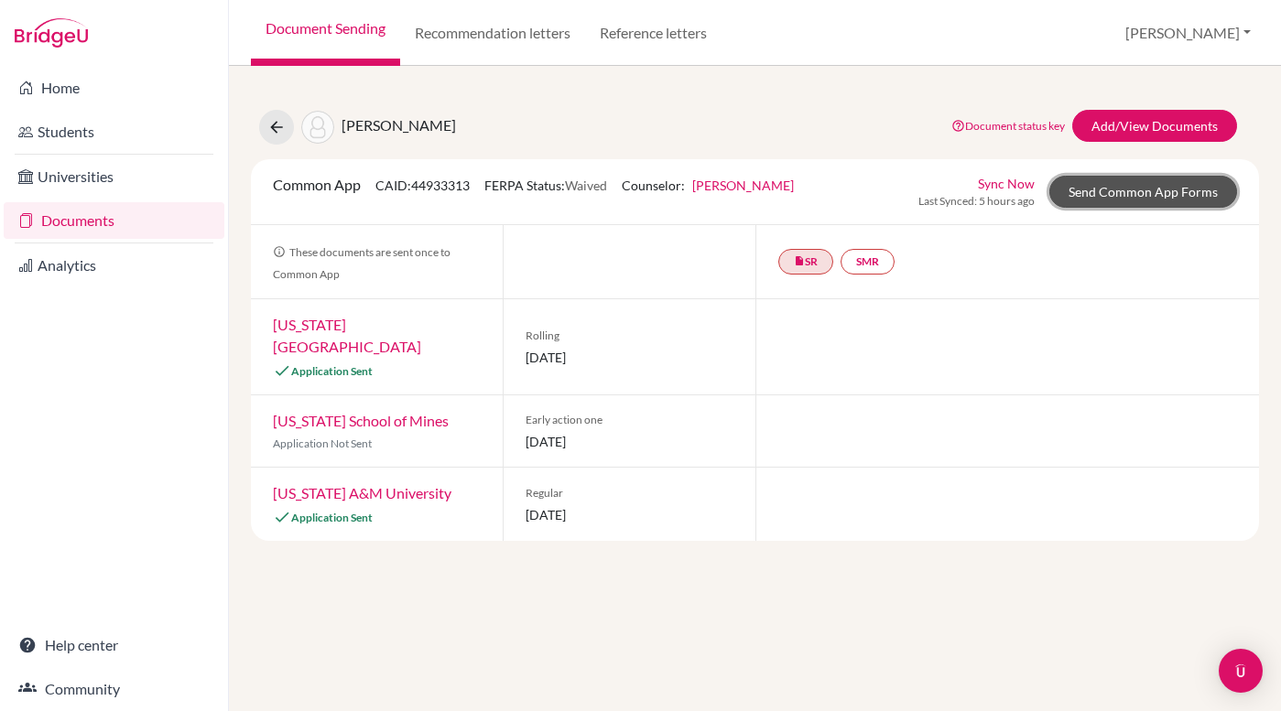
click at [1106, 195] on link "Send Common App Forms" at bounding box center [1143, 192] width 188 height 32
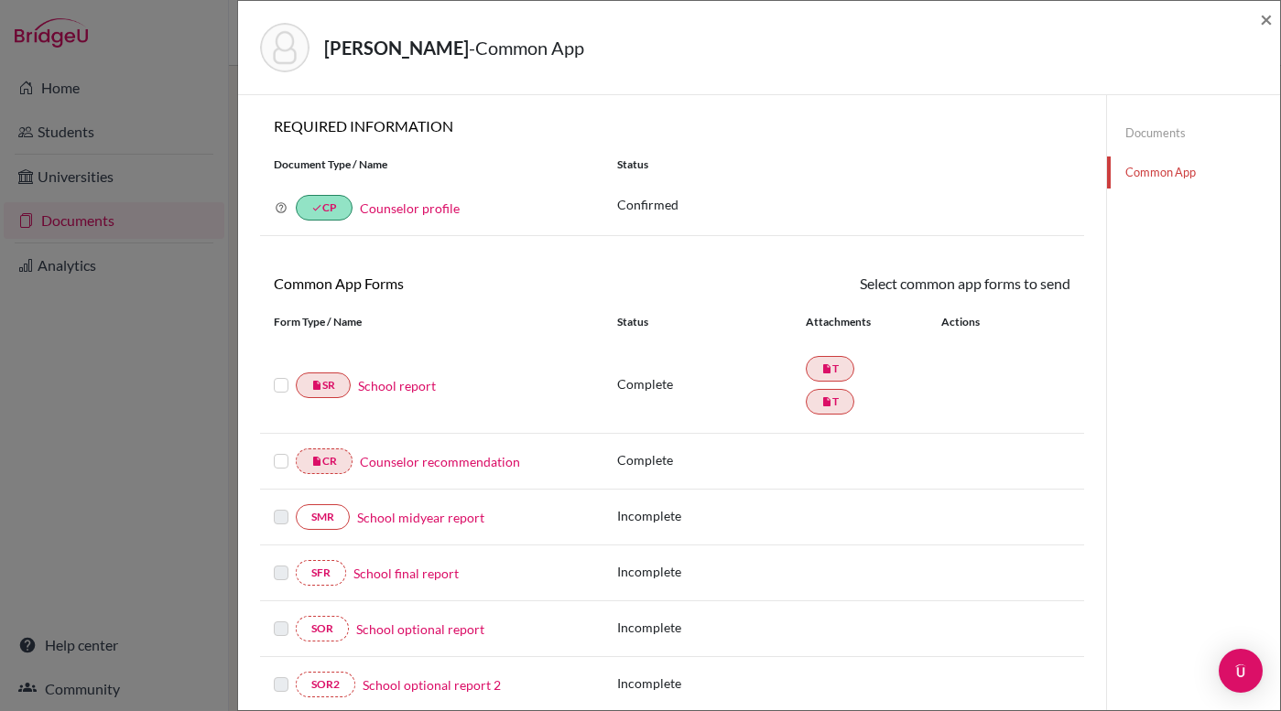
click at [280, 374] on label at bounding box center [281, 374] width 15 height 0
click at [0, 0] on input "checkbox" at bounding box center [0, 0] width 0 height 0
click at [280, 452] on label at bounding box center [281, 452] width 15 height 0
click at [0, 0] on input "checkbox" at bounding box center [0, 0] width 0 height 0
click at [1044, 287] on link "Send" at bounding box center [1032, 287] width 76 height 28
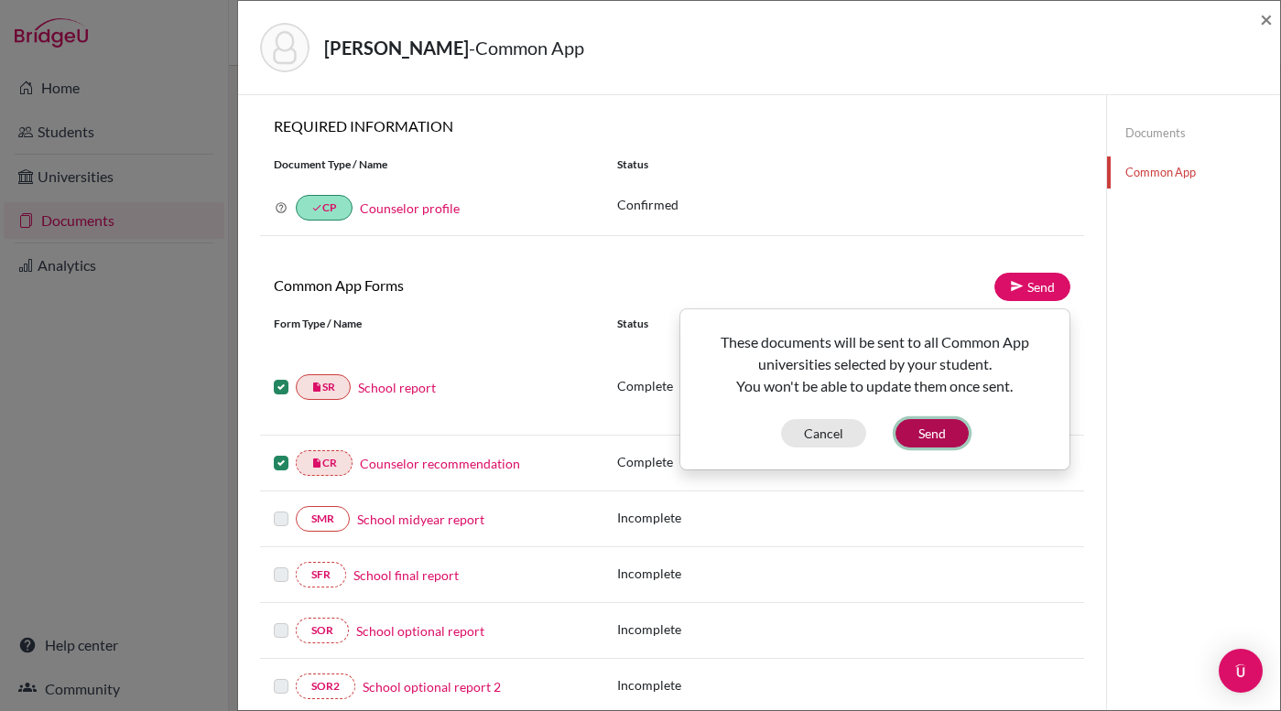
click at [947, 439] on button "Send" at bounding box center [931, 433] width 73 height 28
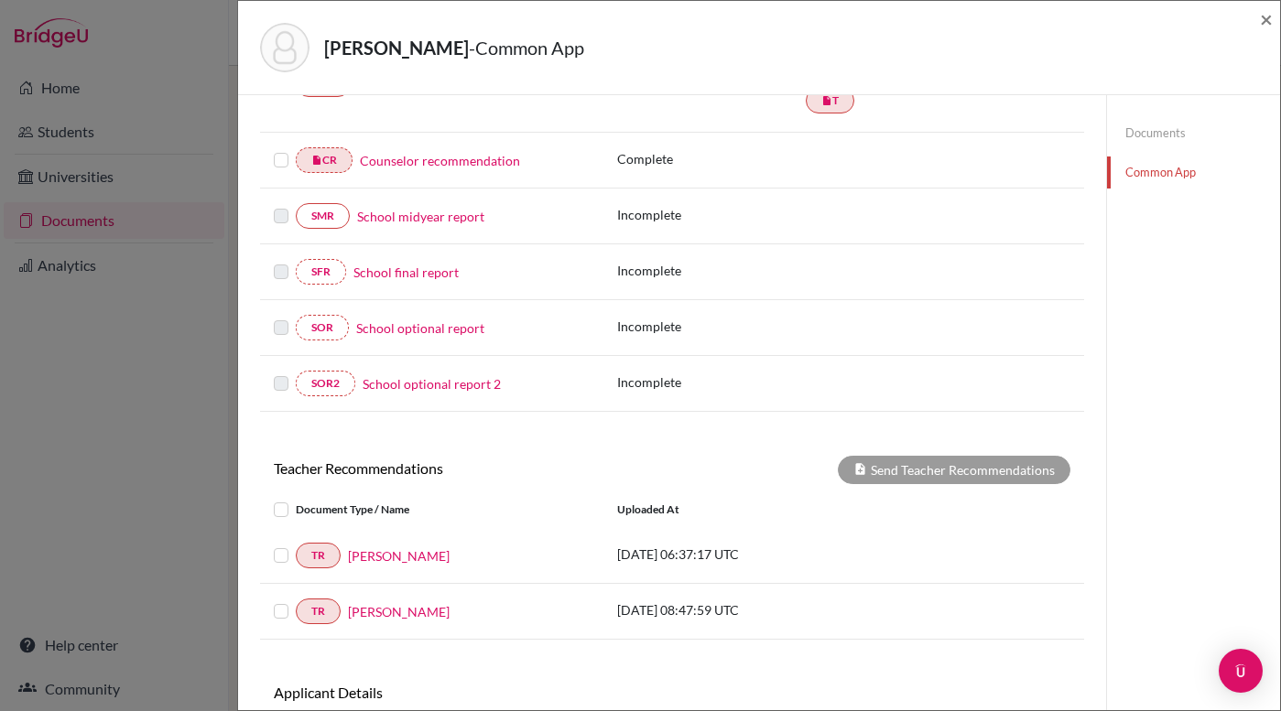
scroll to position [428, 0]
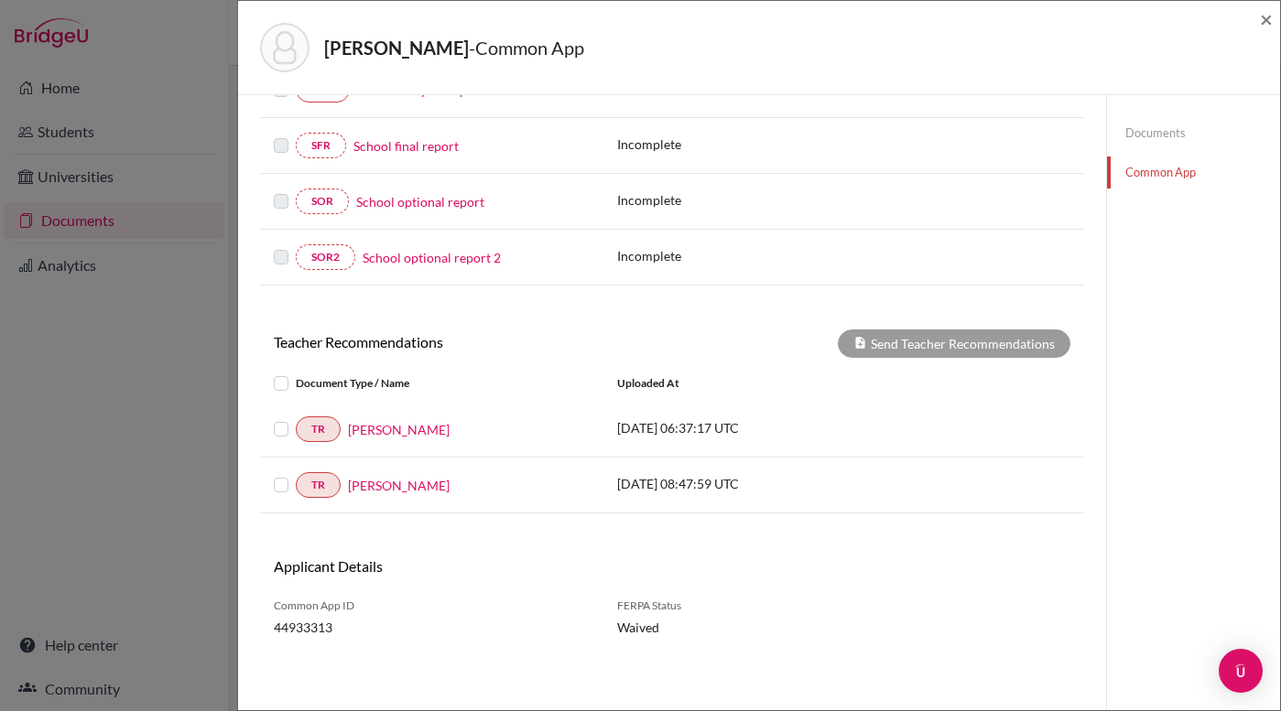
click at [296, 418] on label at bounding box center [296, 418] width 0 height 0
click at [0, 0] on input "checkbox" at bounding box center [0, 0] width 0 height 0
click at [296, 474] on label at bounding box center [296, 474] width 0 height 0
click at [0, 0] on input "checkbox" at bounding box center [0, 0] width 0 height 0
click at [936, 341] on button "Send Teacher Recommendations" at bounding box center [954, 344] width 233 height 28
